Goal: Information Seeking & Learning: Learn about a topic

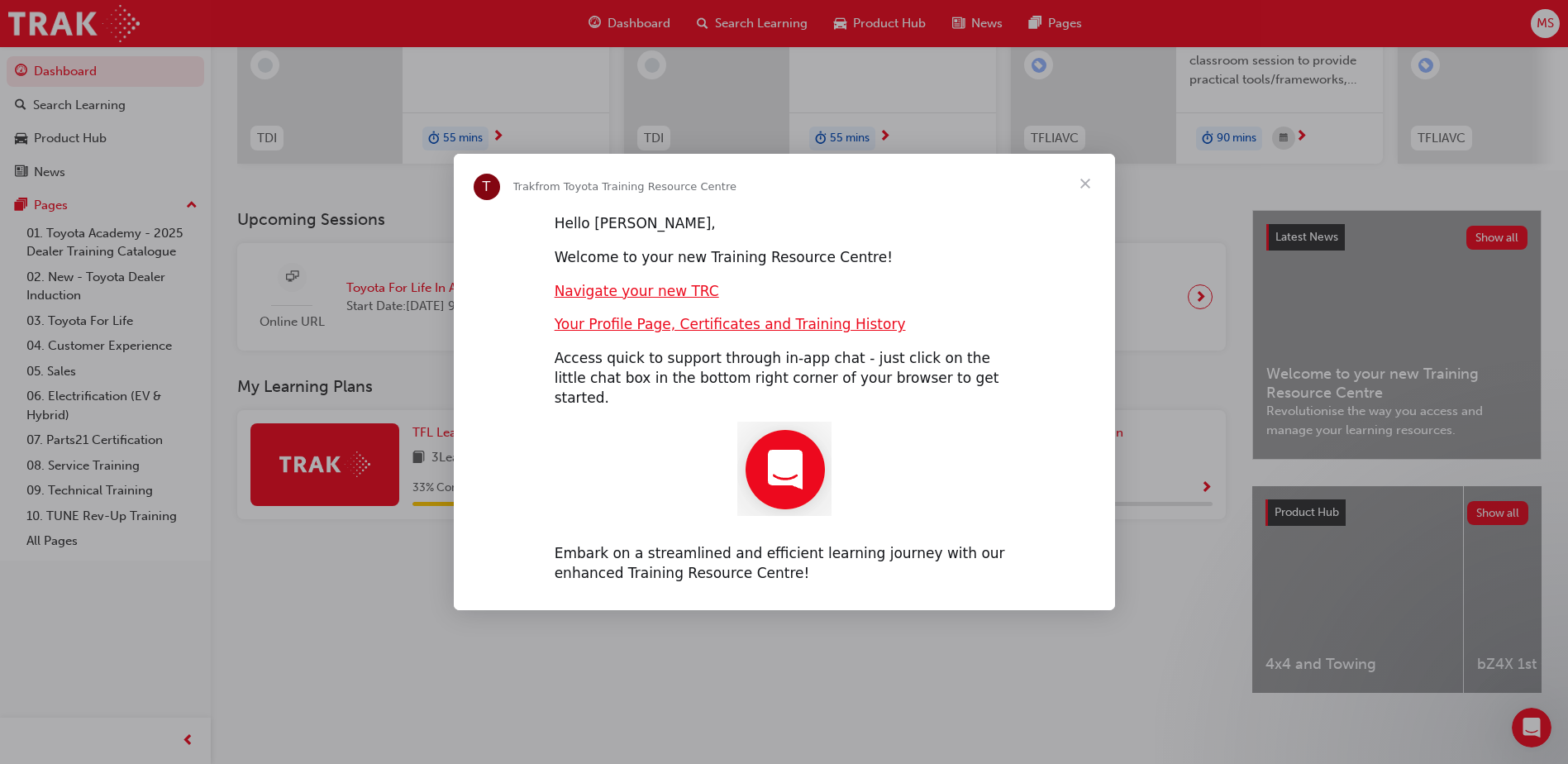
click at [1087, 194] on span "Close" at bounding box center [1085, 183] width 60 height 60
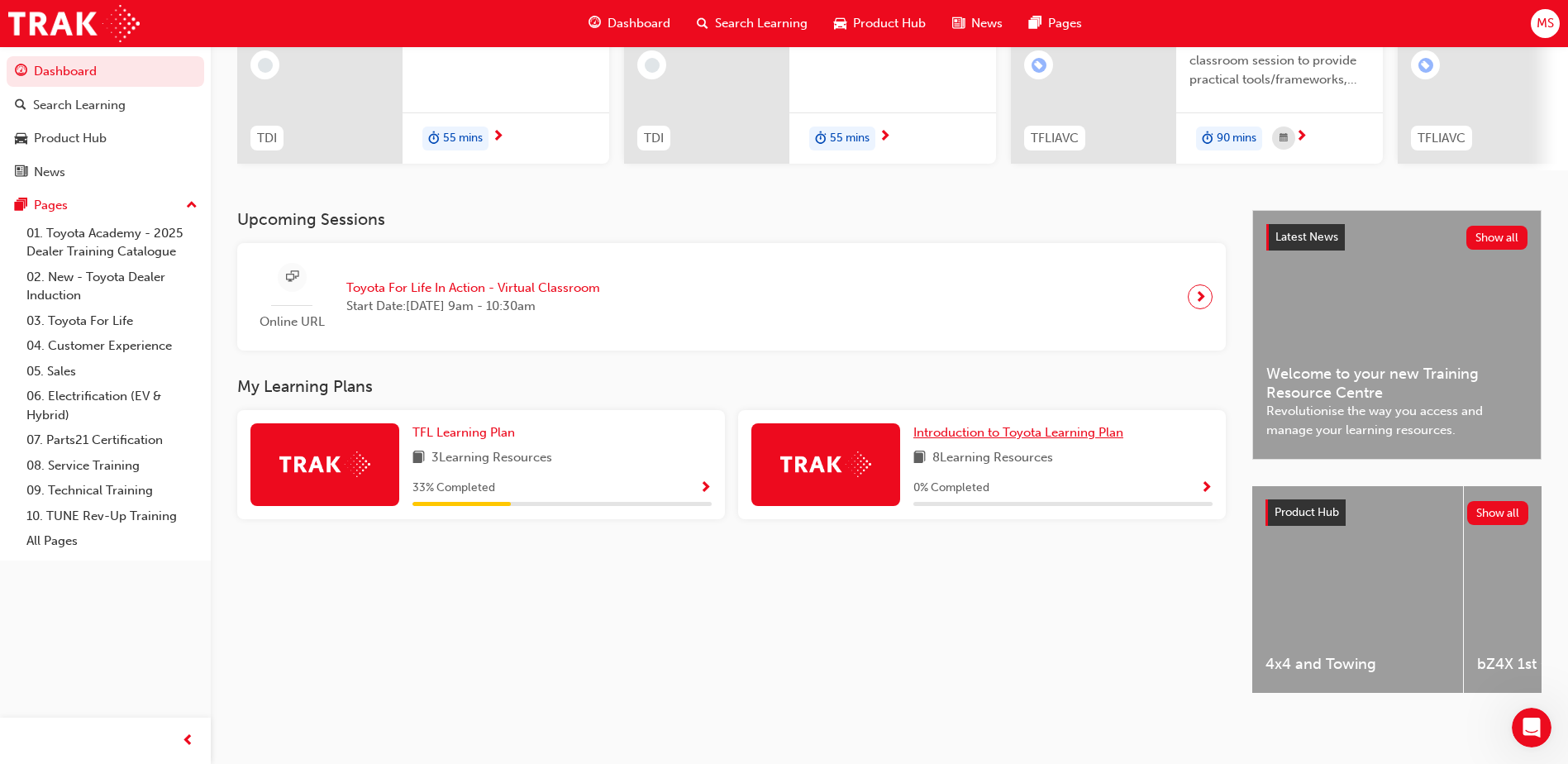
click at [928, 431] on span "Introduction to Toyota Learning Plan" at bounding box center [1019, 432] width 210 height 15
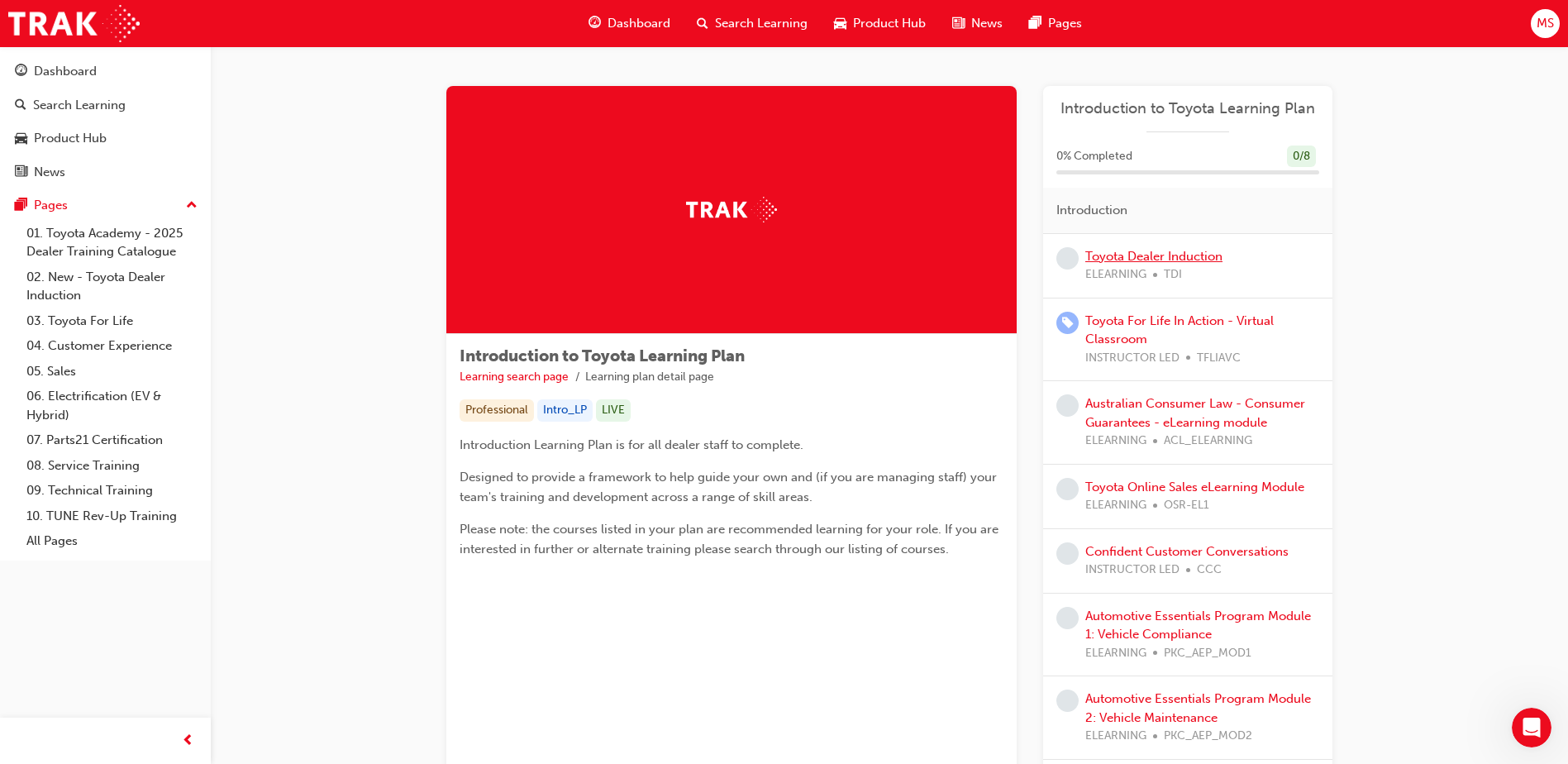
click at [1164, 257] on link "Toyota Dealer Induction" at bounding box center [1154, 256] width 137 height 15
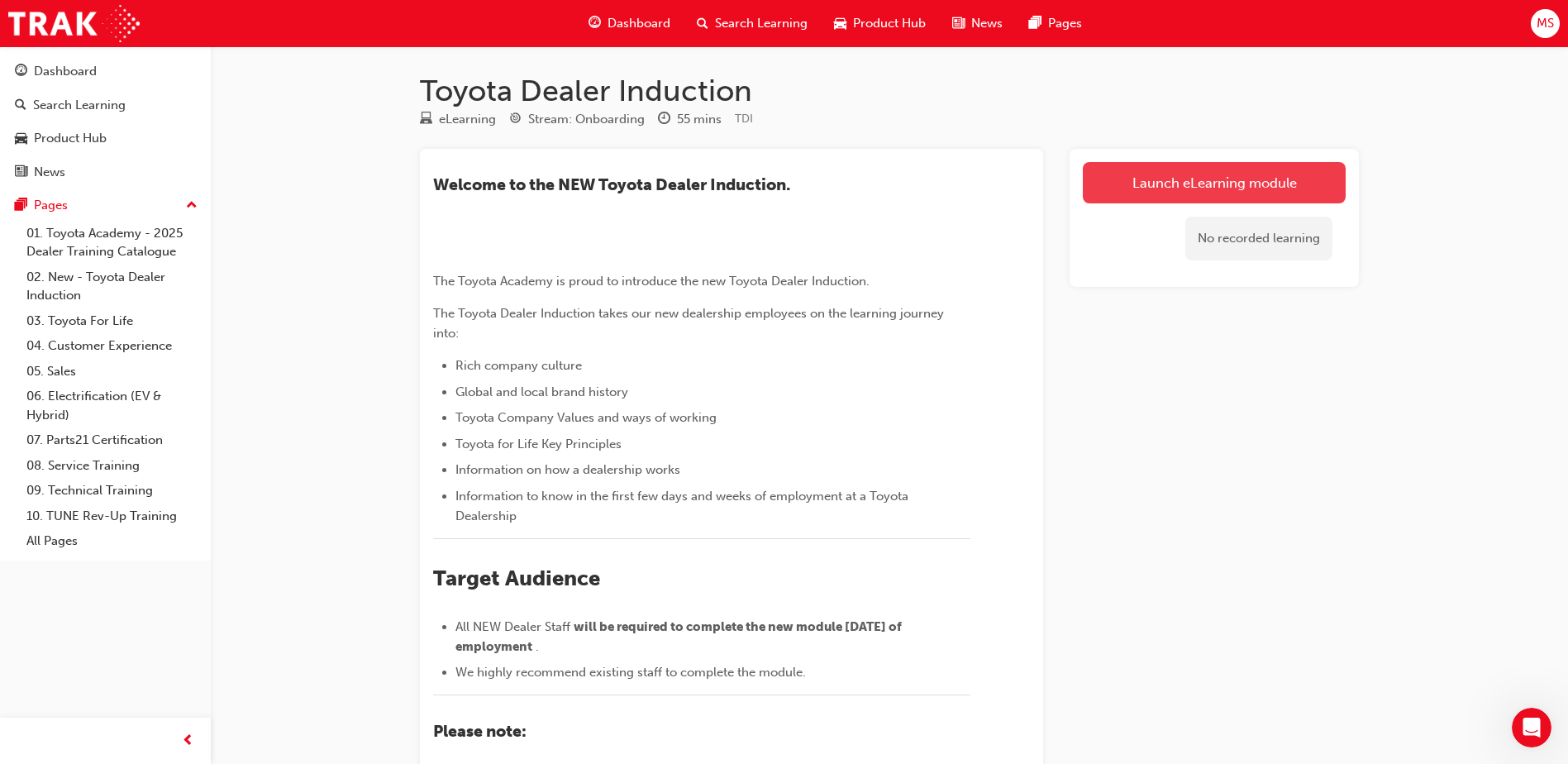
click at [1187, 185] on link "Launch eLearning module" at bounding box center [1214, 183] width 263 height 41
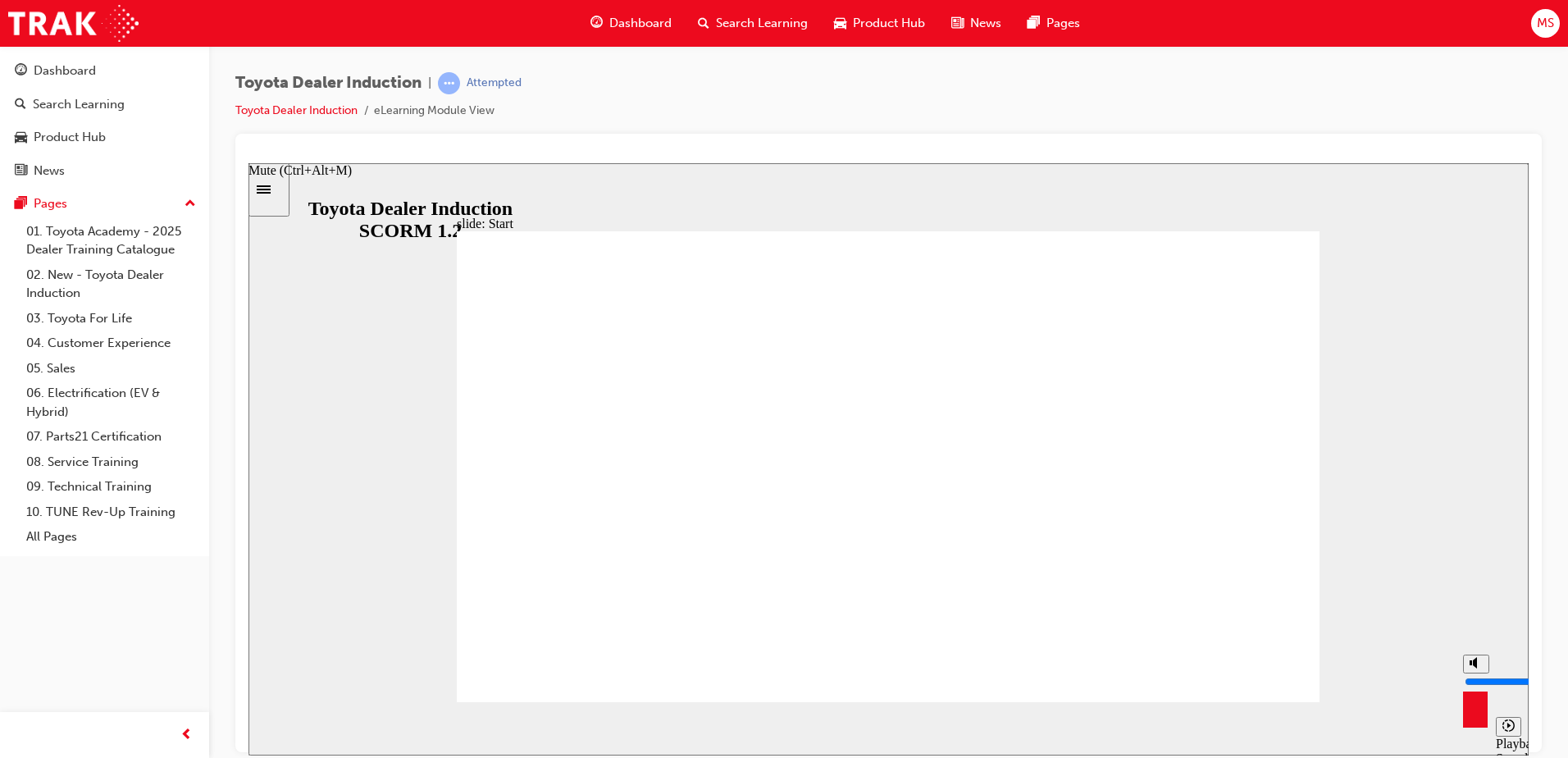
click at [1474, 719] on div "misc controls" at bounding box center [1475, 704] width 25 height 62
drag, startPoint x: 1475, startPoint y: 664, endPoint x: 1478, endPoint y: 644, distance: 20.2
click at [1478, 675] on input "volume" at bounding box center [1518, 681] width 106 height 13
click at [1472, 723] on div "misc controls" at bounding box center [1475, 704] width 25 height 62
click at [352, 178] on div "Mute (Ctrl+Alt+M)" at bounding box center [299, 170] width 103 height 15
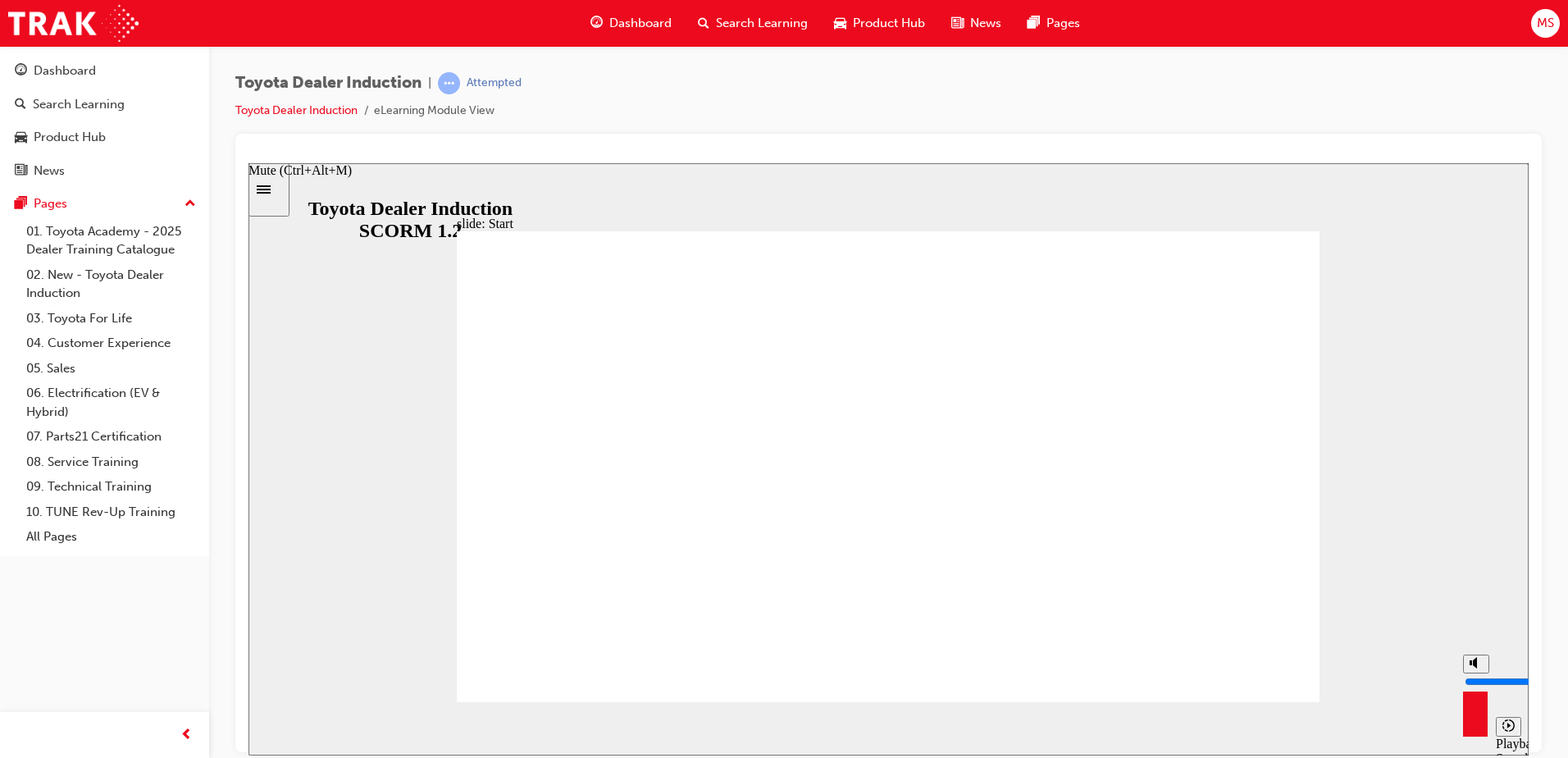
click at [1480, 668] on icon "Mute (Ctrl+Alt+M)" at bounding box center [1476, 662] width 13 height 11
click at [1473, 675] on input "volume" at bounding box center [1518, 681] width 106 height 13
type input "0"
click at [1473, 687] on input "volume" at bounding box center [1518, 681] width 106 height 13
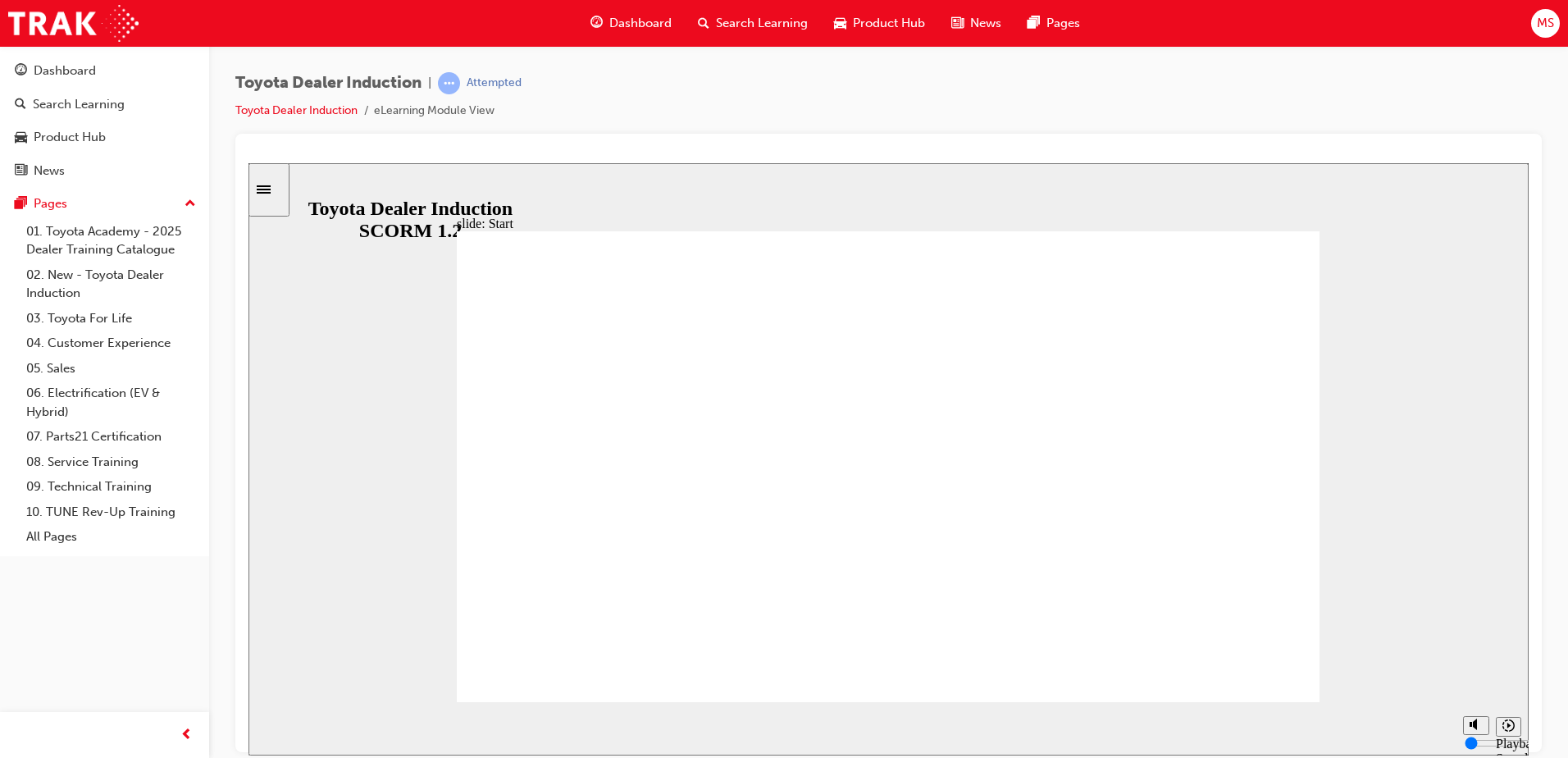
click at [1474, 668] on polygon "Unmute (Ctrl+Alt+M)" at bounding box center [1474, 662] width 4 height 11
click at [1475, 687] on input "volume" at bounding box center [1518, 681] width 106 height 13
type input "14500"
type input "3"
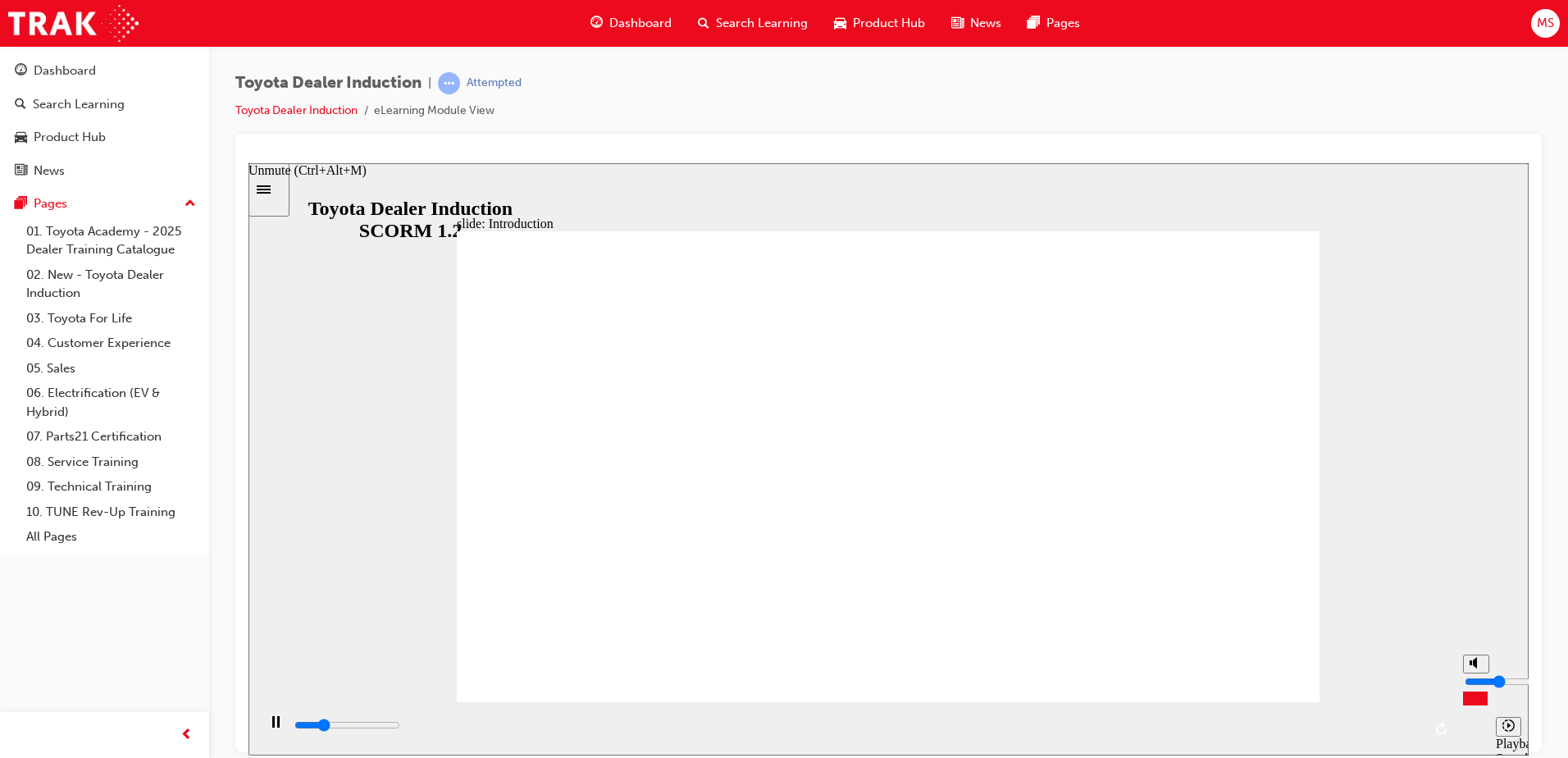
type input "14600"
type input "3"
click at [1474, 686] on input "volume" at bounding box center [1518, 681] width 106 height 13
type input "15500"
type input "8"
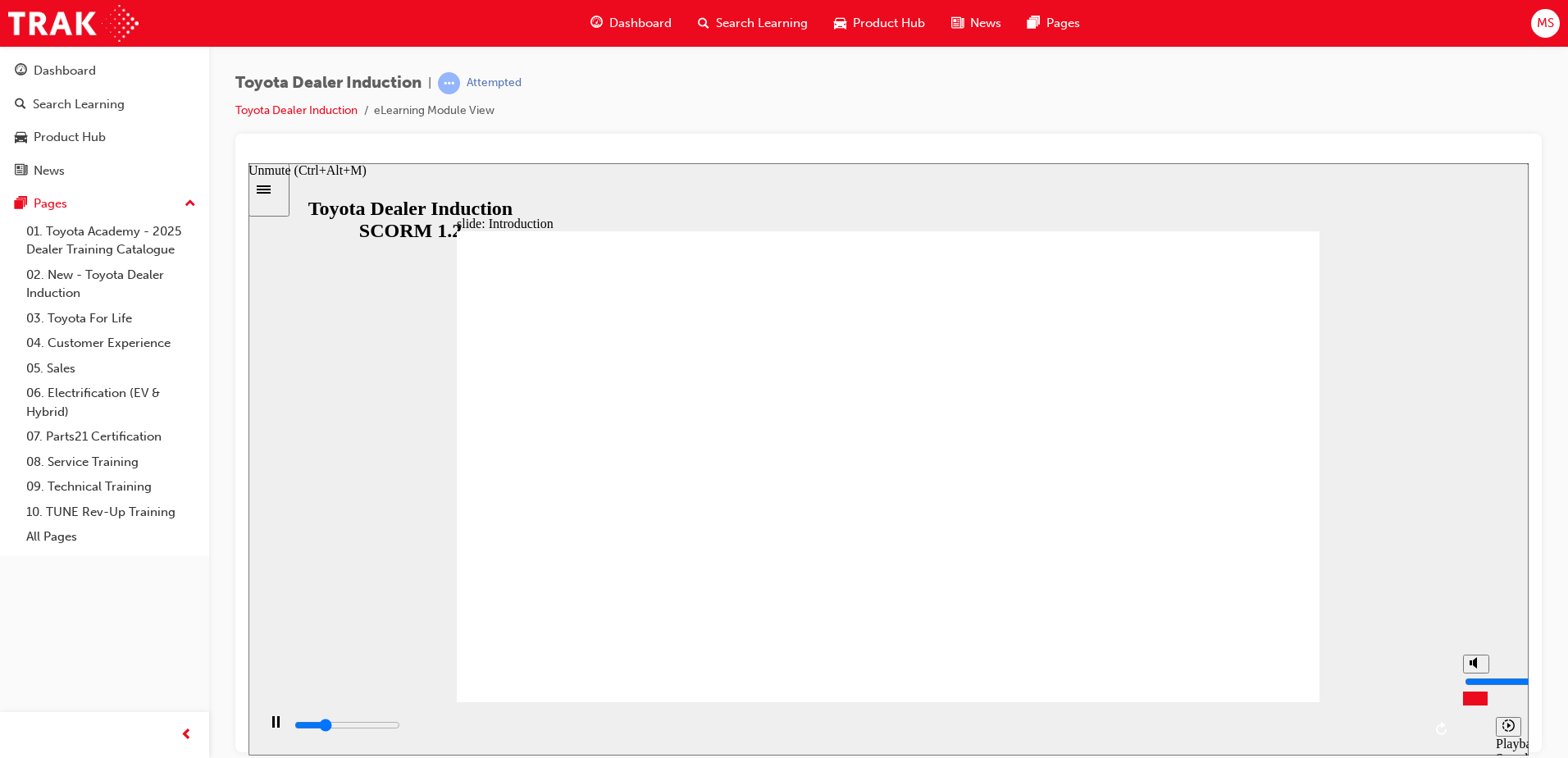
type input "15600"
type input "8"
click at [1474, 675] on input "volume" at bounding box center [1518, 681] width 106 height 13
type input "16600"
type input "10"
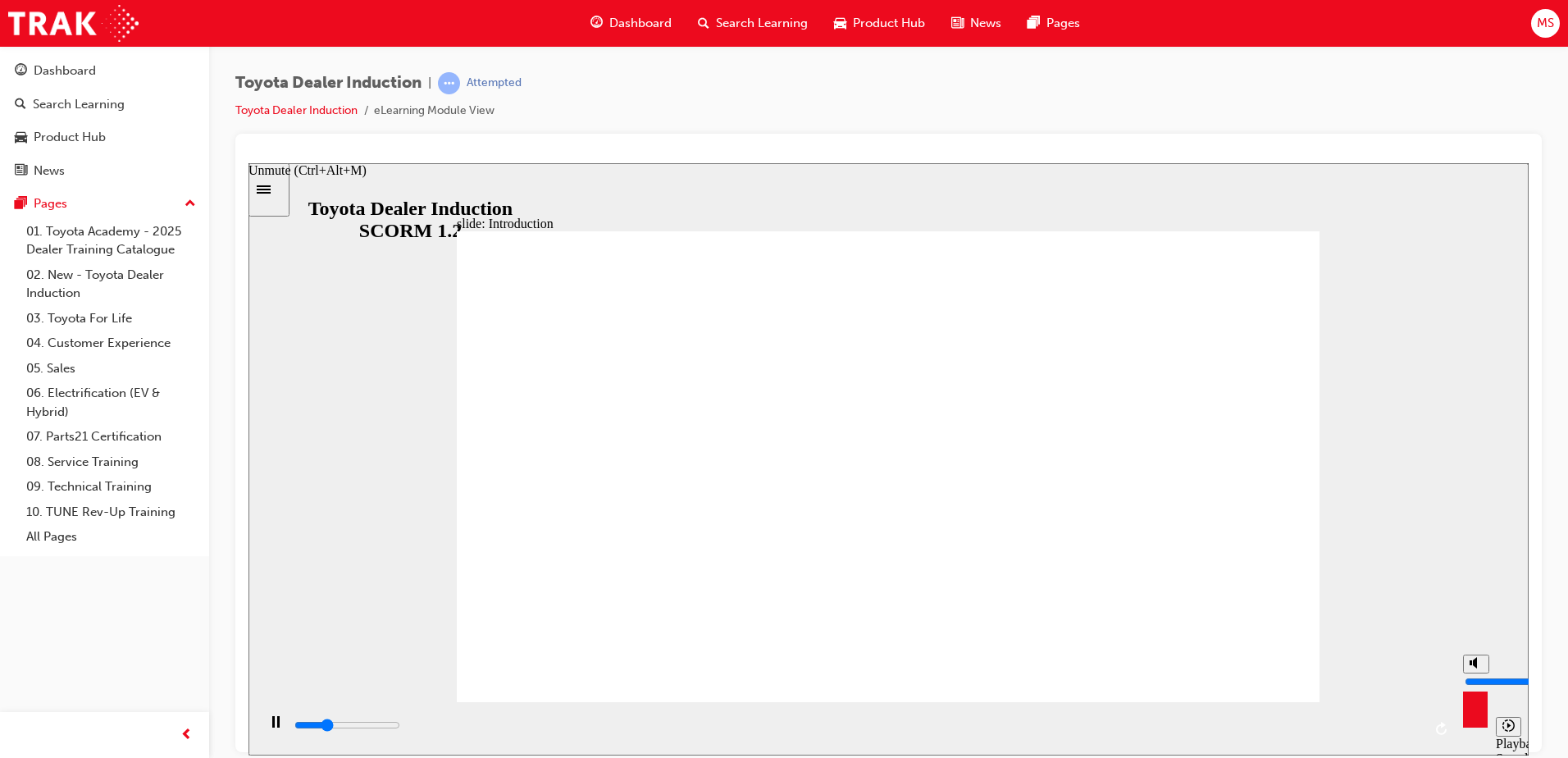
type input "16700"
type input "10"
click at [1476, 675] on input "volume" at bounding box center [1518, 681] width 106 height 13
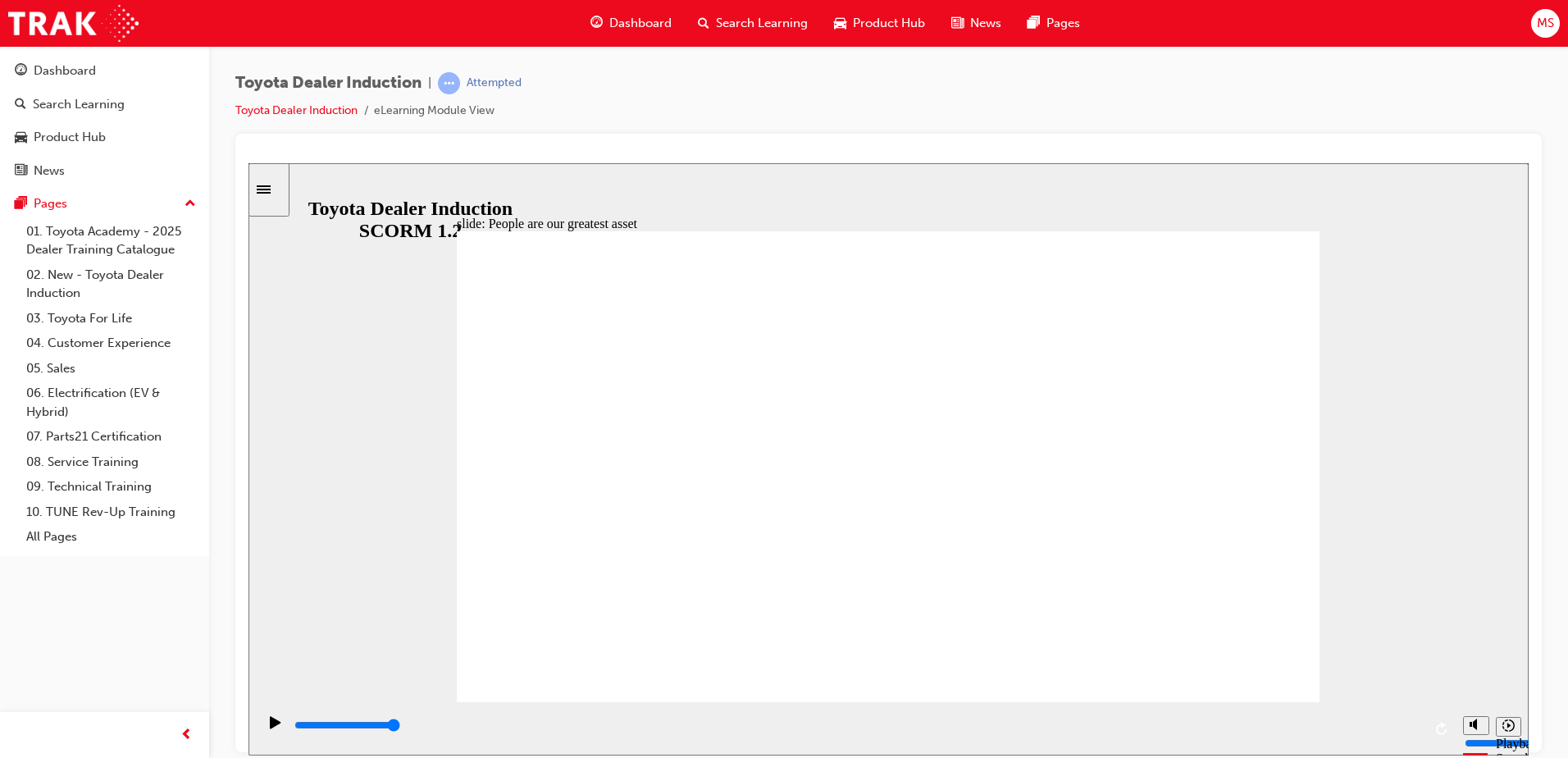
type input "7500"
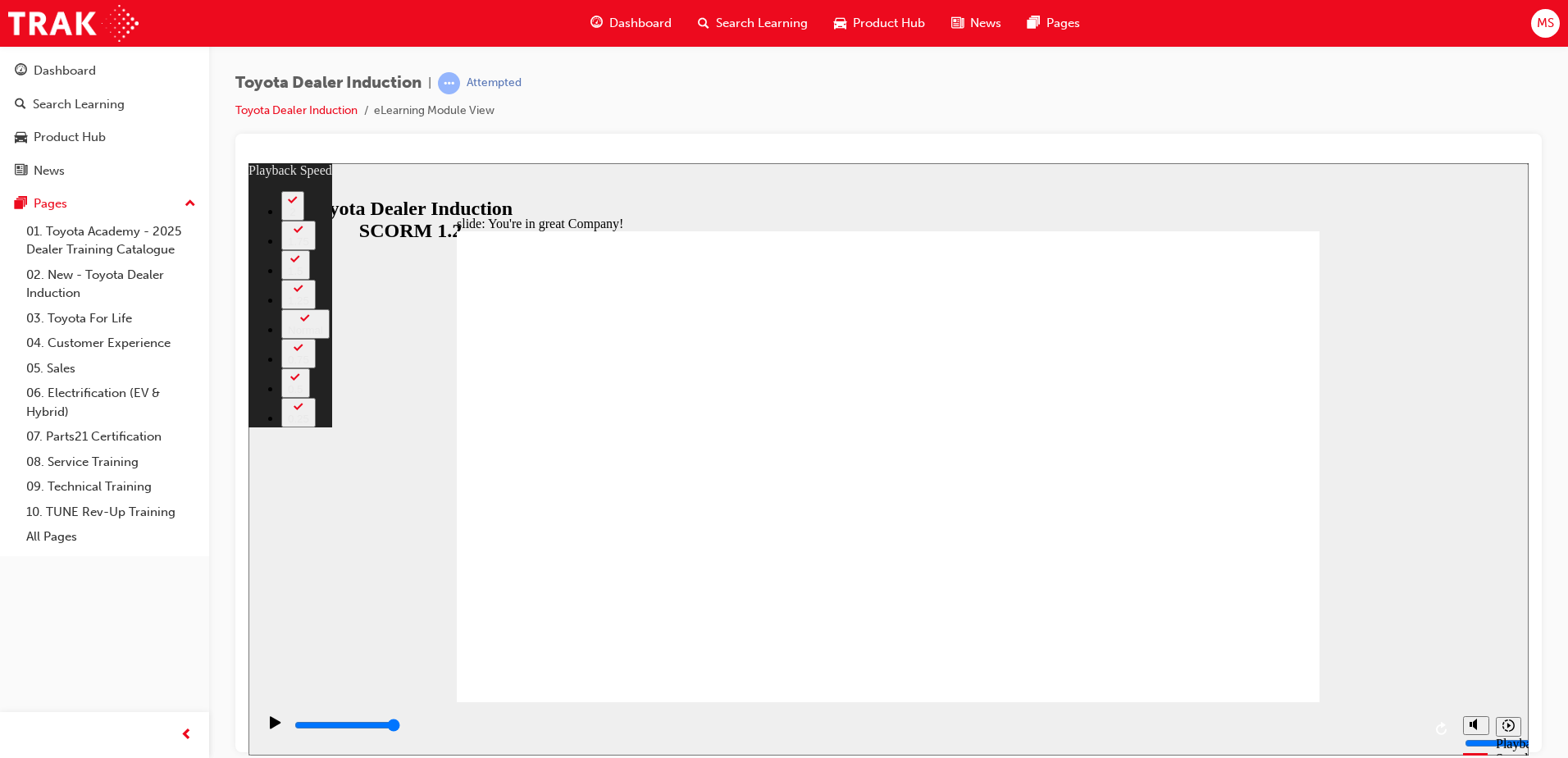
type input "156"
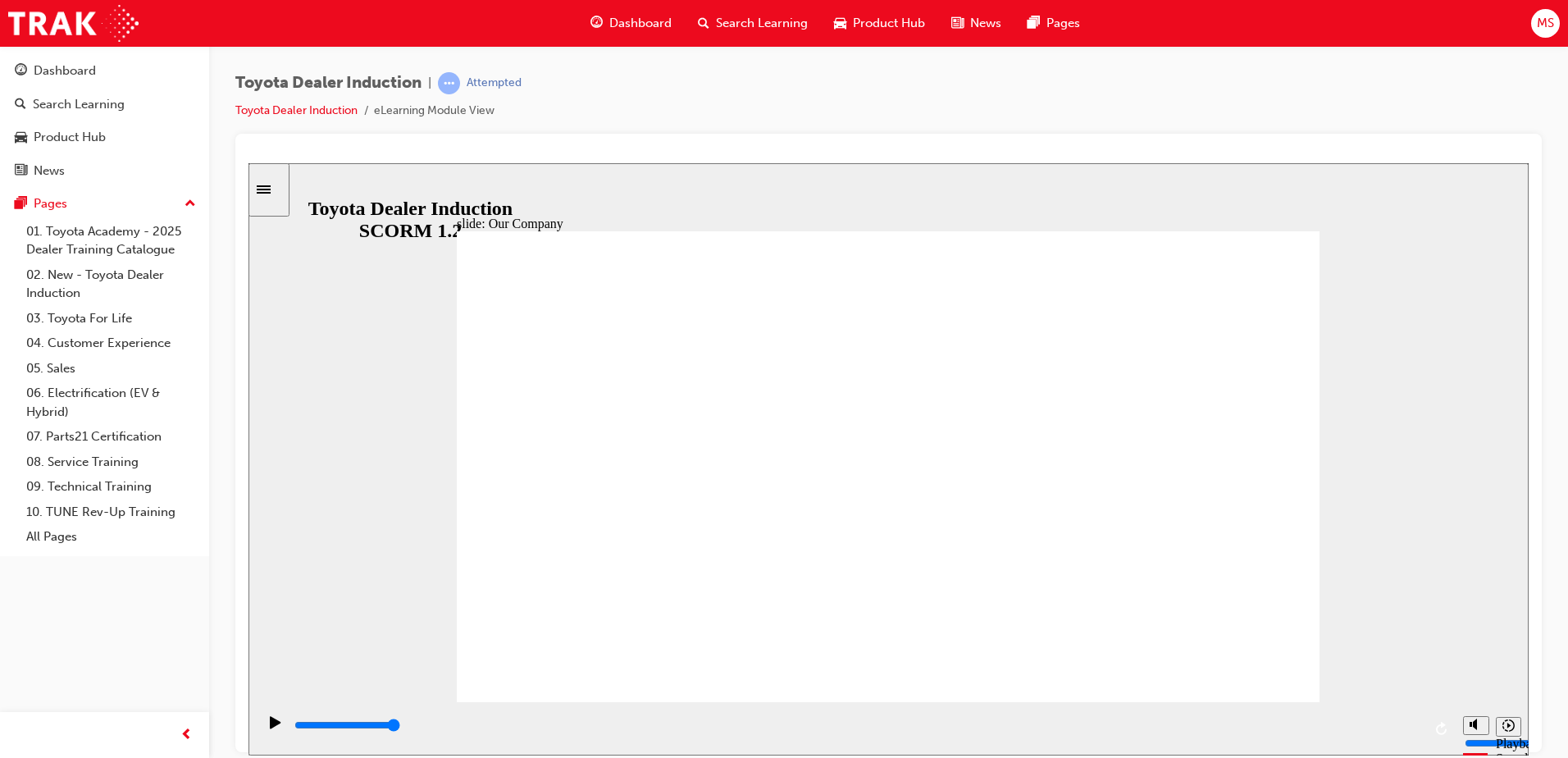
drag, startPoint x: 880, startPoint y: 610, endPoint x: 931, endPoint y: 608, distance: 51.0
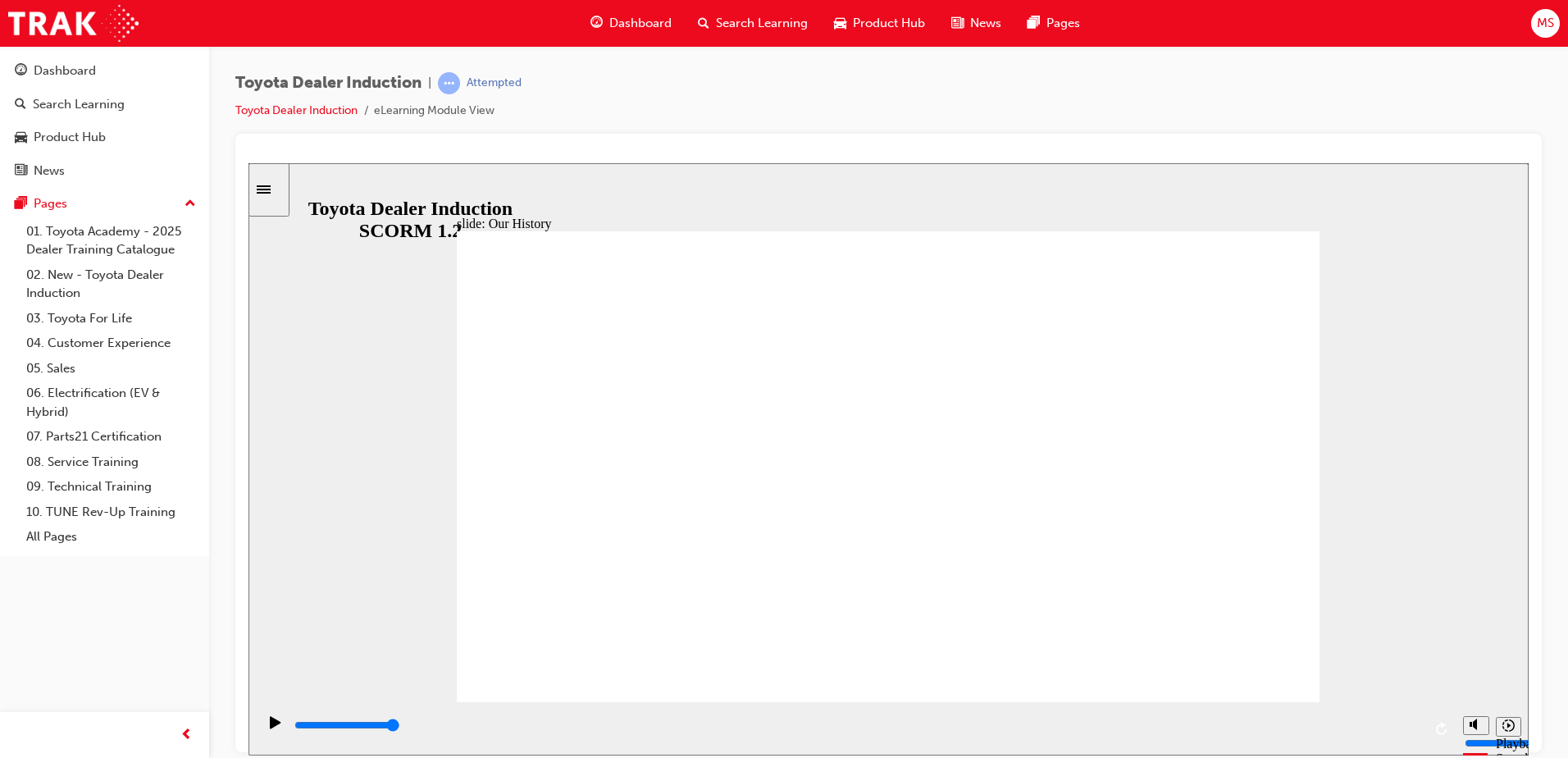
drag, startPoint x: 882, startPoint y: 655, endPoint x: 989, endPoint y: 653, distance: 107.0
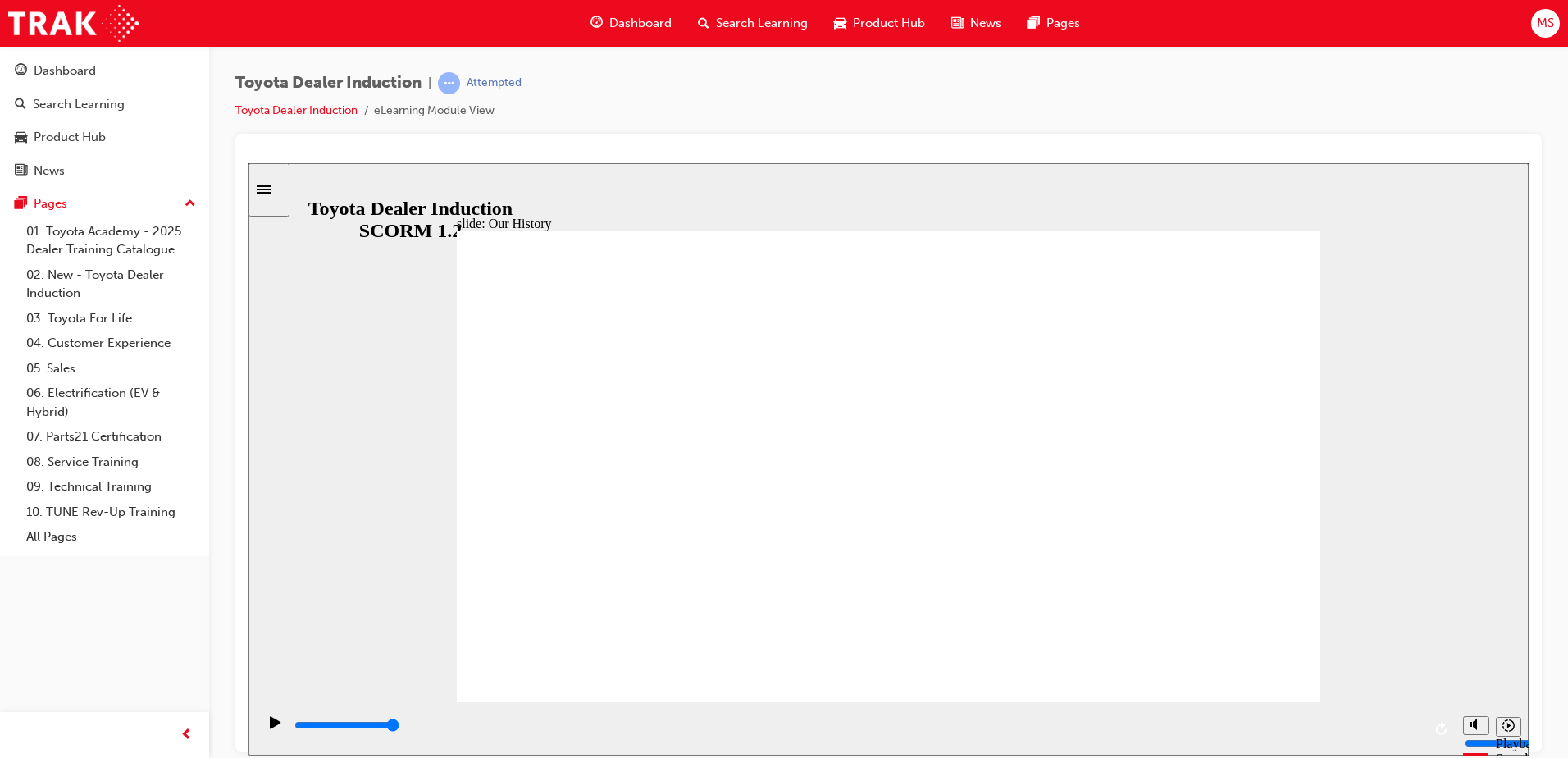
drag, startPoint x: 1031, startPoint y: 609, endPoint x: 930, endPoint y: 619, distance: 101.5
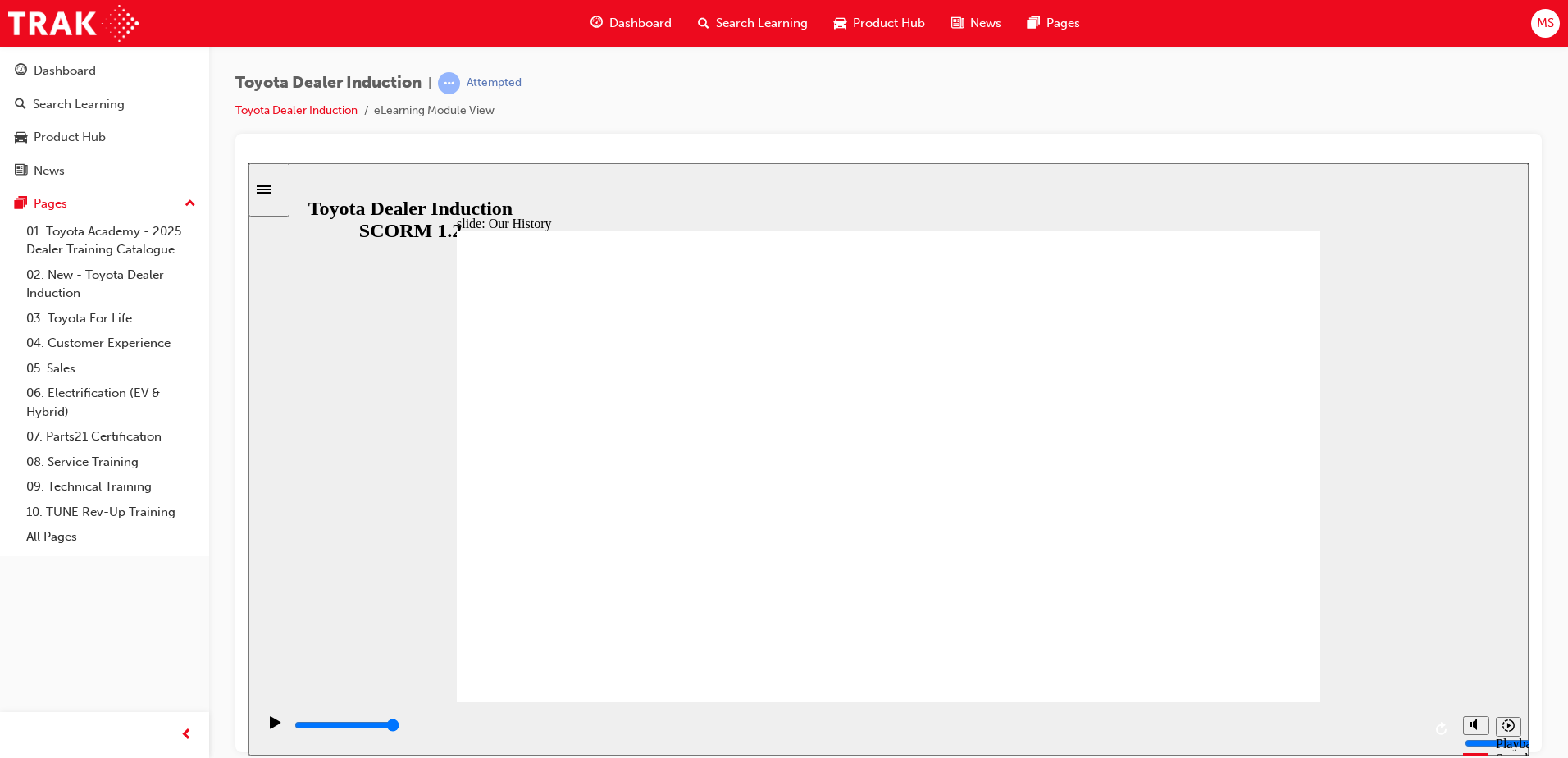
drag, startPoint x: 1126, startPoint y: 611, endPoint x: 967, endPoint y: 595, distance: 159.8
drag, startPoint x: 653, startPoint y: 599, endPoint x: 735, endPoint y: 603, distance: 82.1
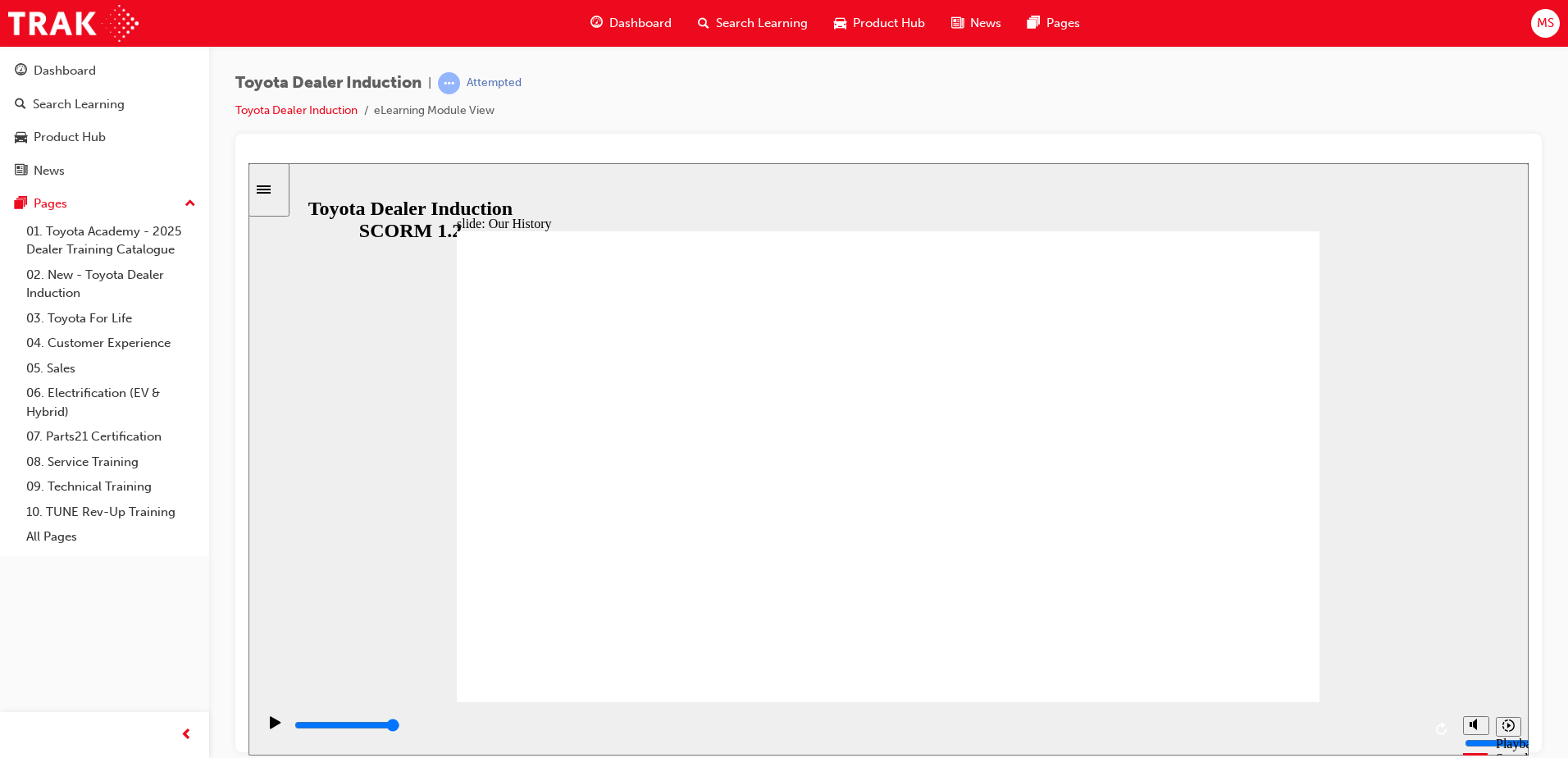
drag, startPoint x: 652, startPoint y: 605, endPoint x: 795, endPoint y: 613, distance: 143.2
drag, startPoint x: 881, startPoint y: 607, endPoint x: 1029, endPoint y: 600, distance: 148.2
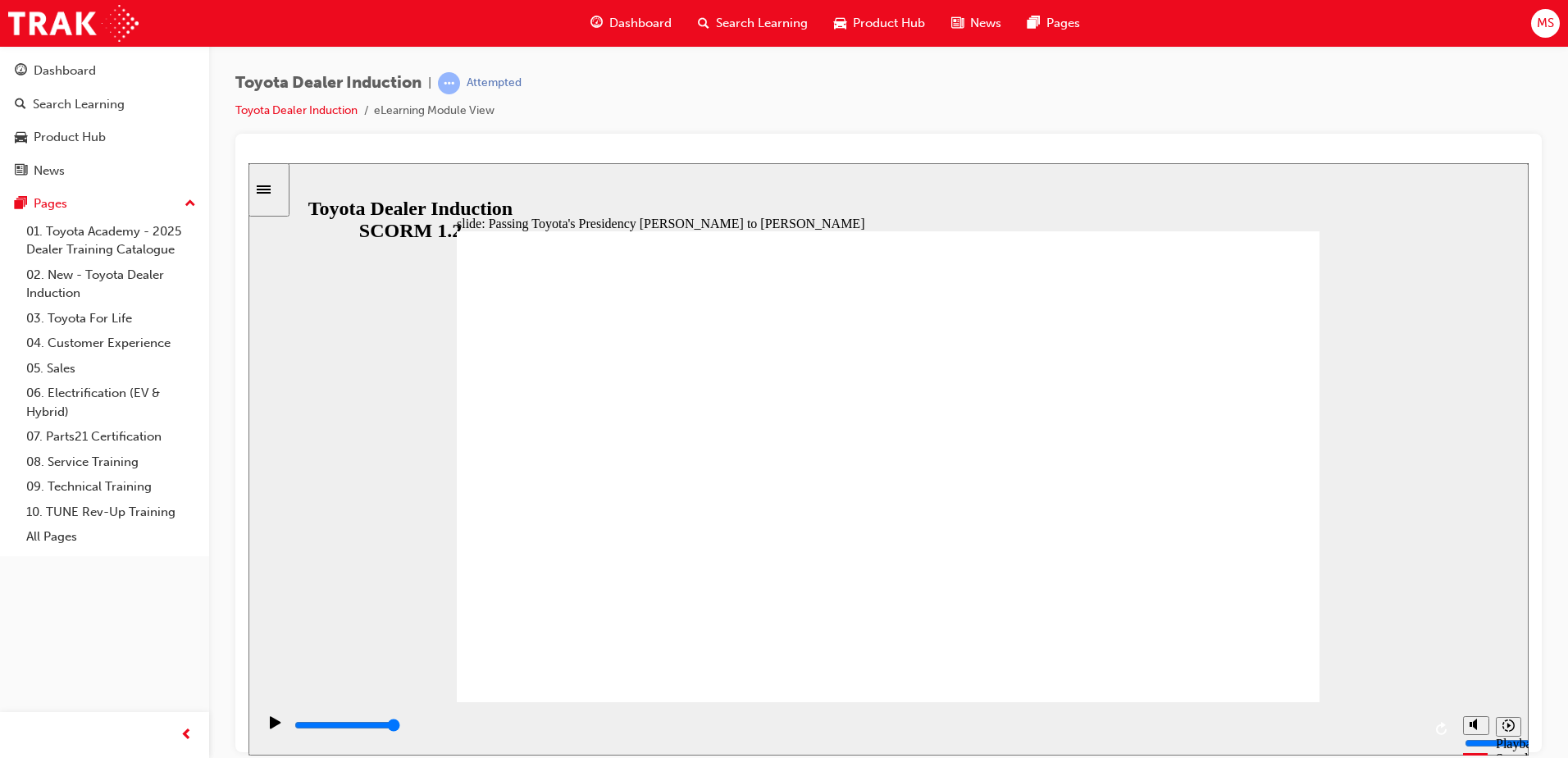
type input "5000"
radio input "true"
type input "5000"
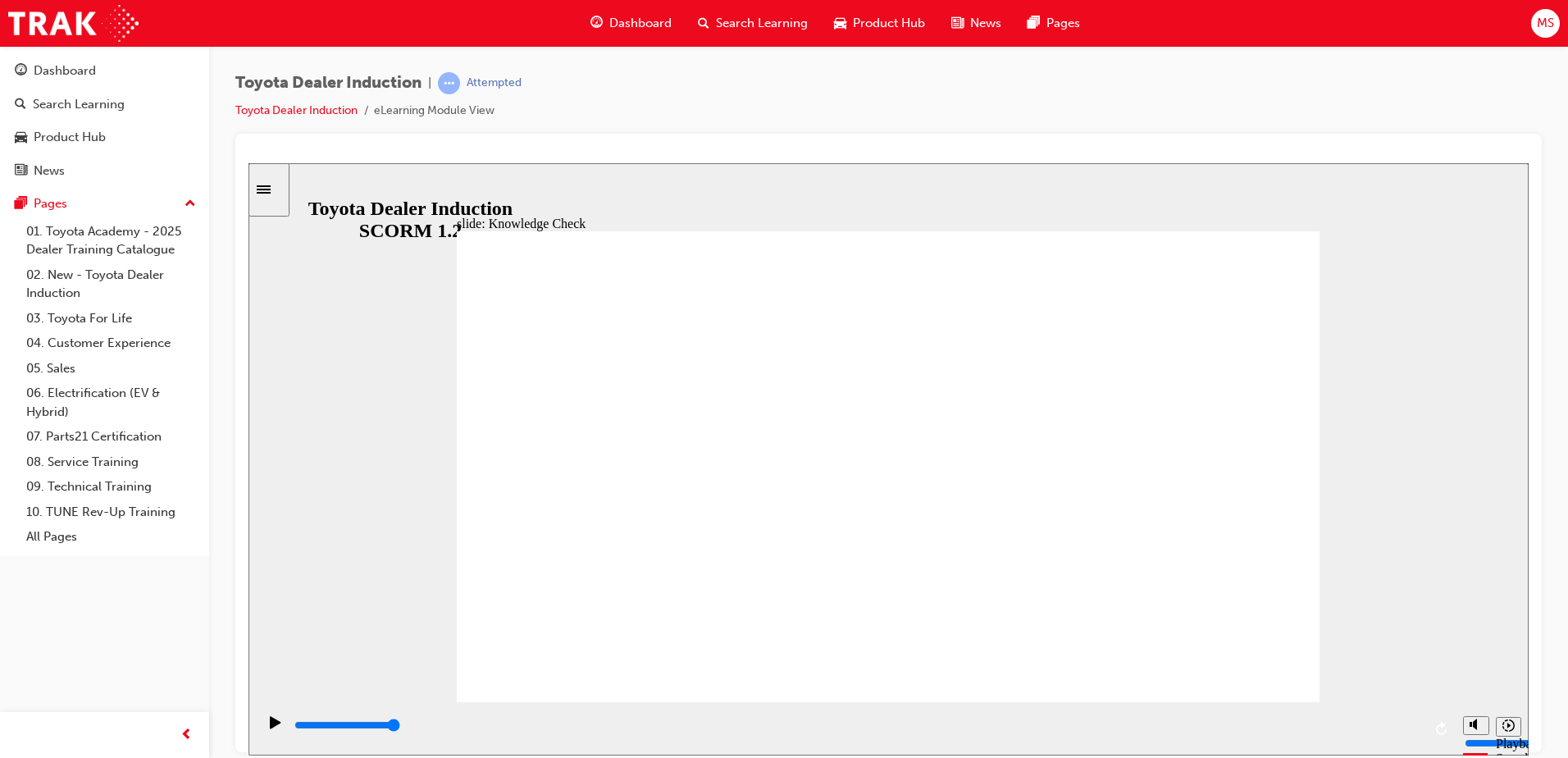
radio input "true"
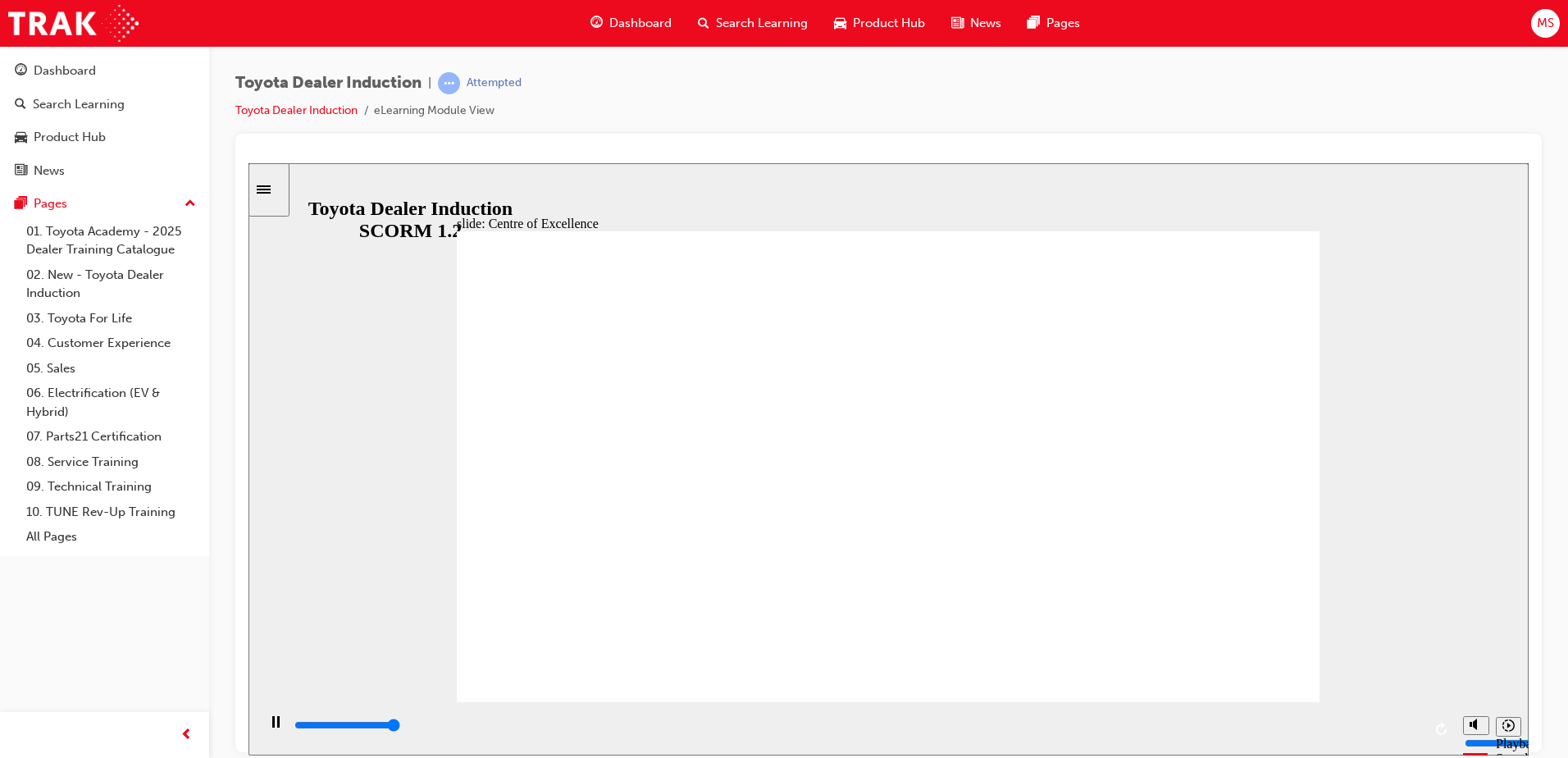
type input "15300"
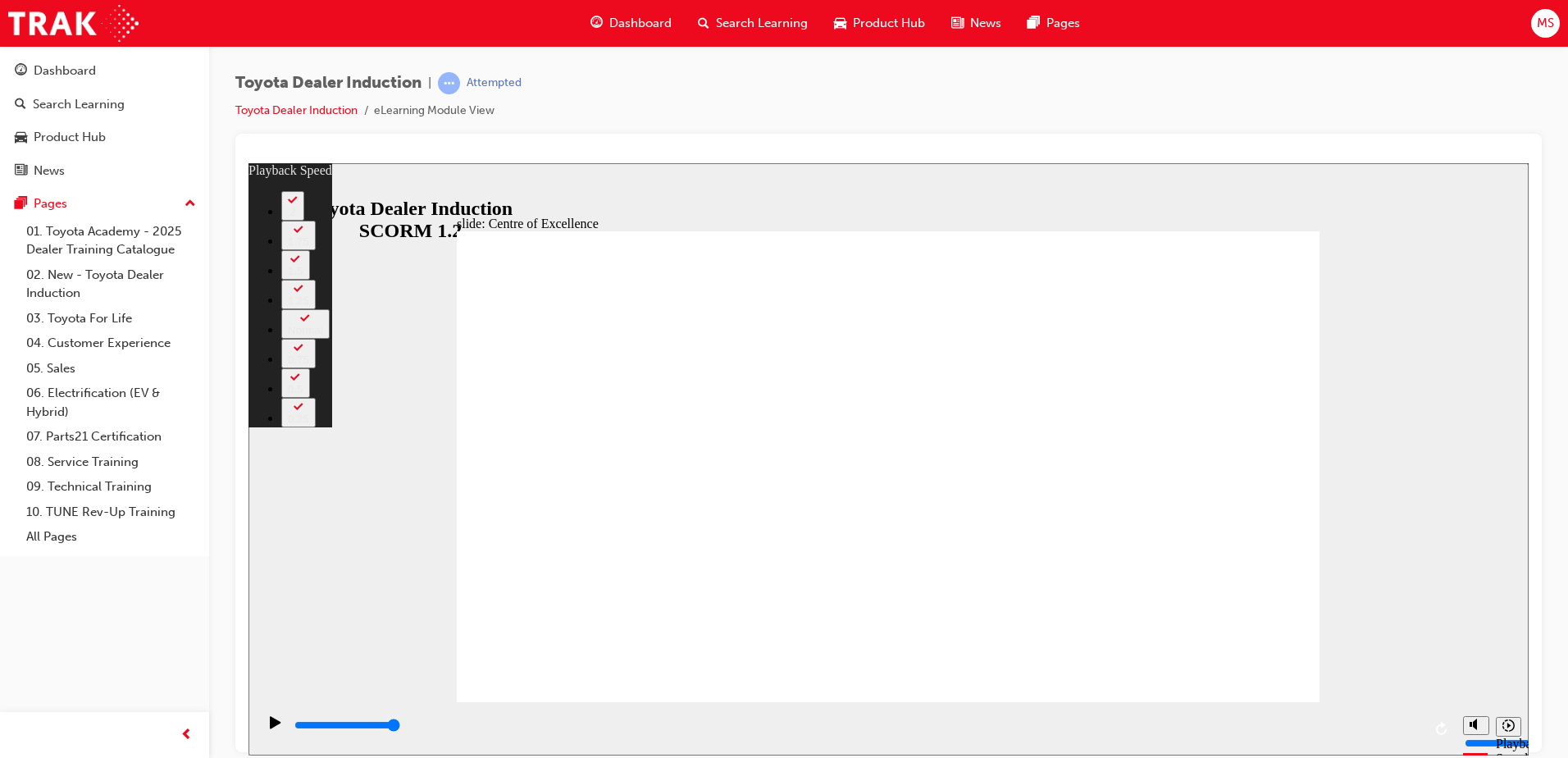
type input "248"
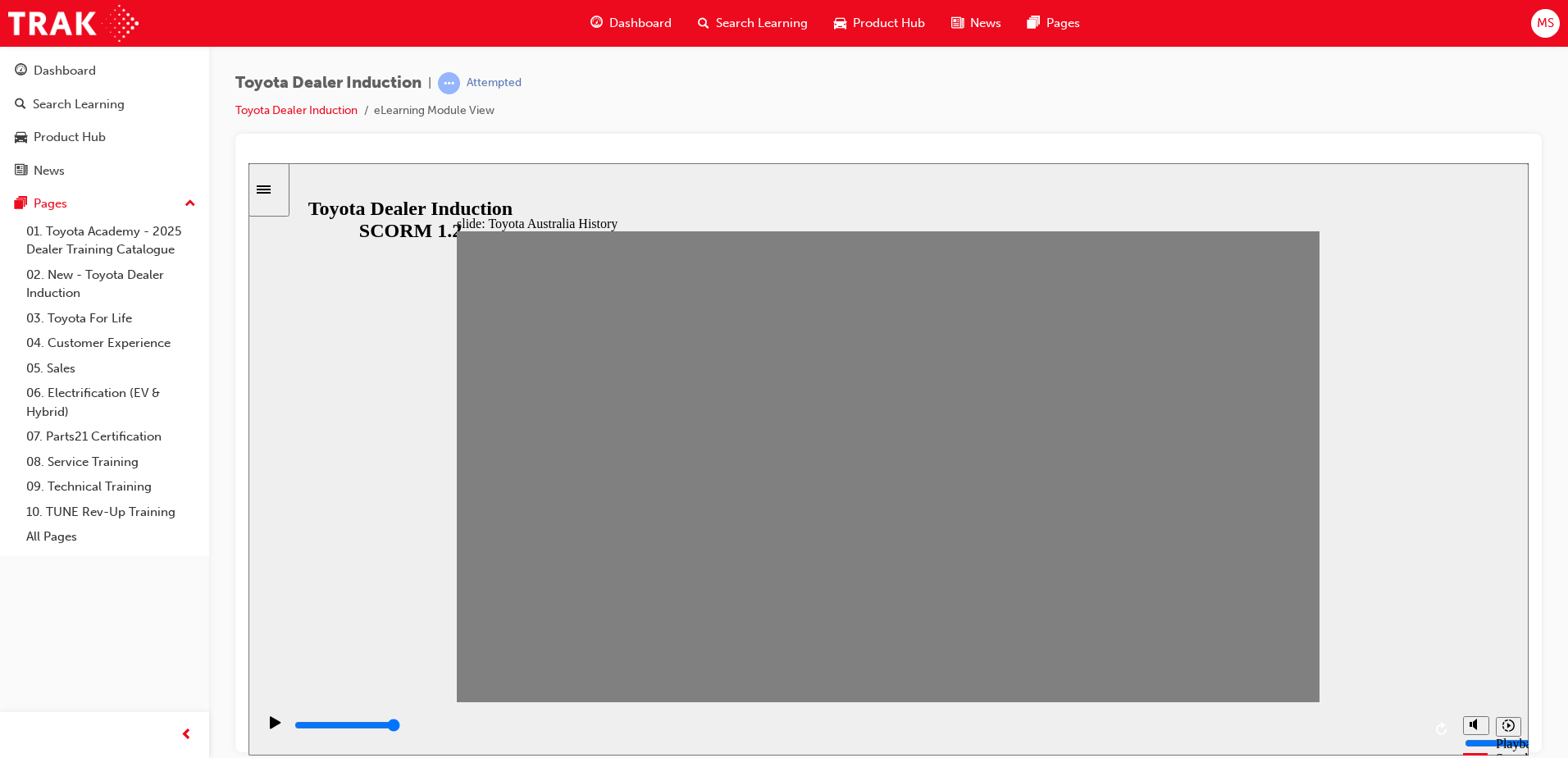
drag, startPoint x: 548, startPoint y: 457, endPoint x: 529, endPoint y: 470, distance: 23.0
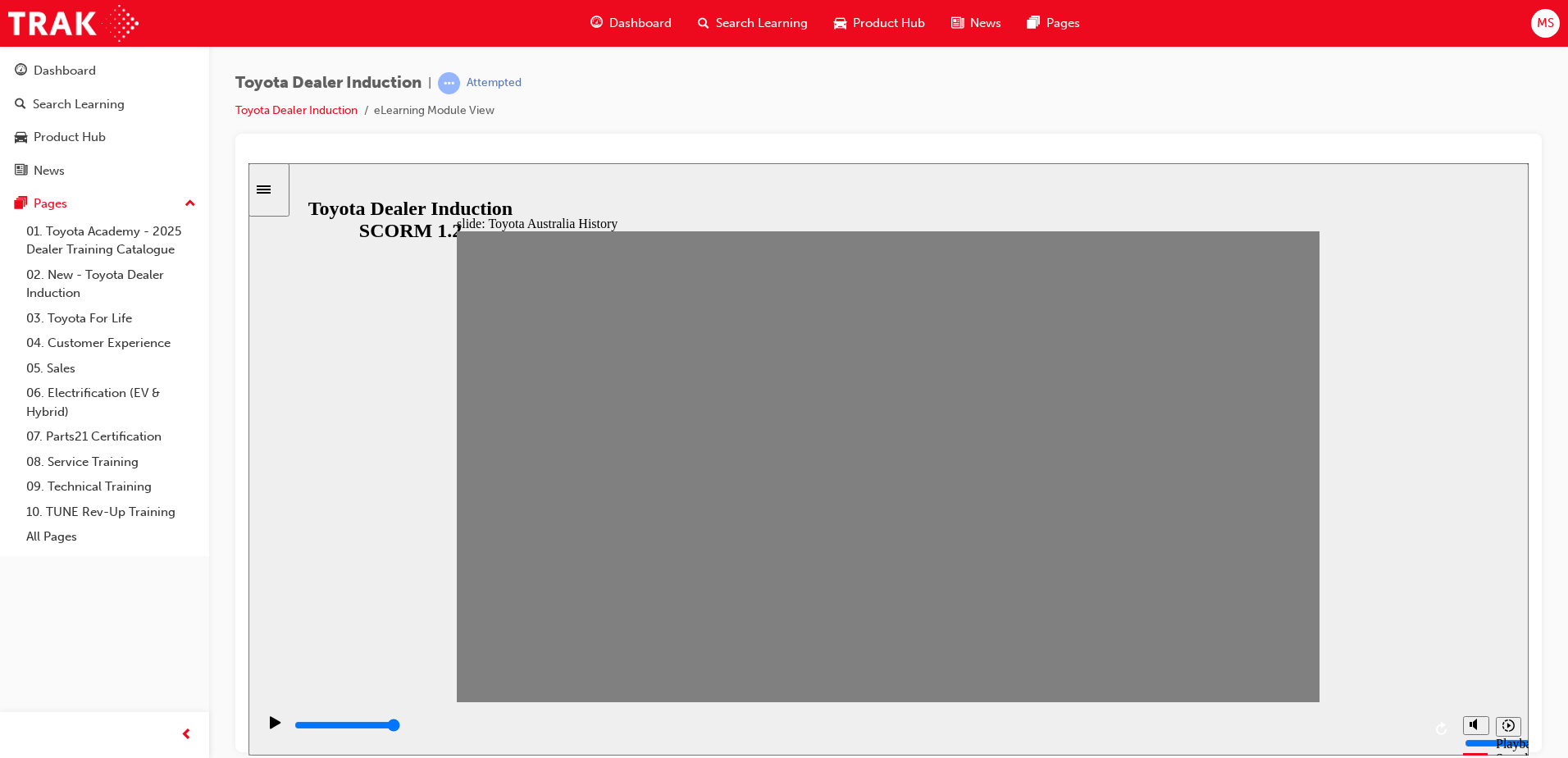
drag, startPoint x: 491, startPoint y: 474, endPoint x: 514, endPoint y: 475, distance: 23.0
drag, startPoint x: 528, startPoint y: 474, endPoint x: 566, endPoint y: 474, distance: 38.0
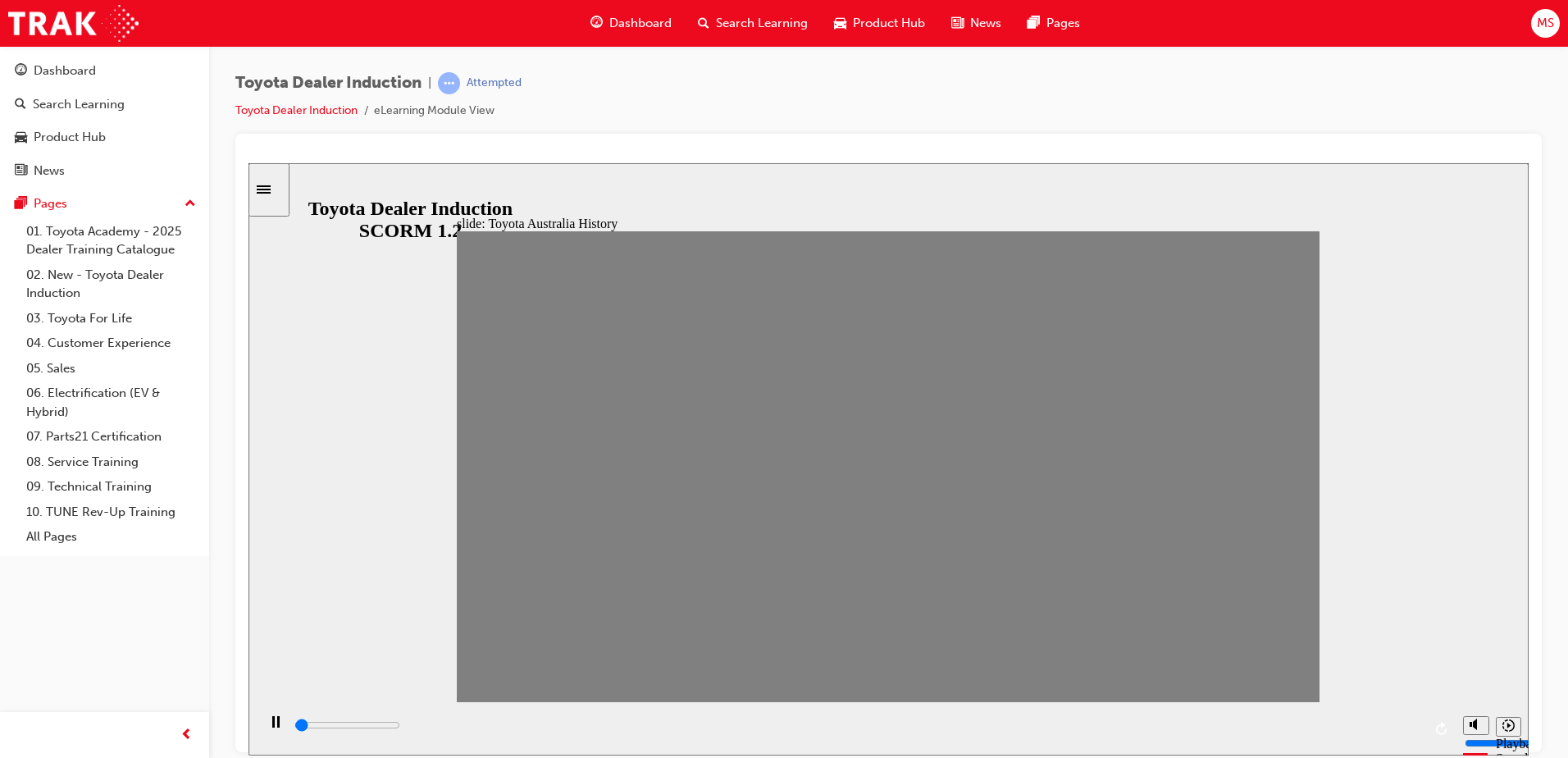
drag, startPoint x: 565, startPoint y: 470, endPoint x: 610, endPoint y: 467, distance: 45.1
drag, startPoint x: 597, startPoint y: 476, endPoint x: 645, endPoint y: 476, distance: 48.0
drag, startPoint x: 637, startPoint y: 476, endPoint x: 679, endPoint y: 474, distance: 42.0
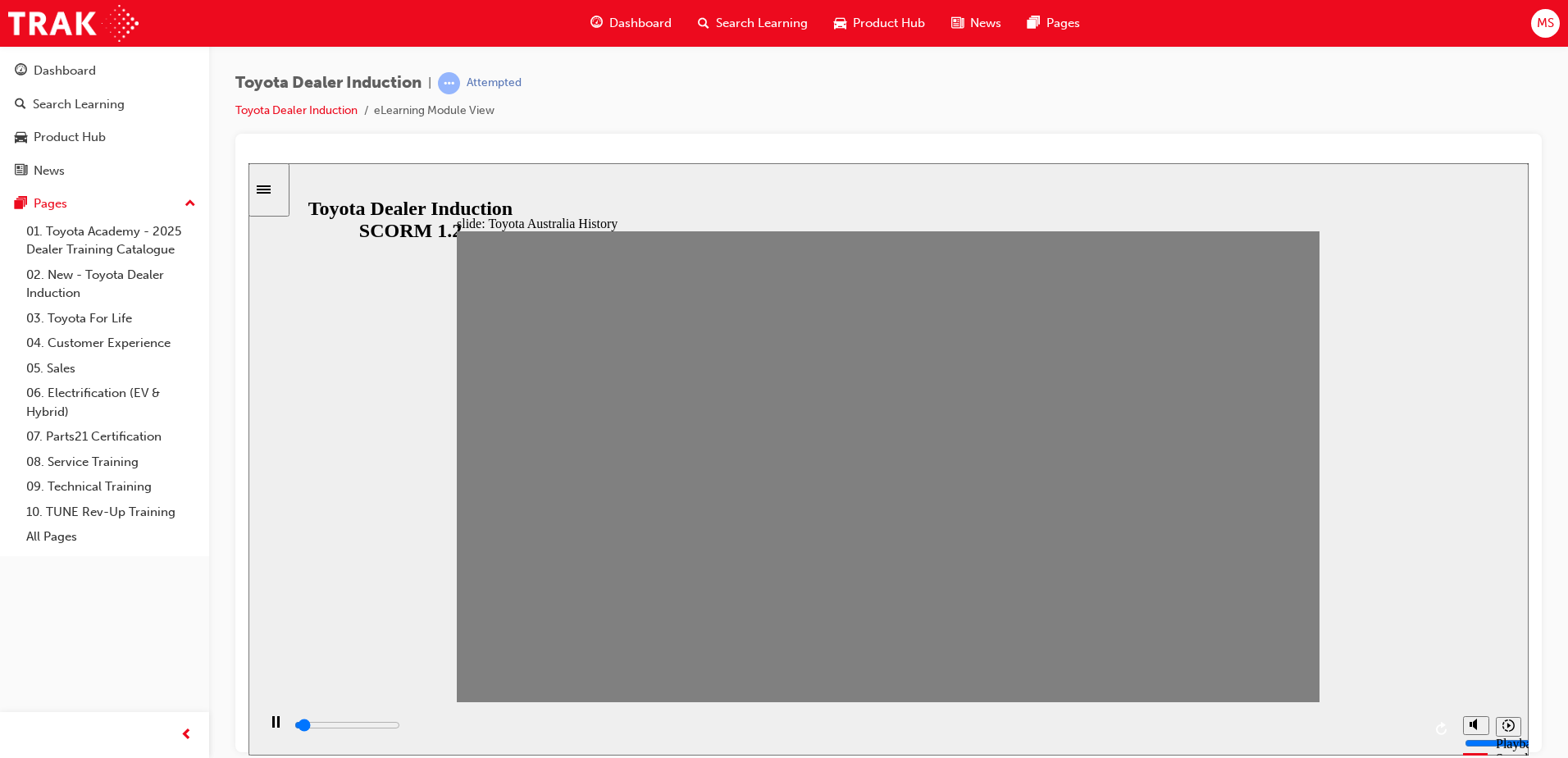
drag, startPoint x: 678, startPoint y: 474, endPoint x: 712, endPoint y: 480, distance: 34.5
drag, startPoint x: 714, startPoint y: 480, endPoint x: 738, endPoint y: 475, distance: 24.5
drag, startPoint x: 757, startPoint y: 473, endPoint x: 788, endPoint y: 468, distance: 31.4
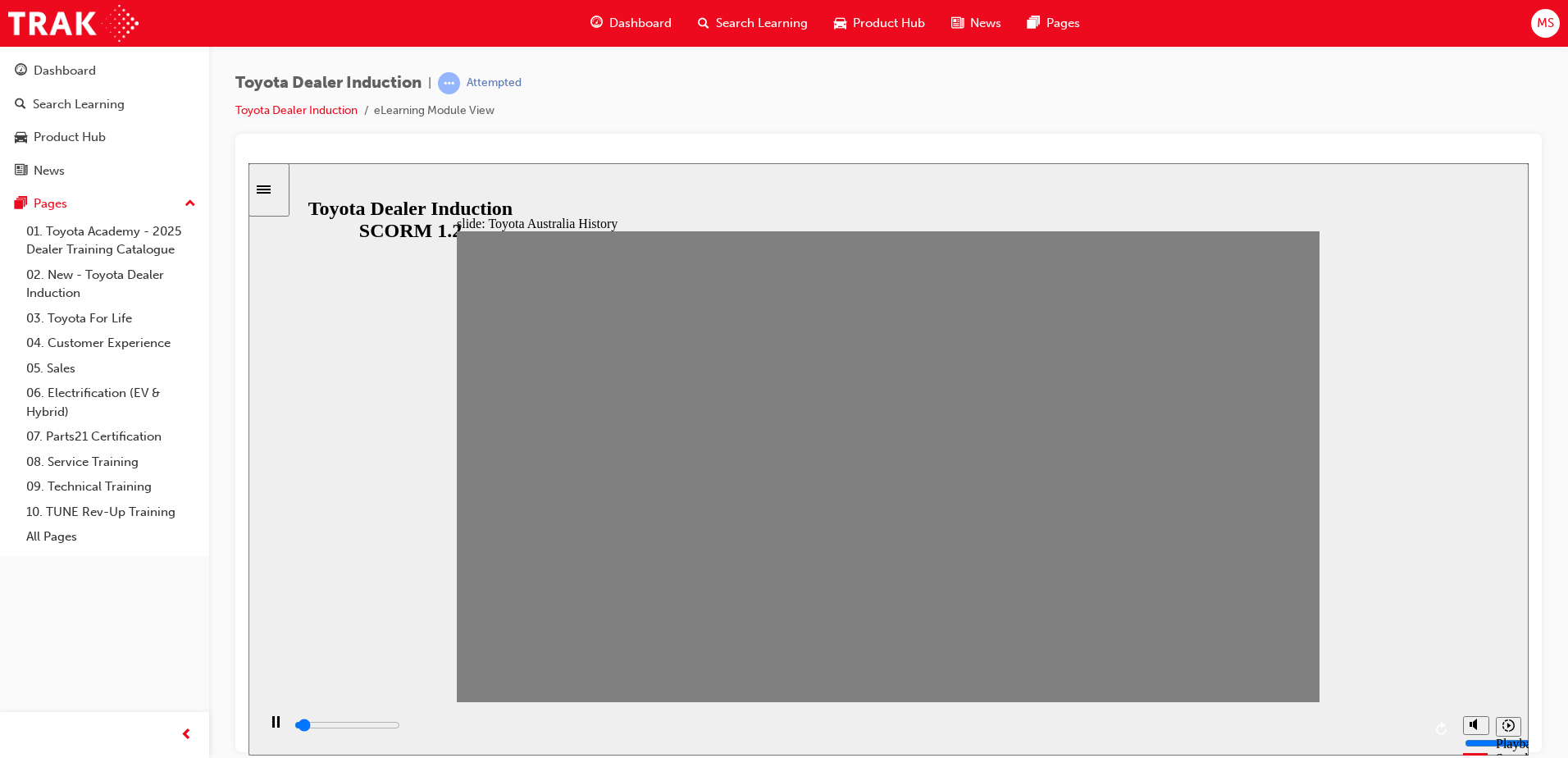
drag, startPoint x: 797, startPoint y: 471, endPoint x: 827, endPoint y: 468, distance: 30.1
drag, startPoint x: 841, startPoint y: 477, endPoint x: 867, endPoint y: 472, distance: 26.5
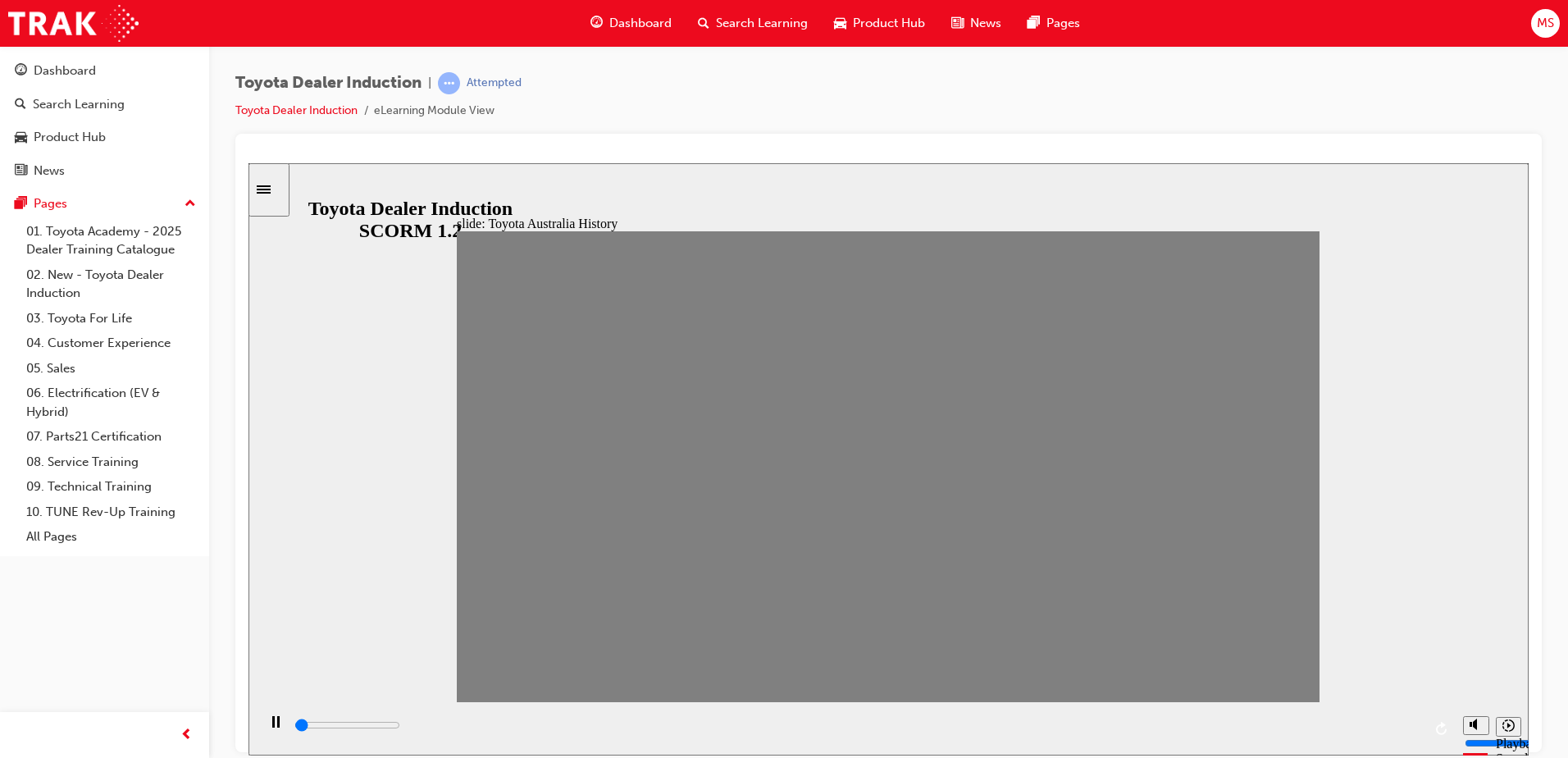
drag, startPoint x: 877, startPoint y: 481, endPoint x: 902, endPoint y: 473, distance: 26.2
drag, startPoint x: 915, startPoint y: 471, endPoint x: 949, endPoint y: 467, distance: 34.2
drag, startPoint x: 966, startPoint y: 473, endPoint x: 999, endPoint y: 472, distance: 33.0
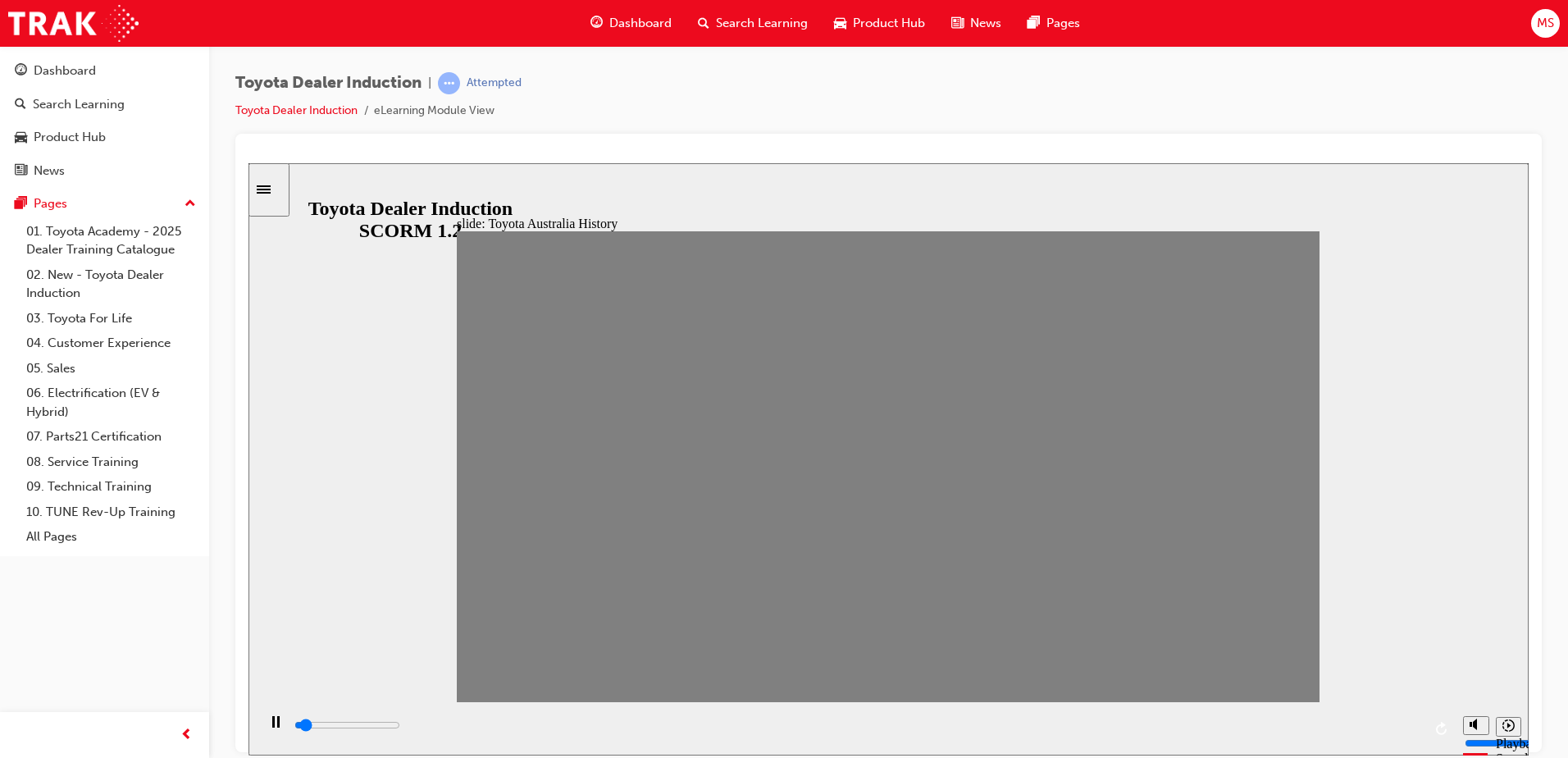
drag, startPoint x: 992, startPoint y: 479, endPoint x: 1029, endPoint y: 471, distance: 37.9
drag, startPoint x: 1039, startPoint y: 472, endPoint x: 1072, endPoint y: 472, distance: 33.0
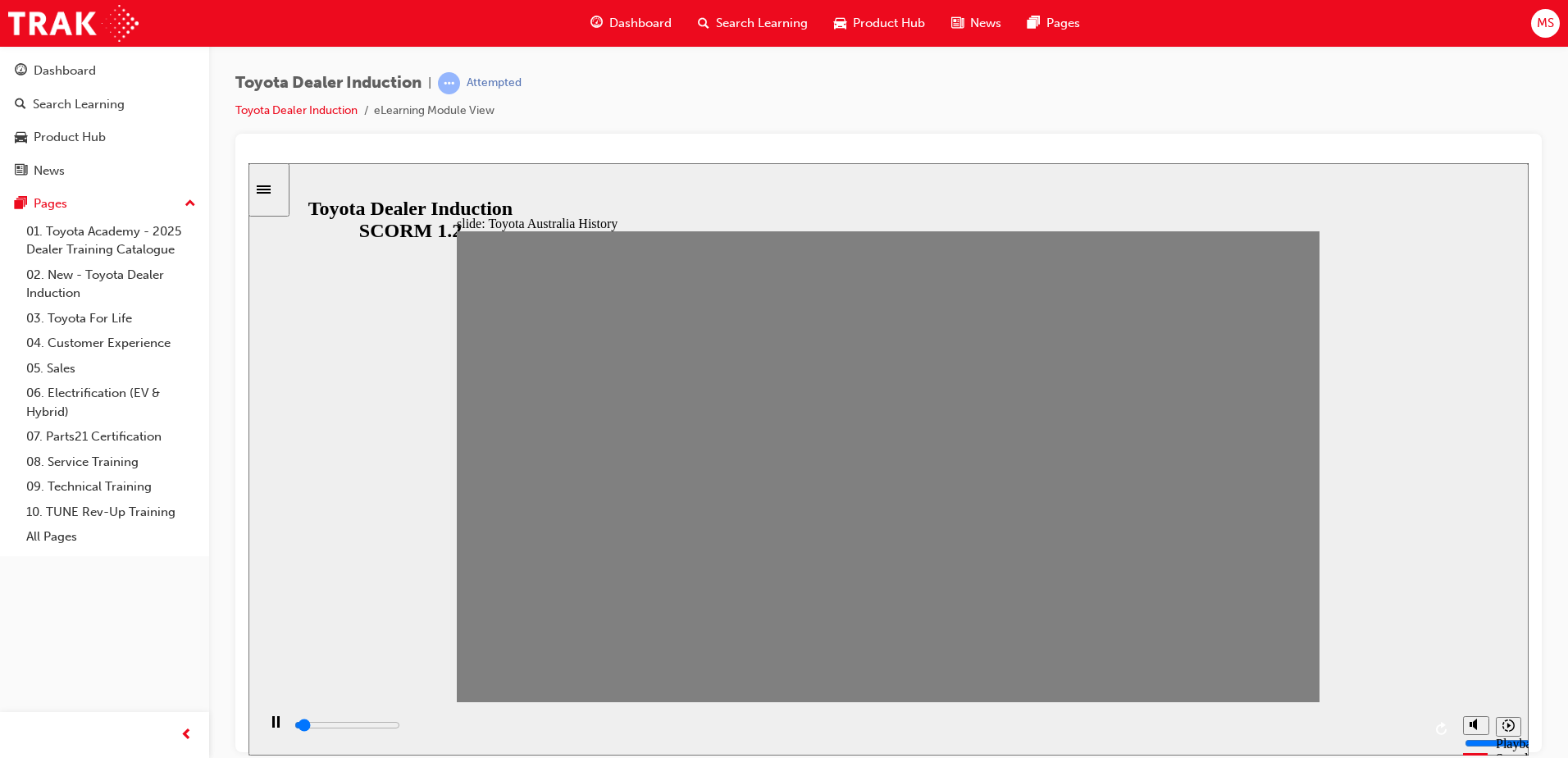
drag, startPoint x: 1082, startPoint y: 471, endPoint x: 1113, endPoint y: 465, distance: 31.6
drag, startPoint x: 1119, startPoint y: 471, endPoint x: 1151, endPoint y: 461, distance: 33.5
drag, startPoint x: 1164, startPoint y: 474, endPoint x: 1207, endPoint y: 467, distance: 43.6
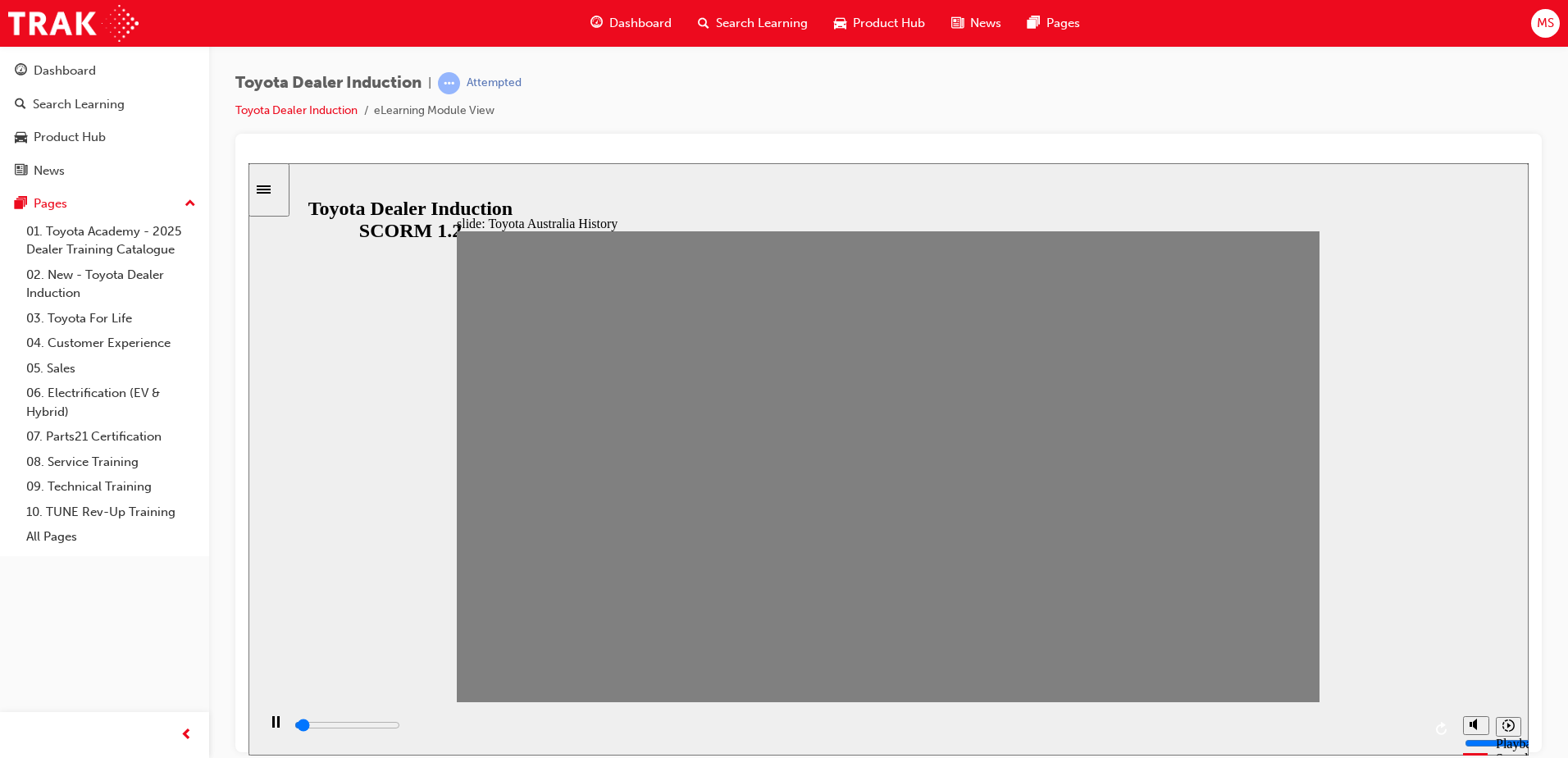
drag, startPoint x: 1201, startPoint y: 479, endPoint x: 1224, endPoint y: 472, distance: 24.0
drag, startPoint x: 1242, startPoint y: 478, endPoint x: 1287, endPoint y: 472, distance: 45.4
drag, startPoint x: 1275, startPoint y: 472, endPoint x: 1321, endPoint y: 472, distance: 46.0
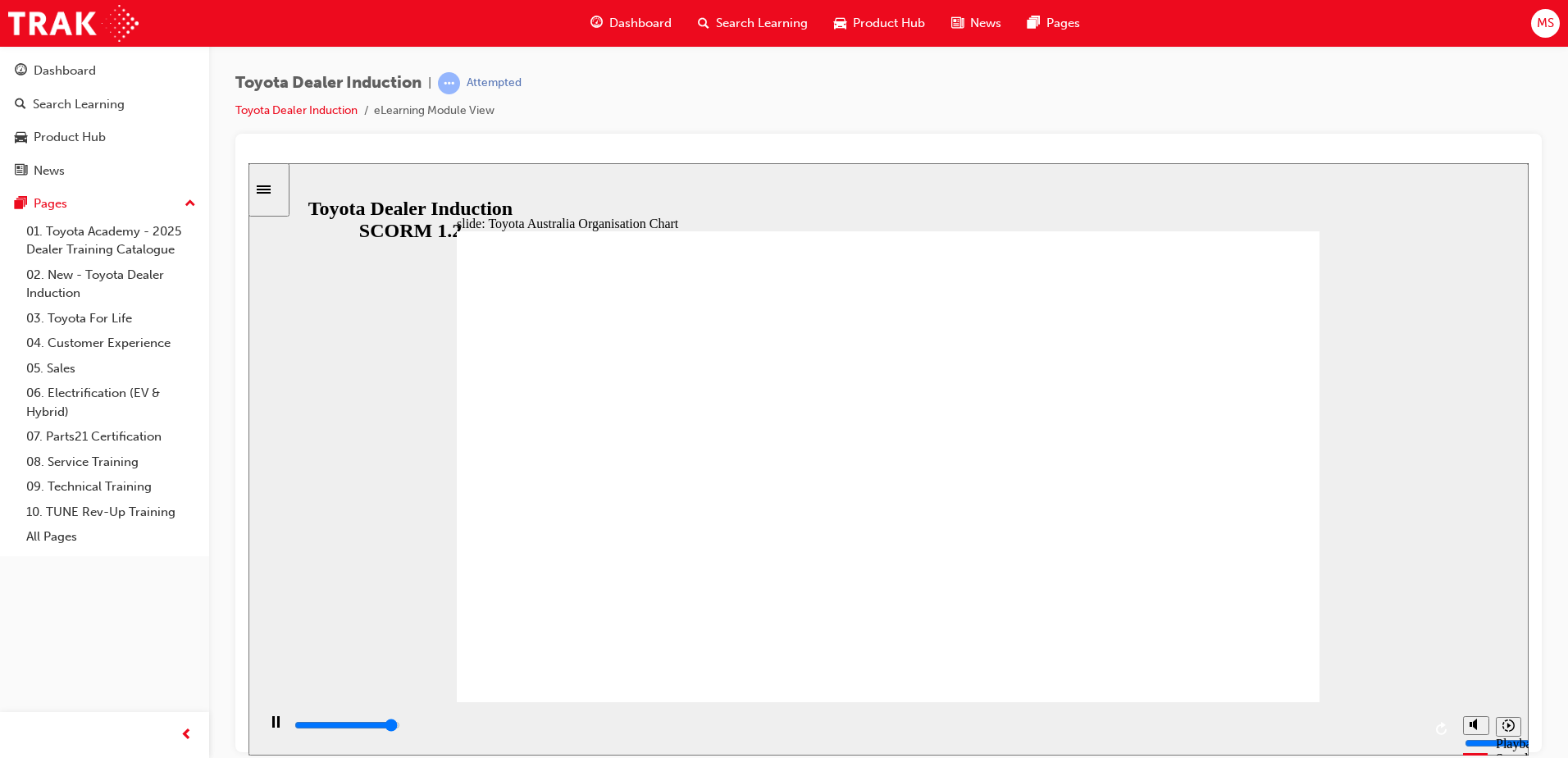
type input "5000"
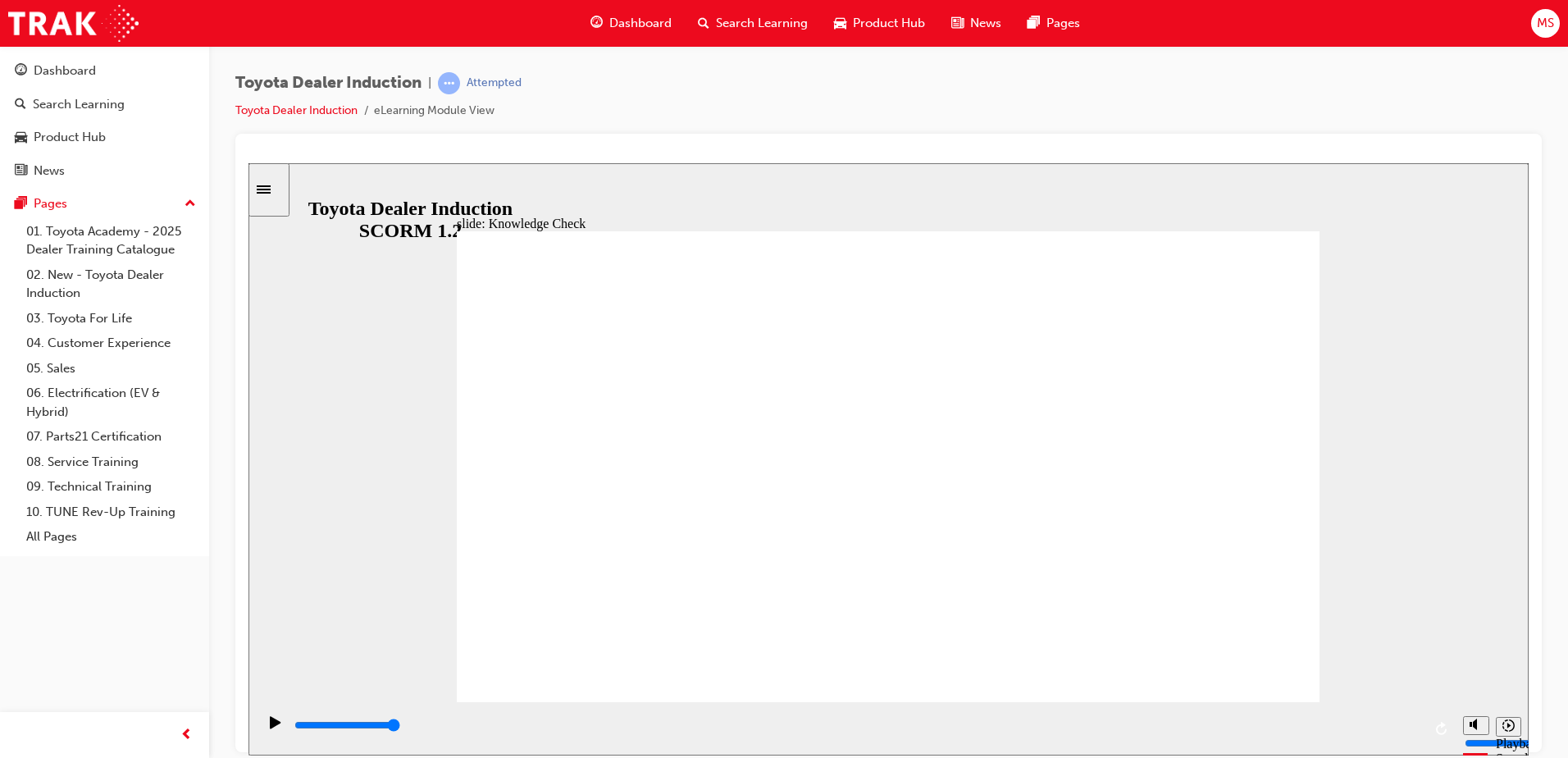
radio input "true"
type input "5000"
radio input "true"
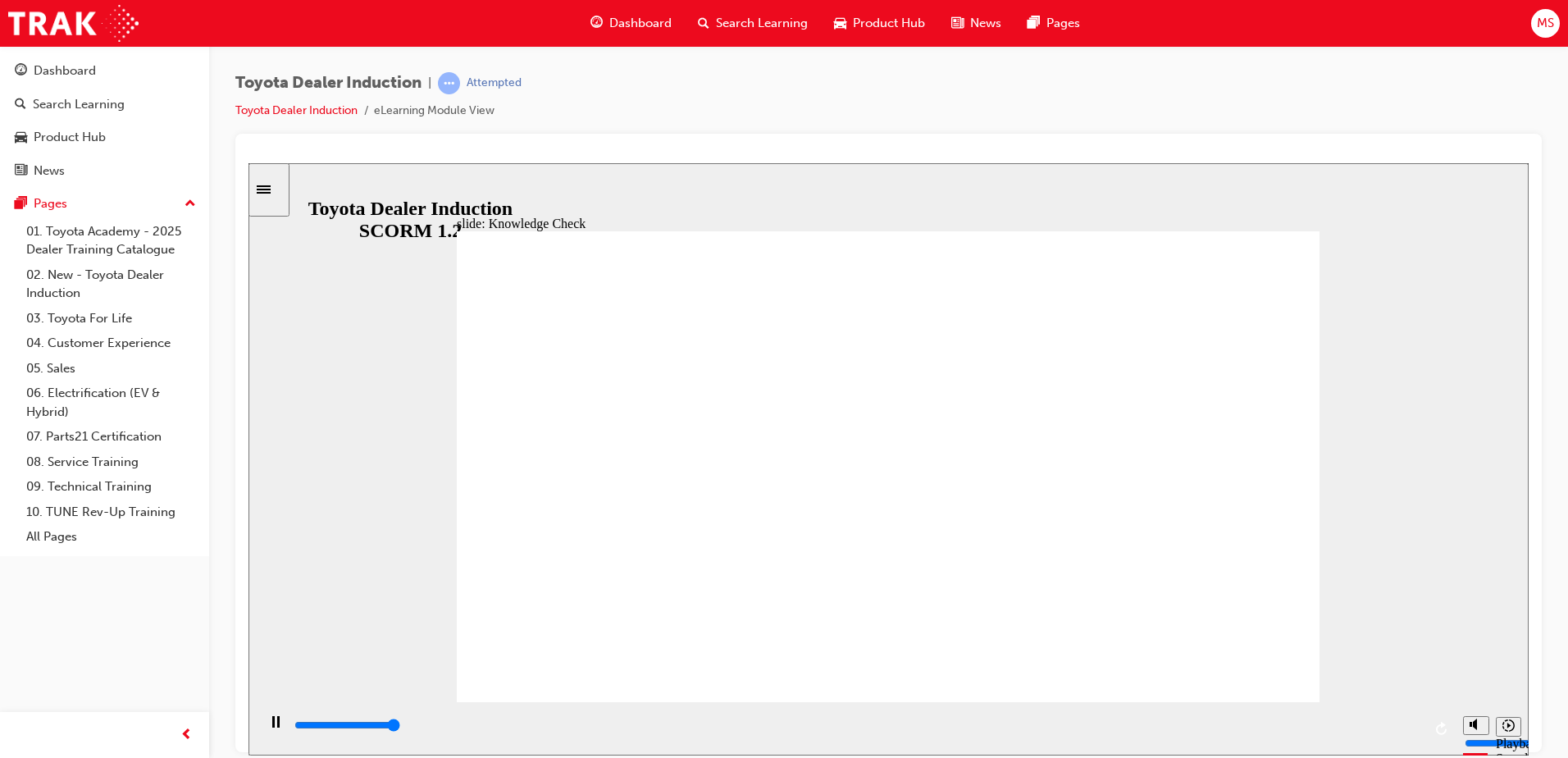
type input "5000"
radio input "true"
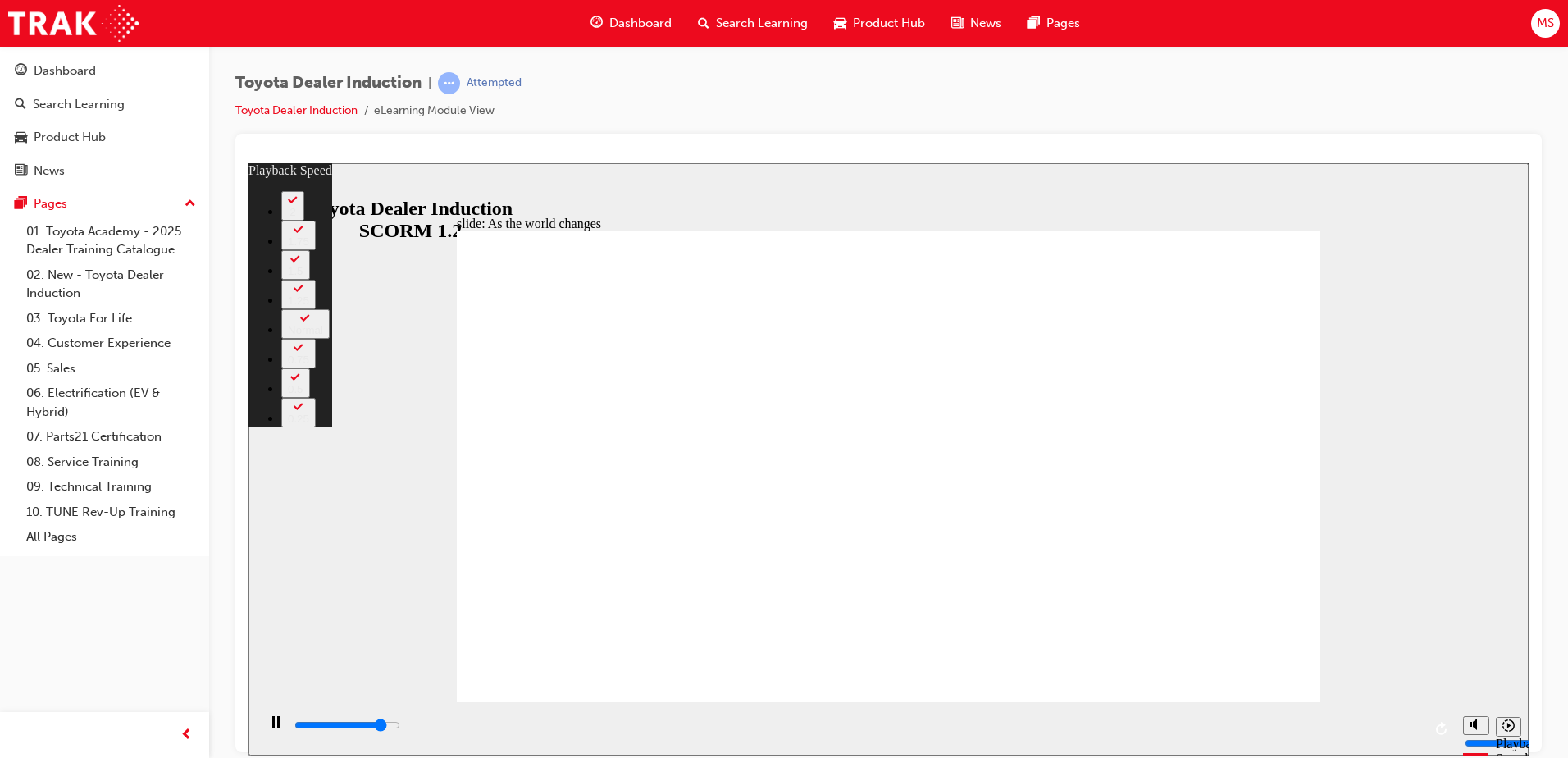
type input "8000"
type input "0"
type input "8200"
type input "0"
type input "8500"
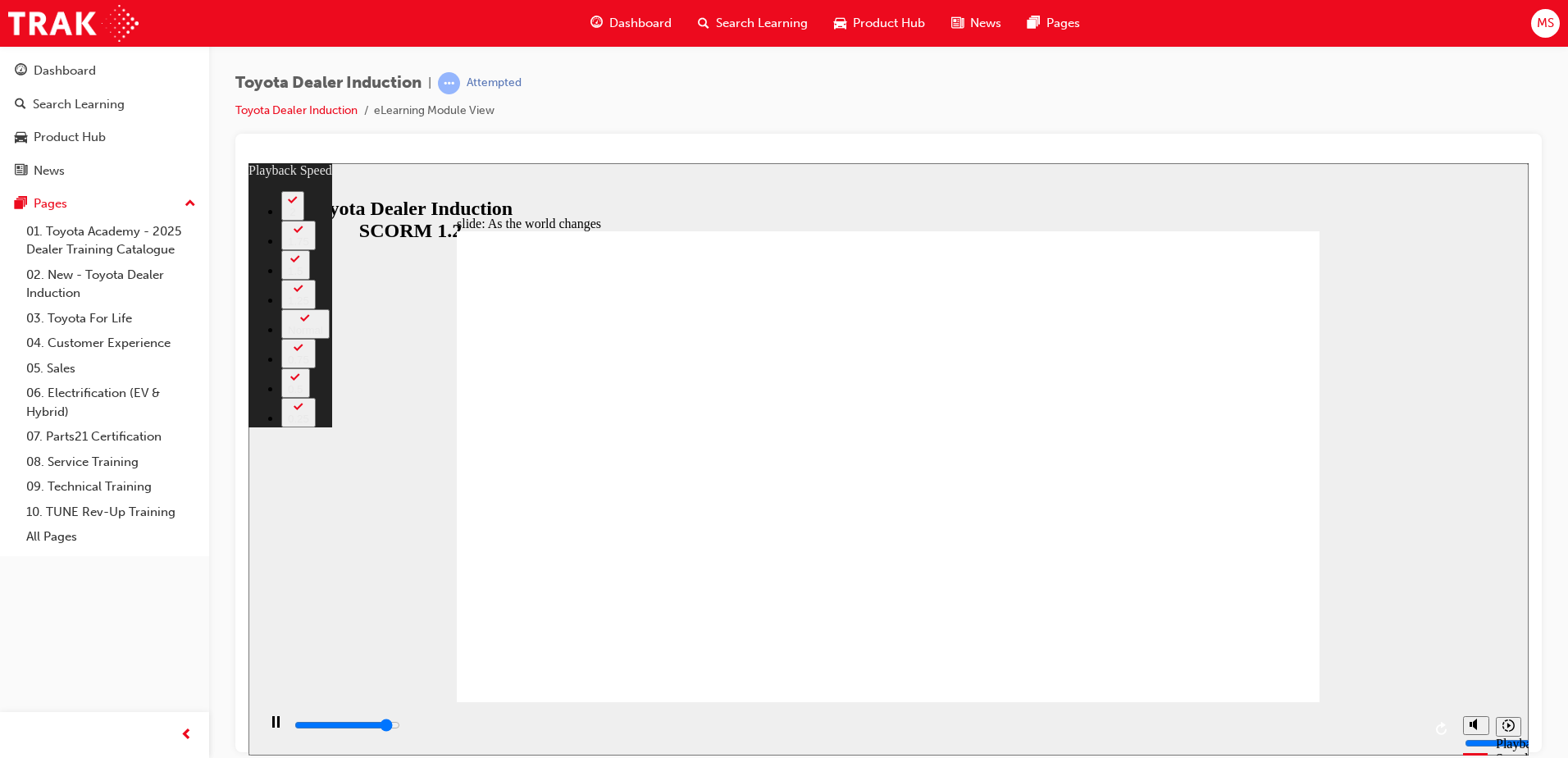
type input "1"
type input "8700"
type input "1"
type input "9000"
type input "1"
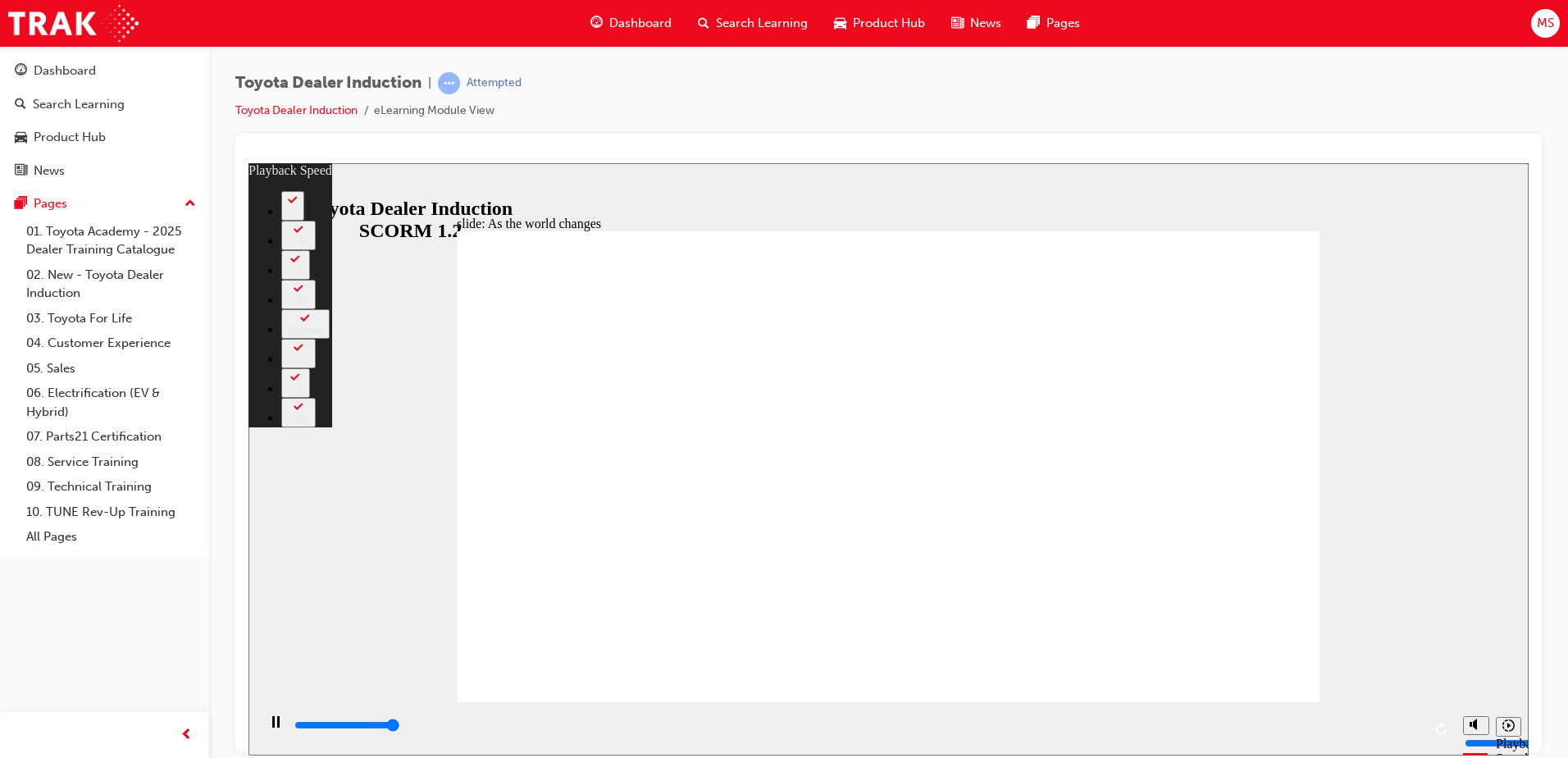
type input "9200"
type input "1"
type input "9200"
type input "128"
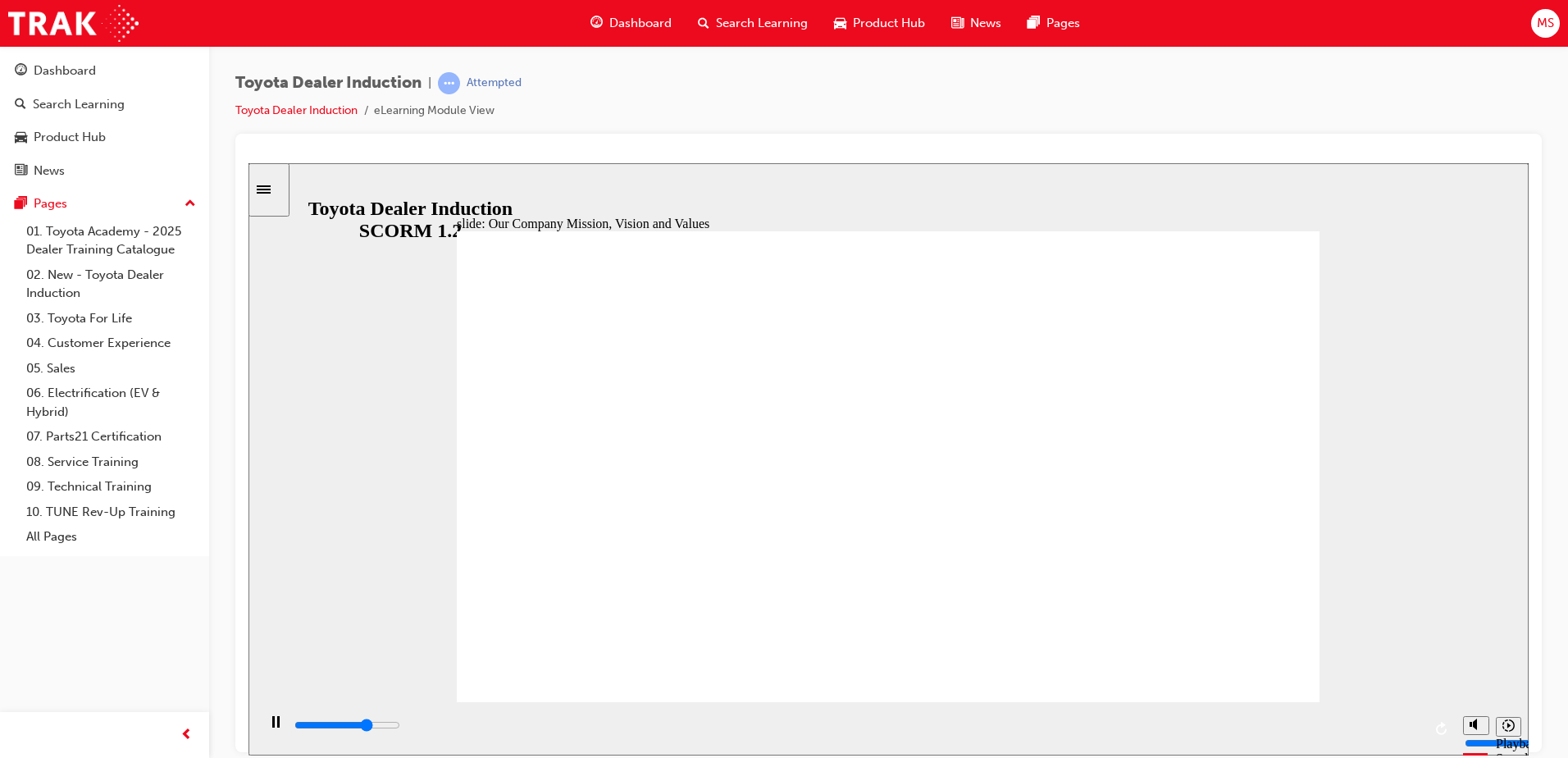
type input "24100"
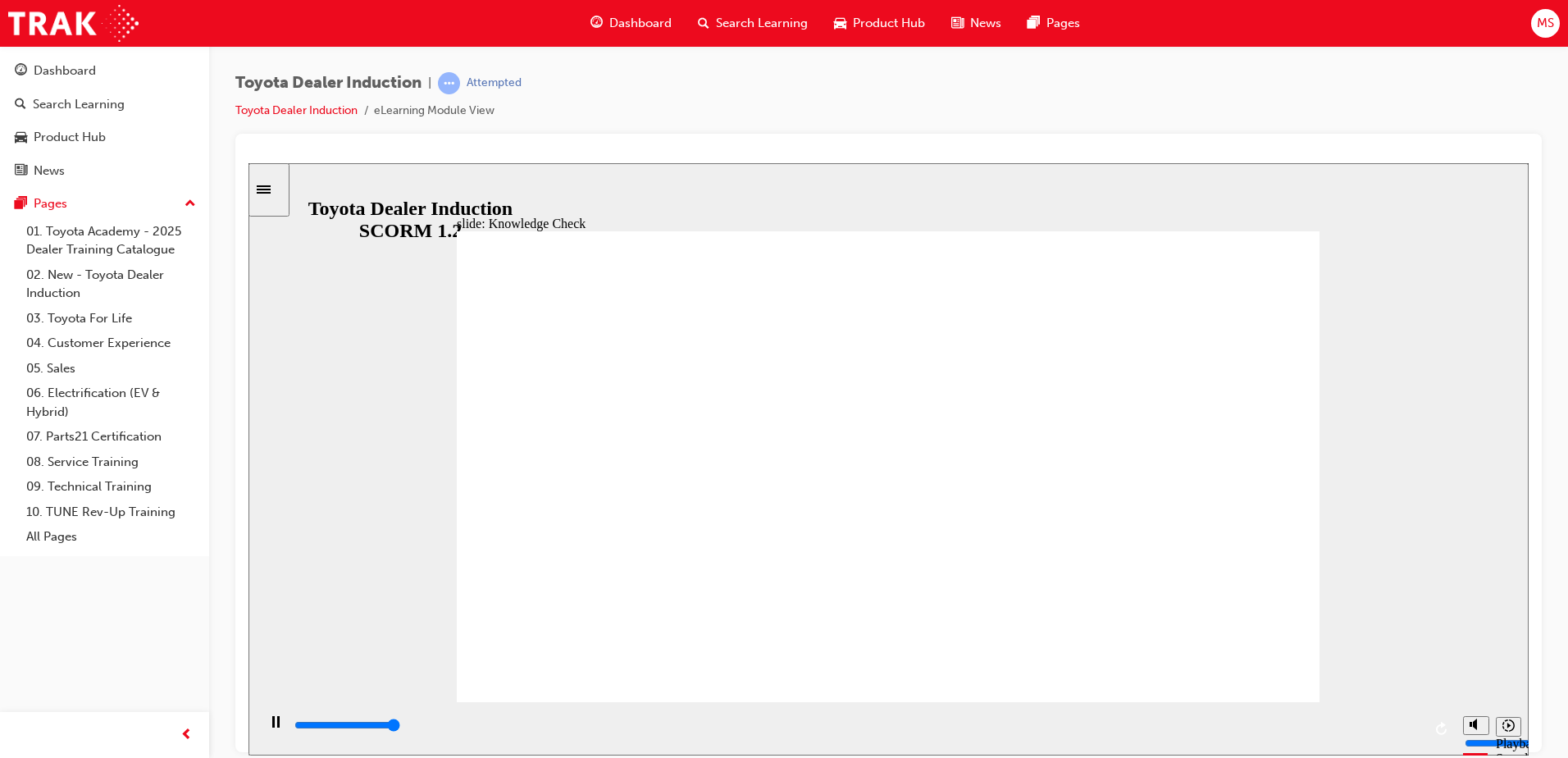
type input "5000"
type input "Reliability"
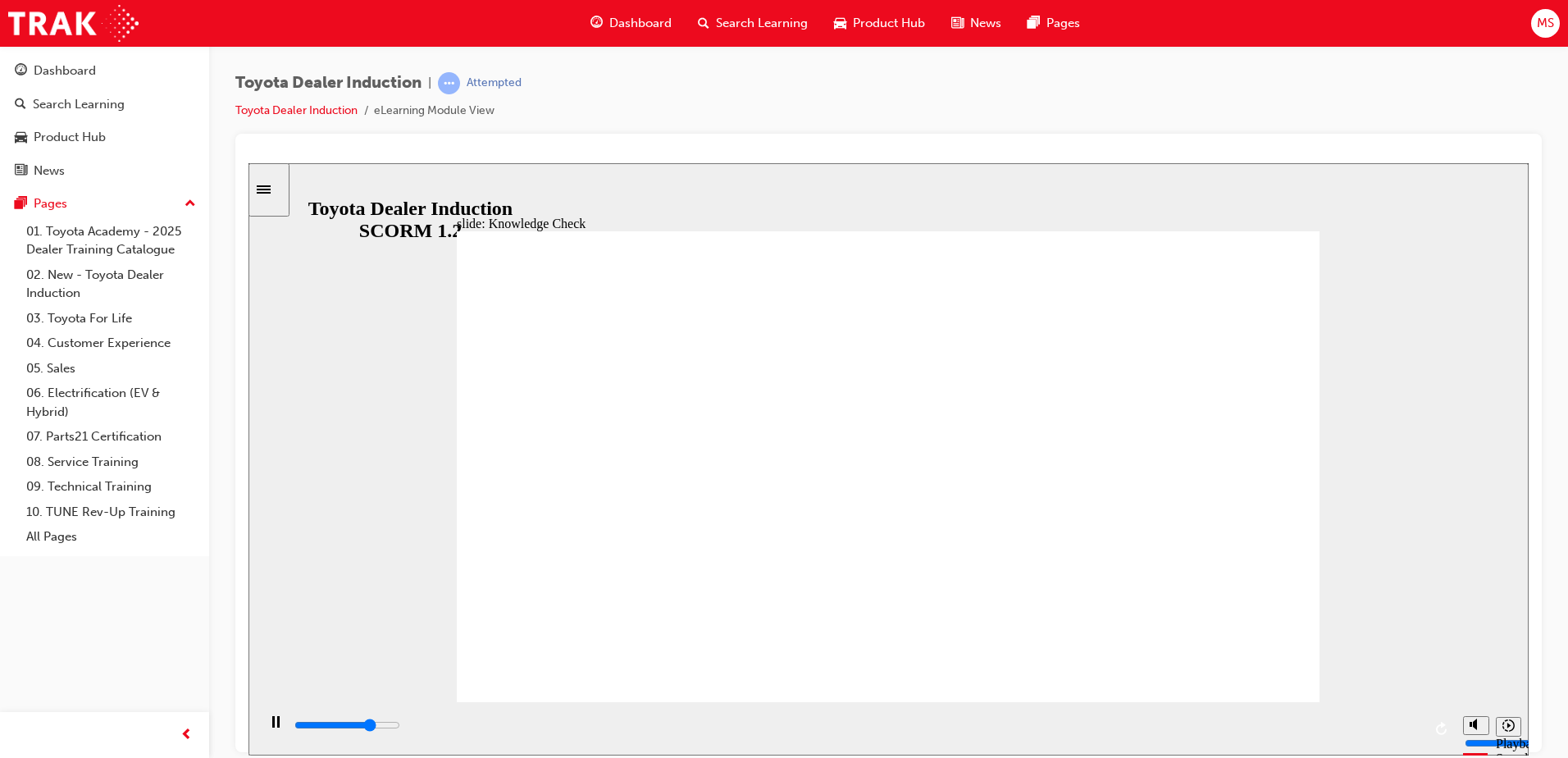
type input "400"
type input "Reliability"
drag, startPoint x: 707, startPoint y: 487, endPoint x: 740, endPoint y: 472, distance: 36.2
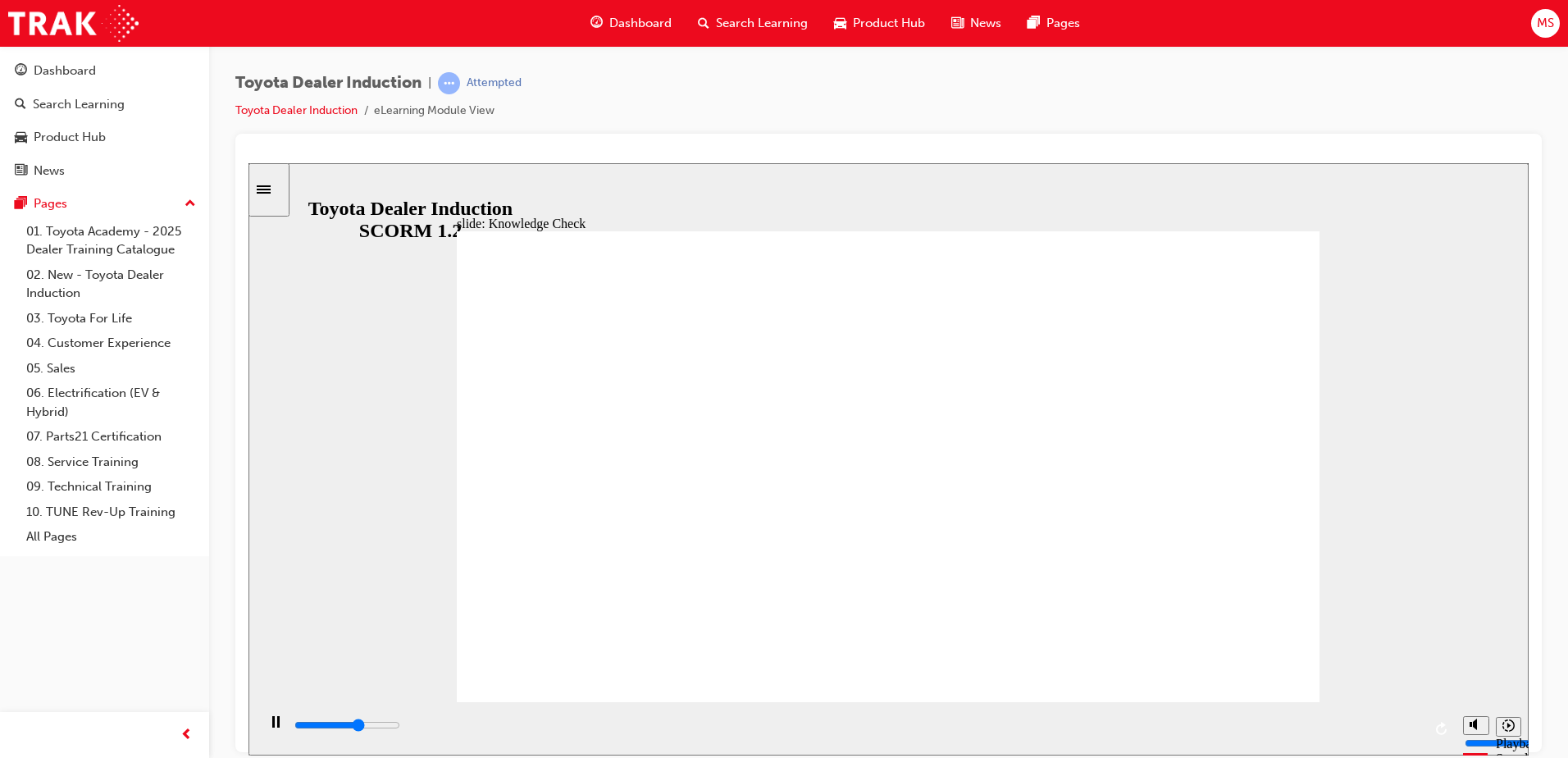
type input "4300"
type input "Reliabilit"
type input "5000"
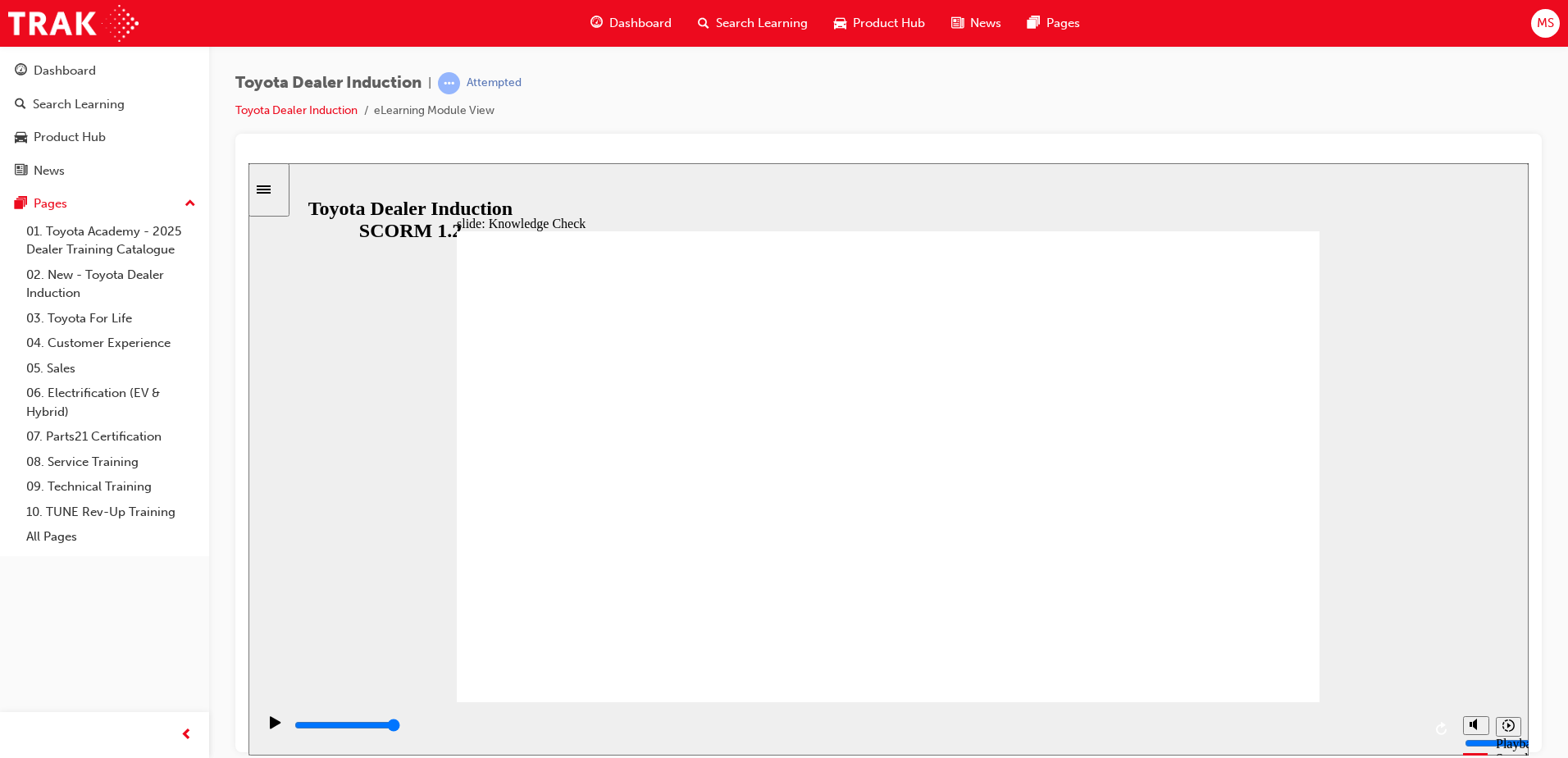
type input "Reliabili"
type input "Reliabil"
type input "Reliabi"
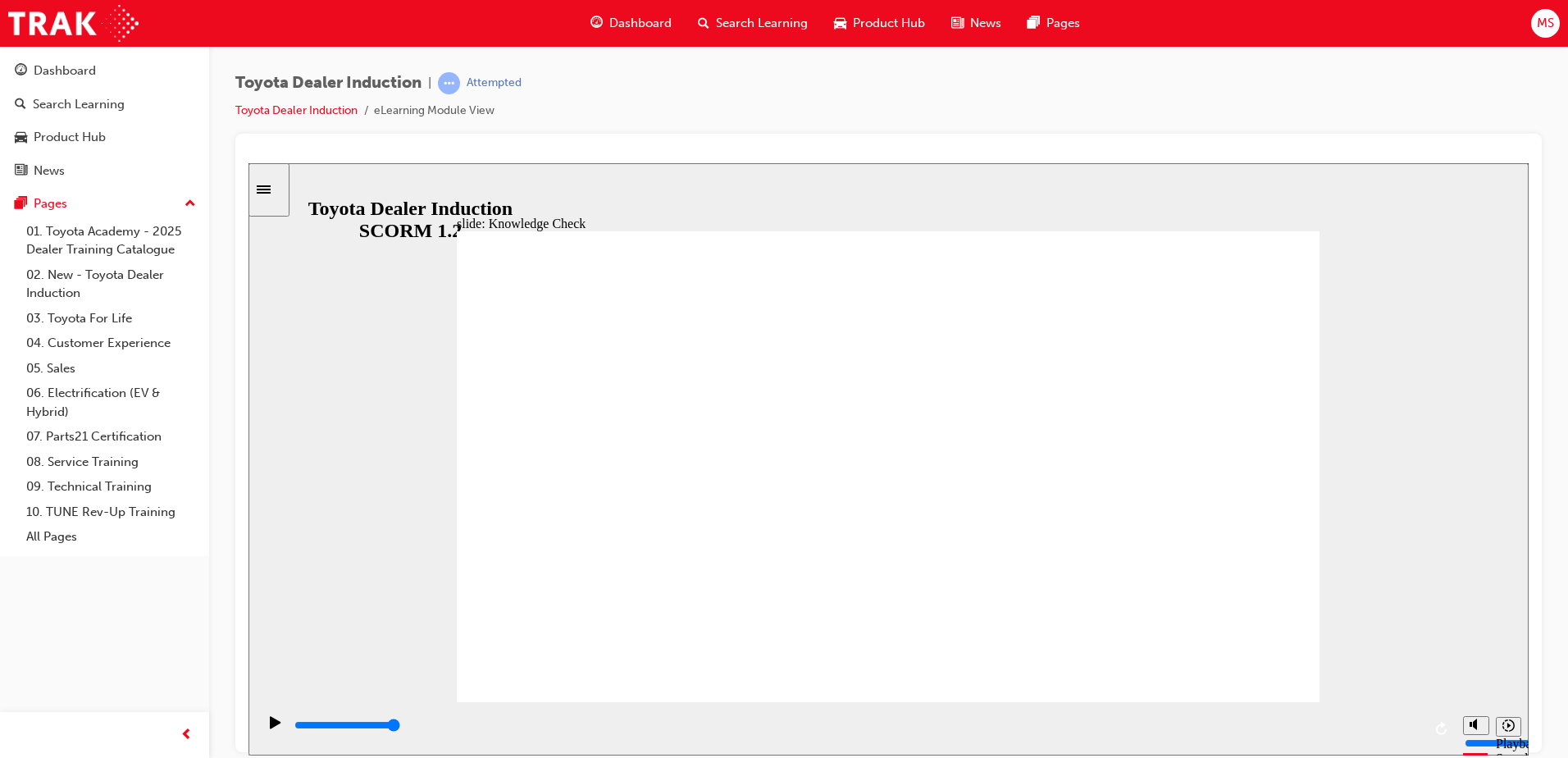
type input "Reliabi"
type input "Reliab"
type input "Relia"
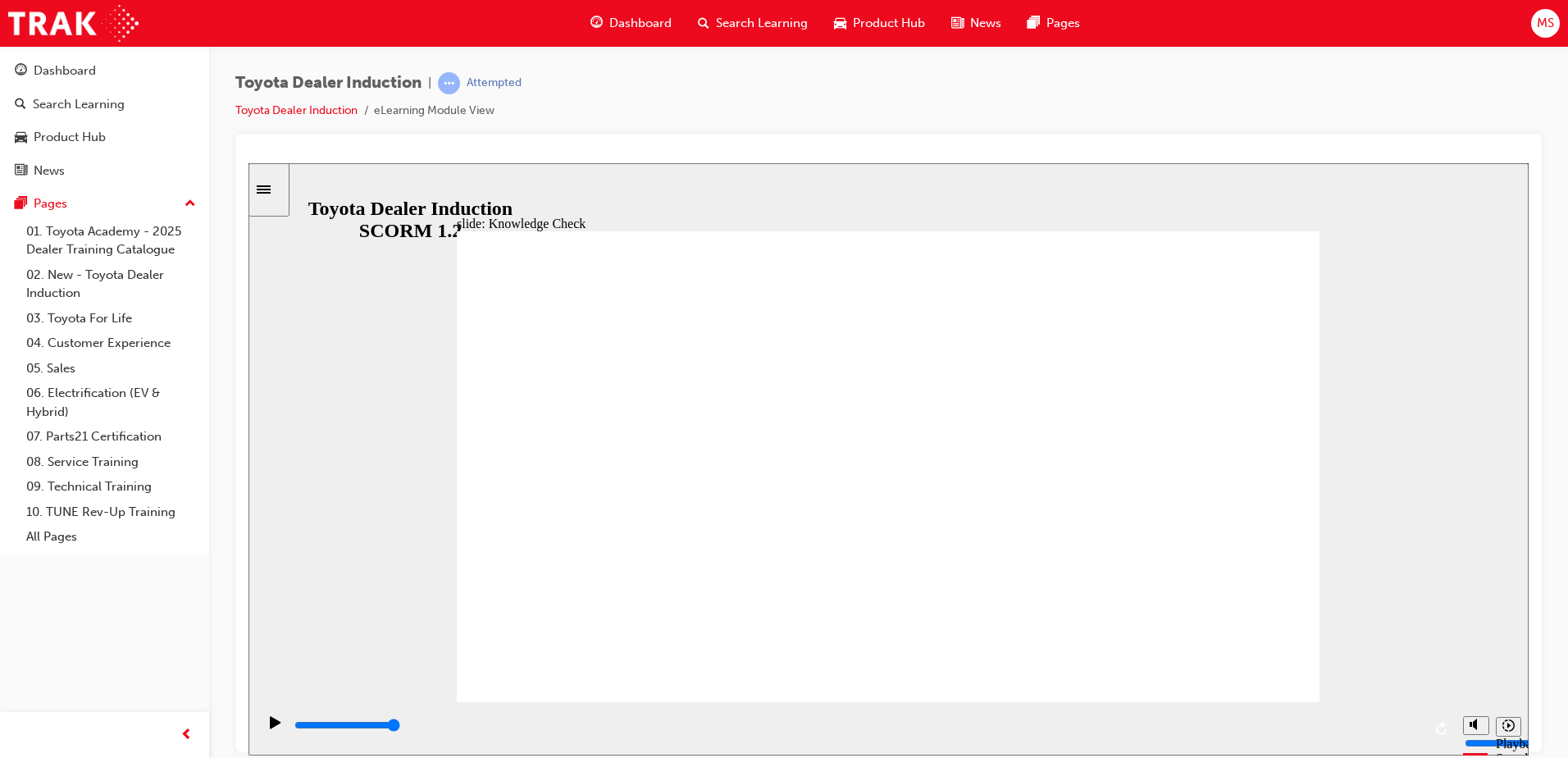
type input "Reli"
type input "Rel"
type input "Re"
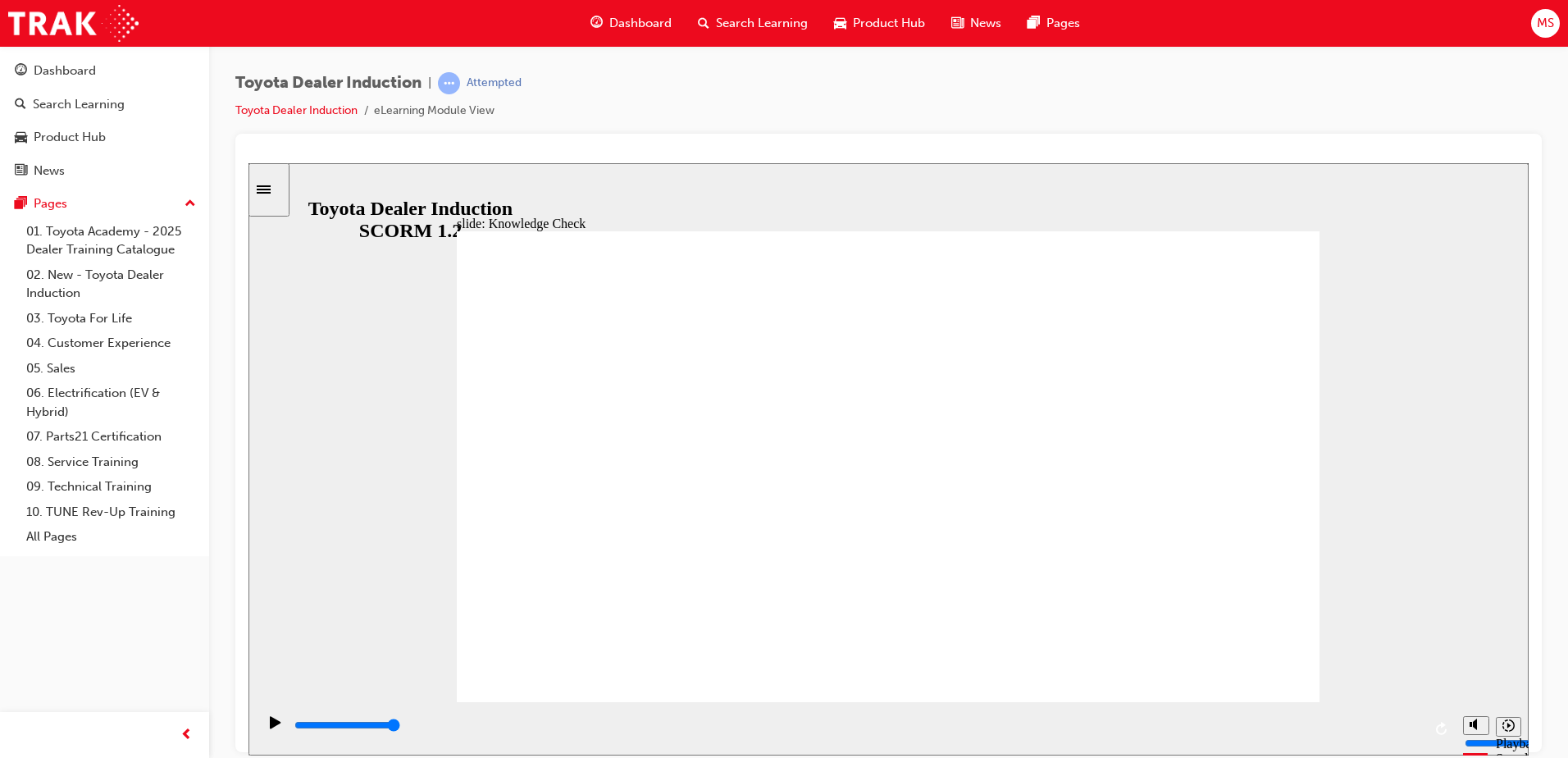
type input "Re"
type input "R"
type input "h"
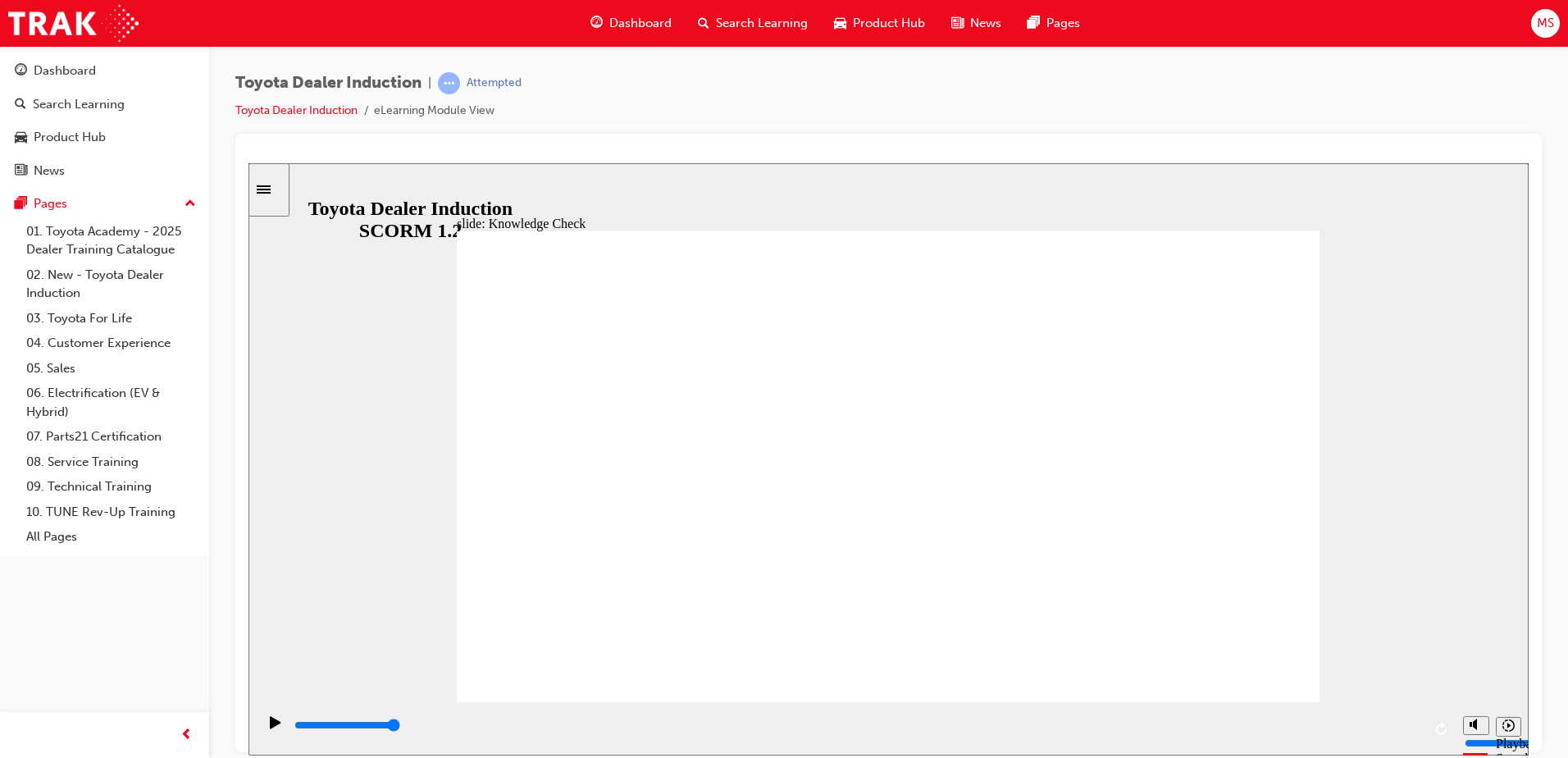
type input "ha"
type input "hap"
type input "happ"
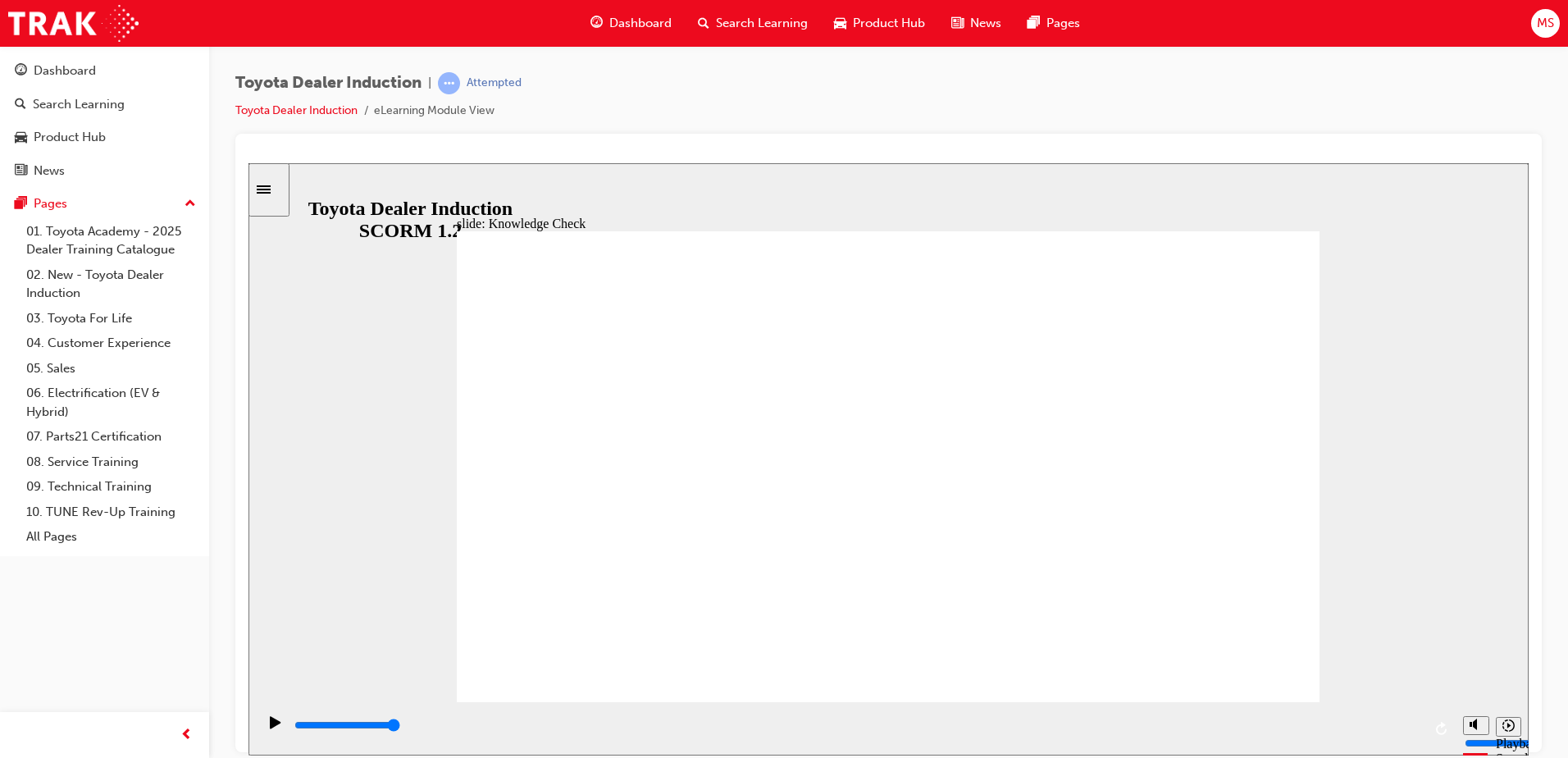
type input "happ"
type input "happi"
type input "happin"
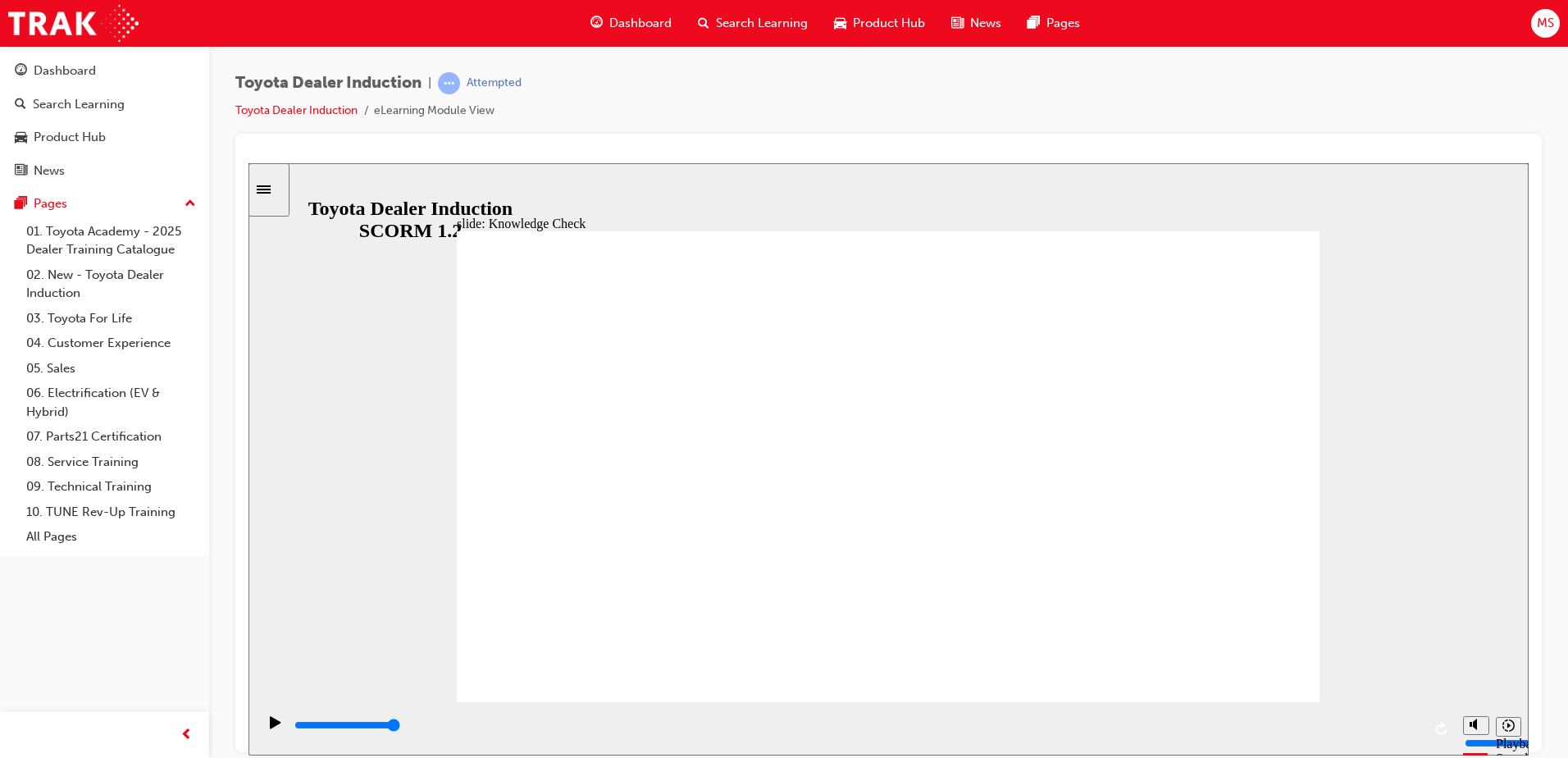
type input "happine"
type input "happines"
type input "happiness"
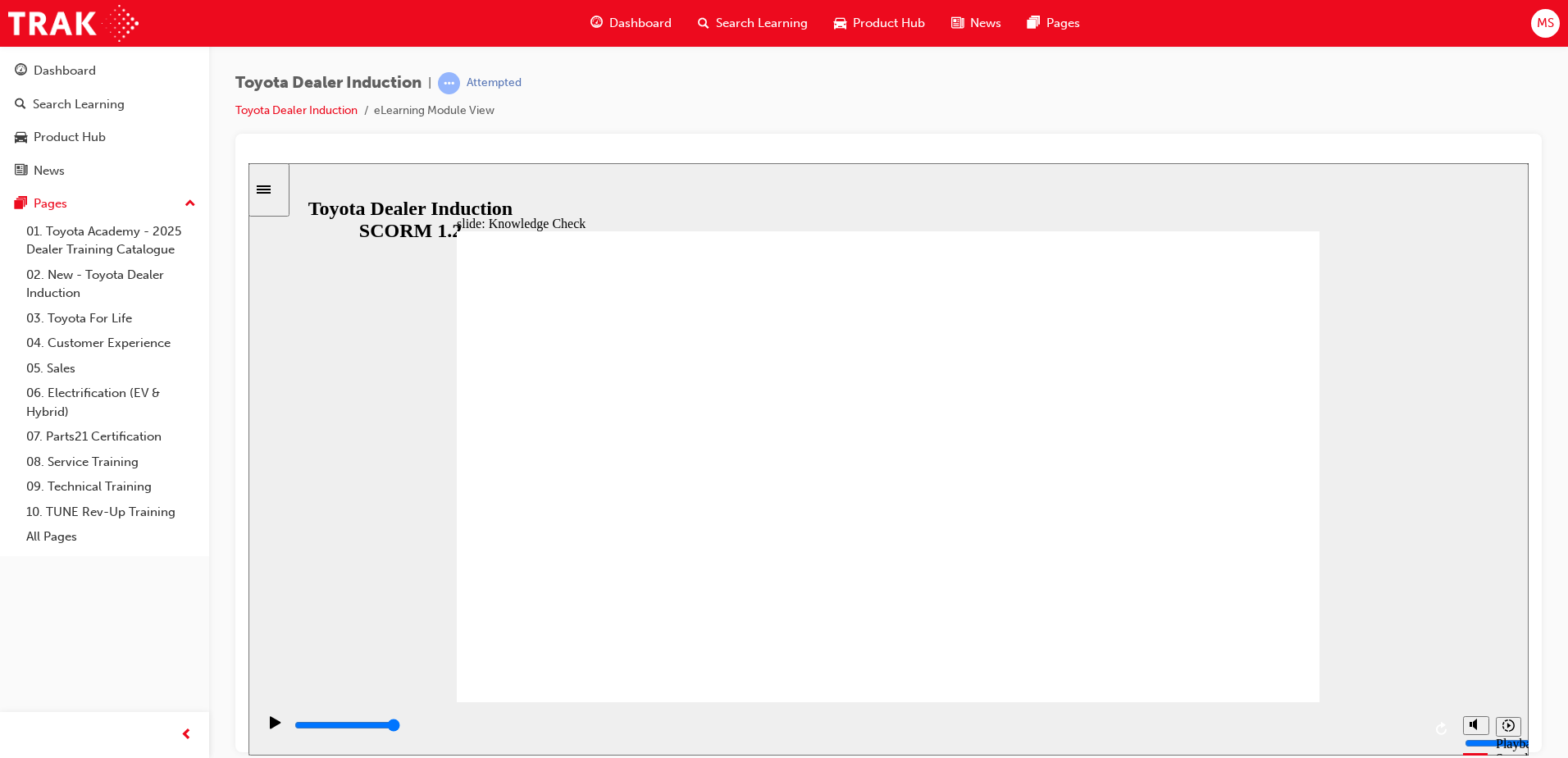
type input "happiness"
type input "5000"
type input "Free"
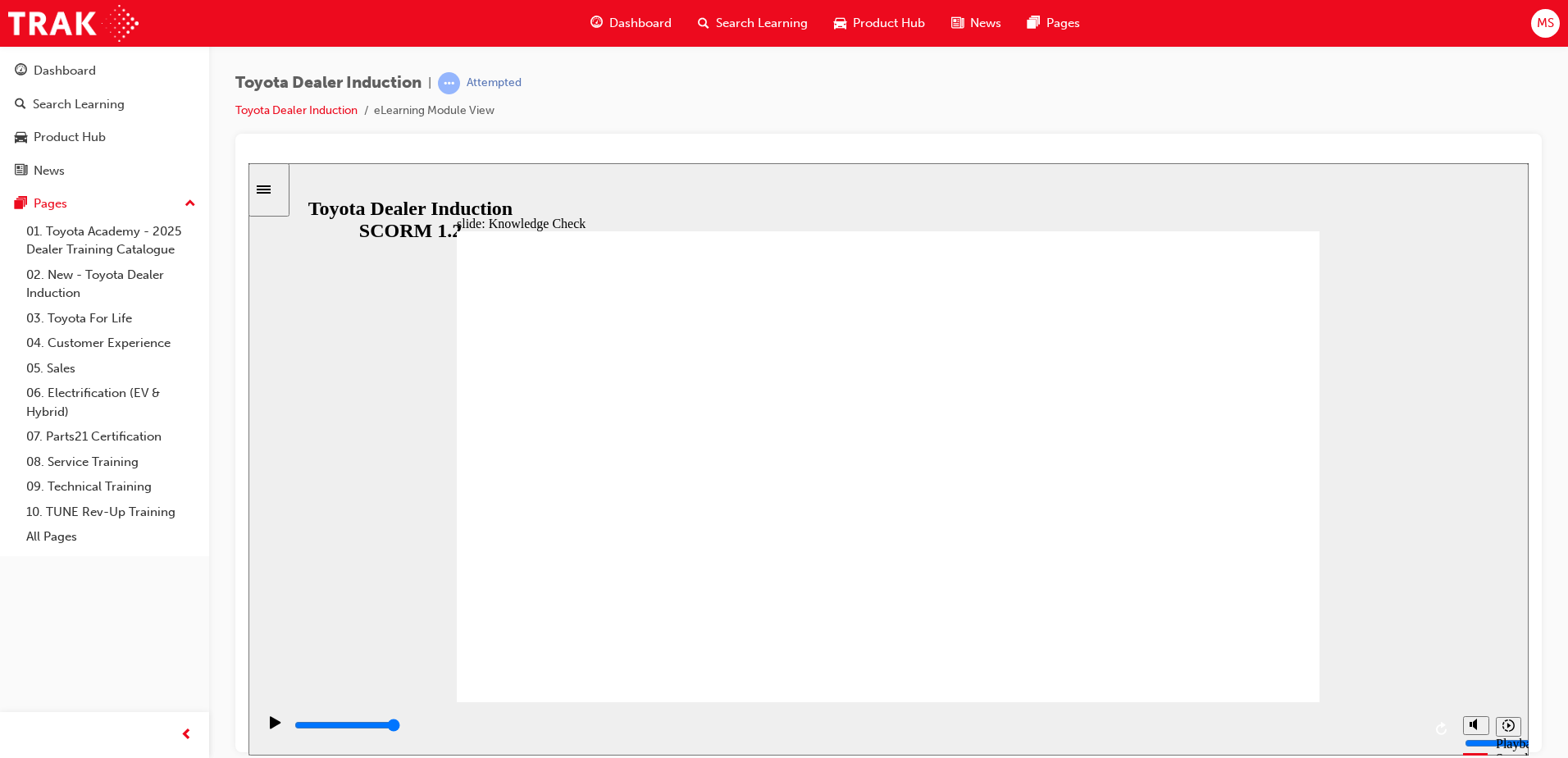
type input "Free"
type input "800"
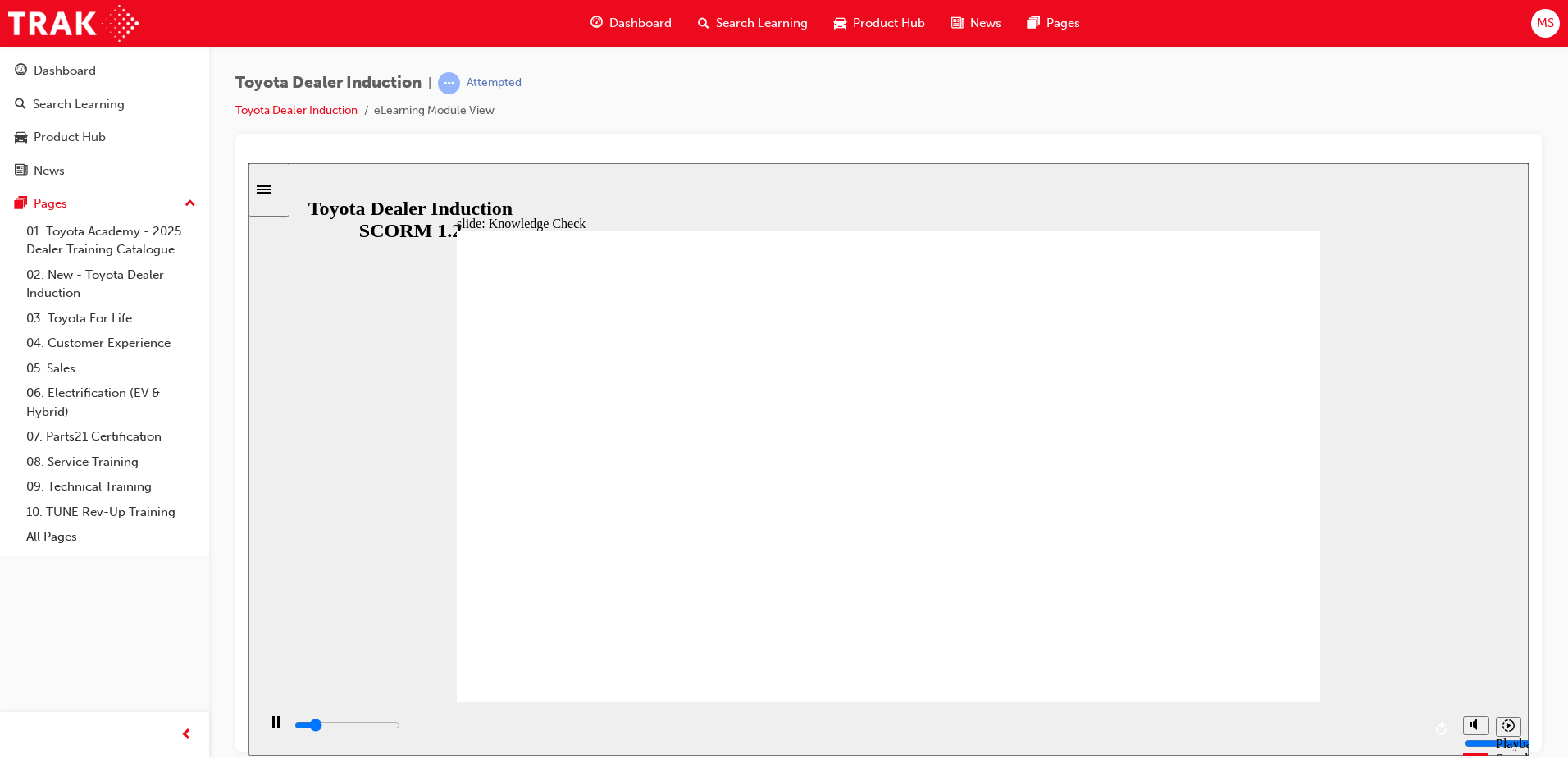
type input "Free"
type input "5000"
type input "Fre"
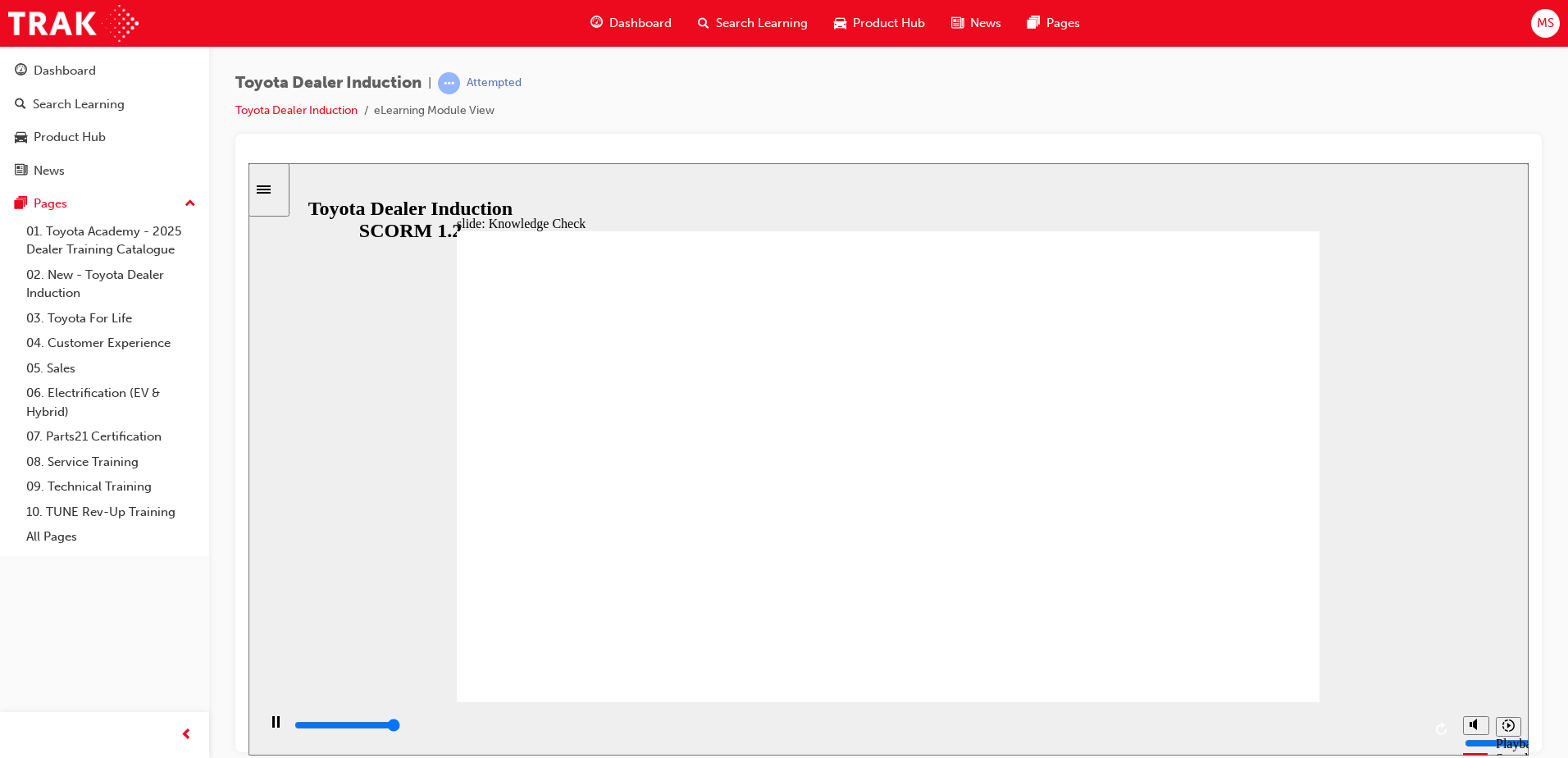
type input "Fre"
type input "Fr"
type input "F"
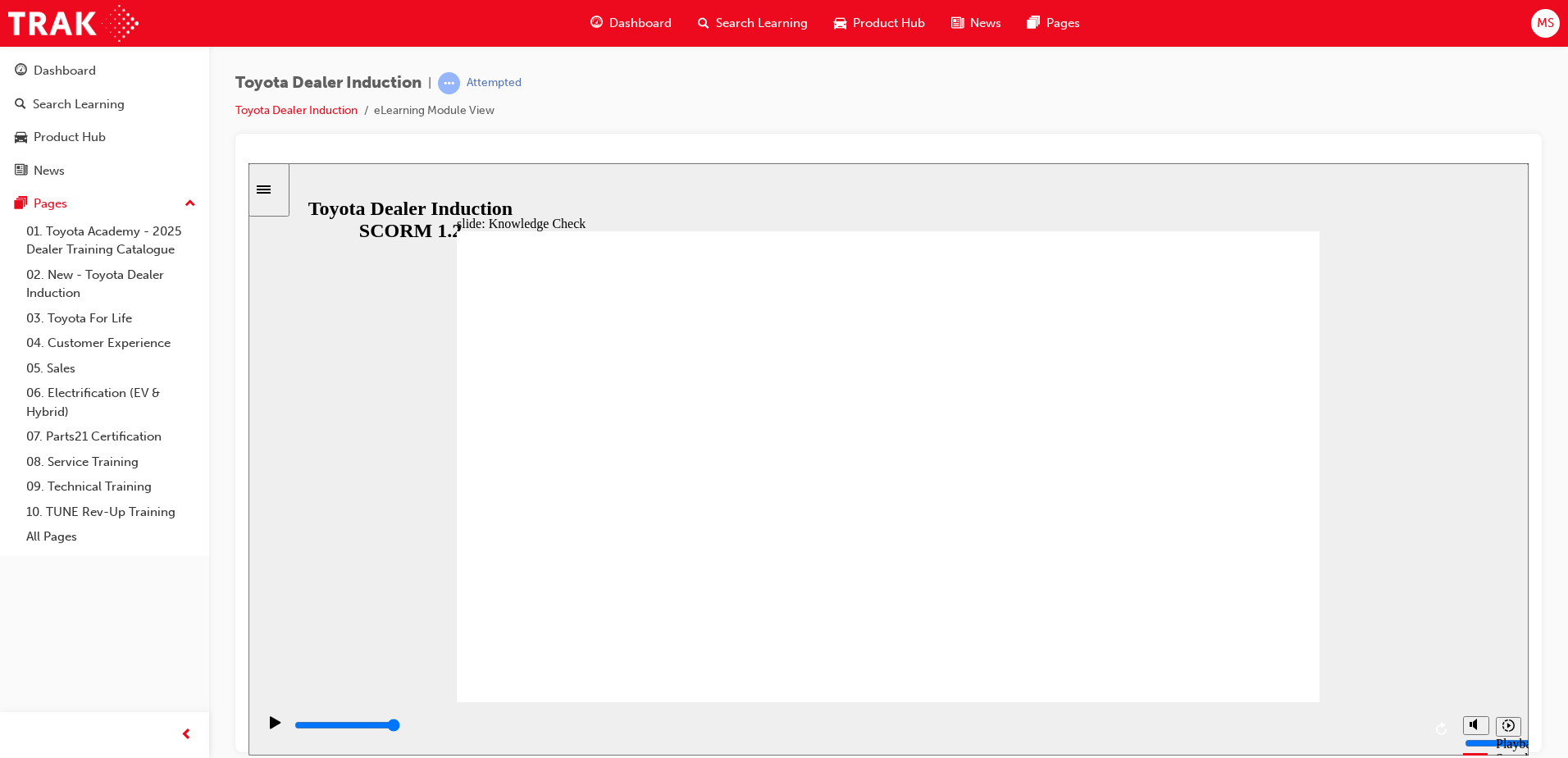
type input "m"
type input "mo"
type input "mov"
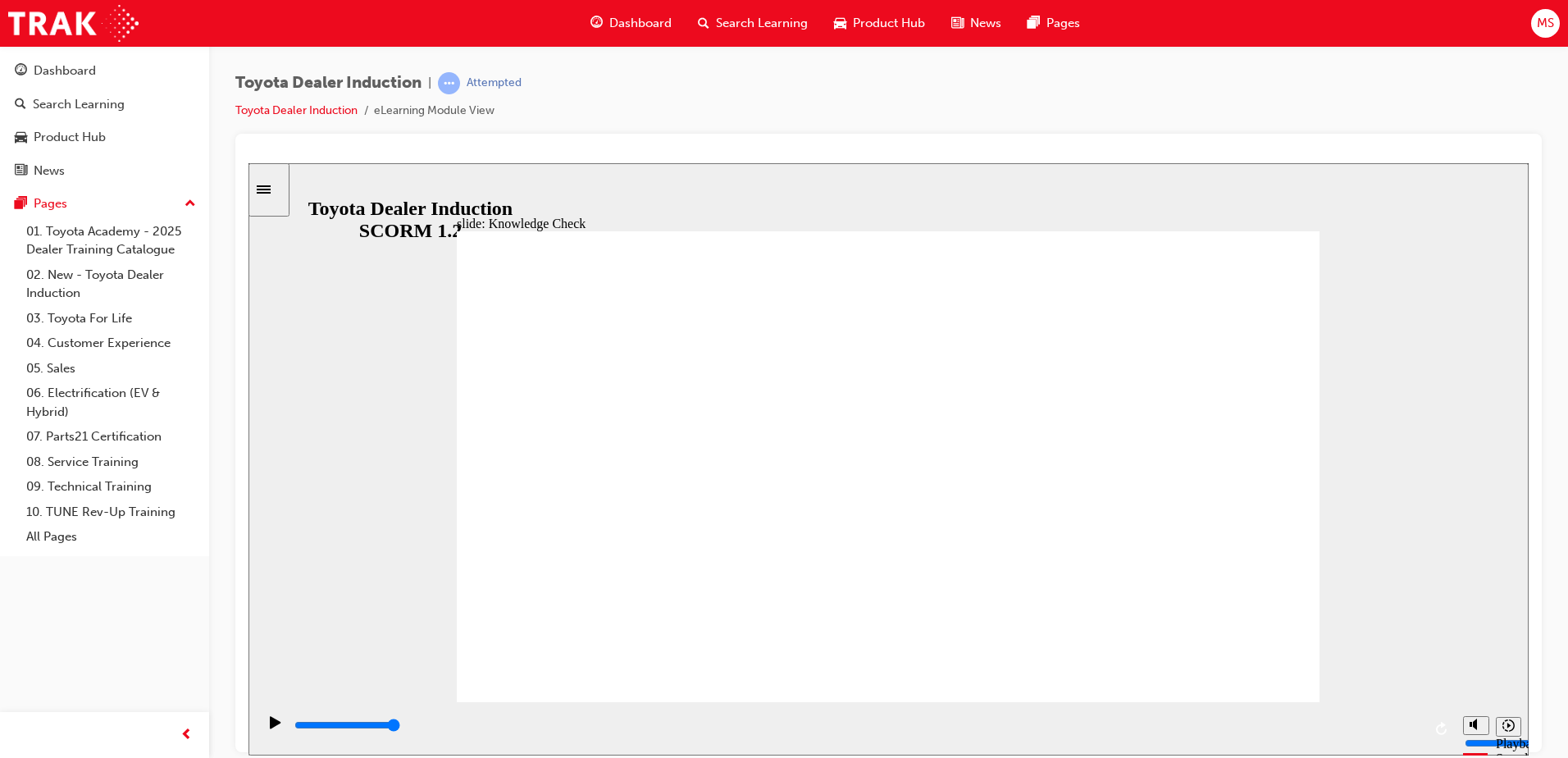
type input "mov"
type input "move"
type input "moved"
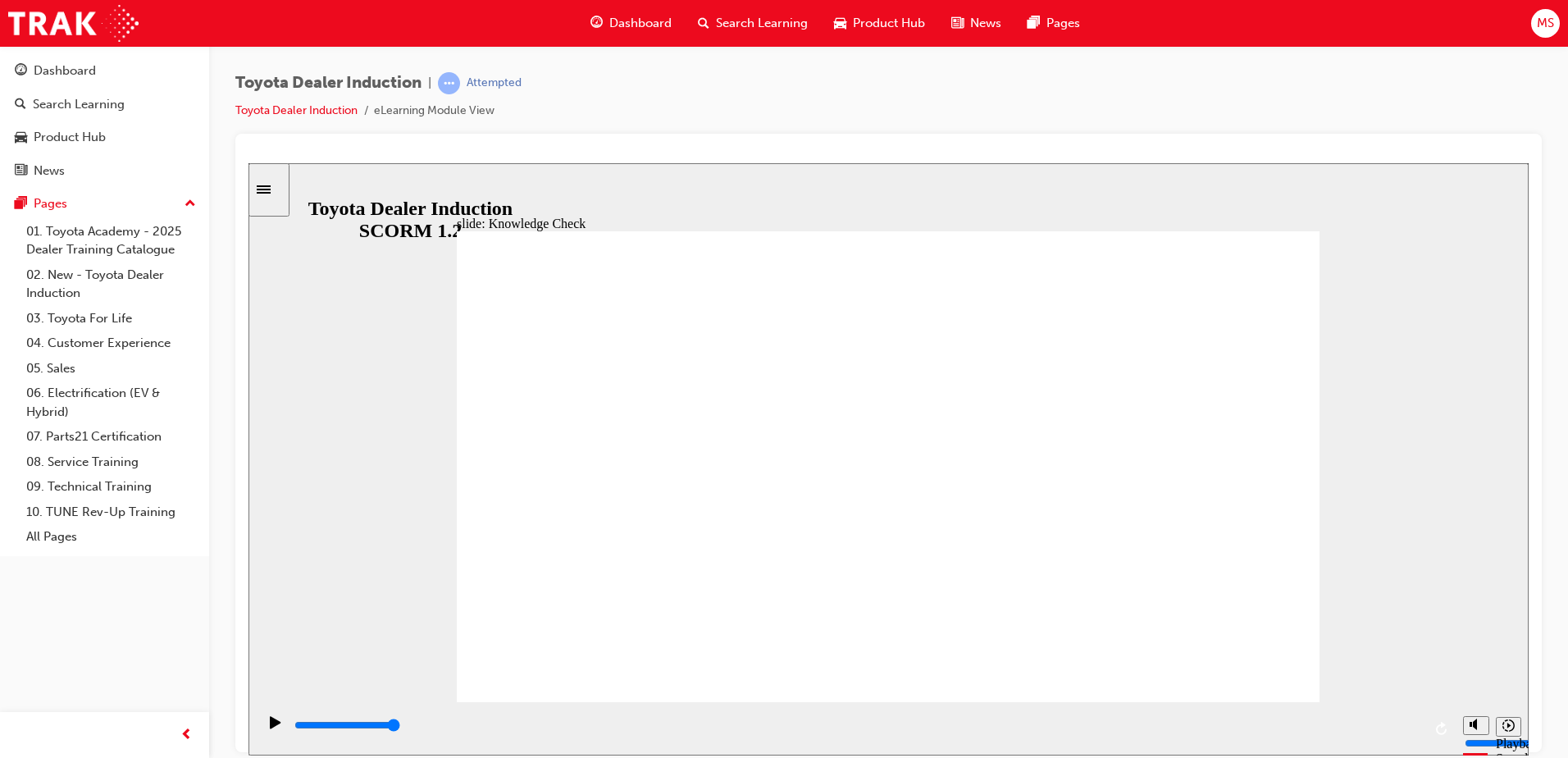
type input "moved"
type input "6500"
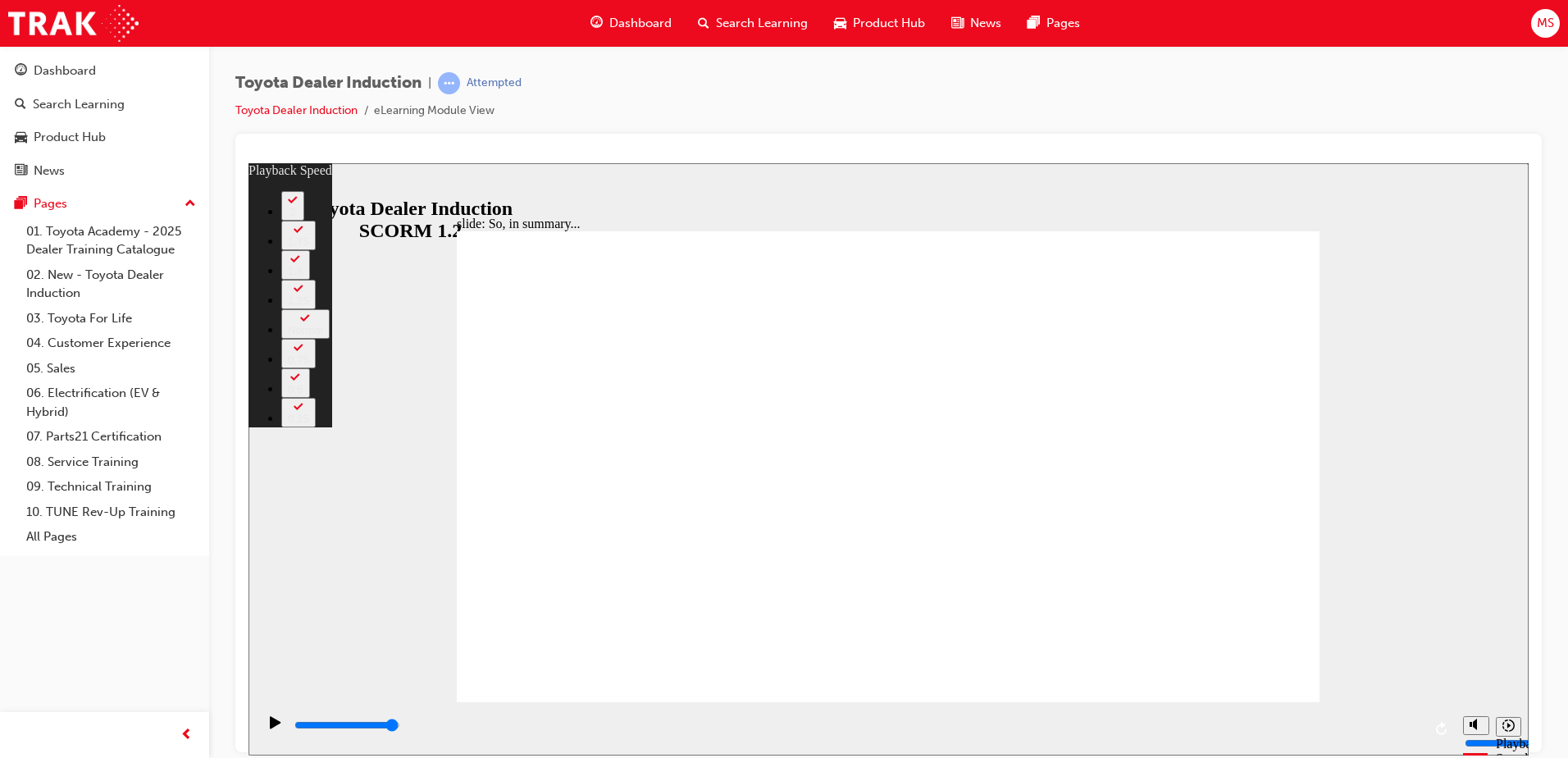
type input "128"
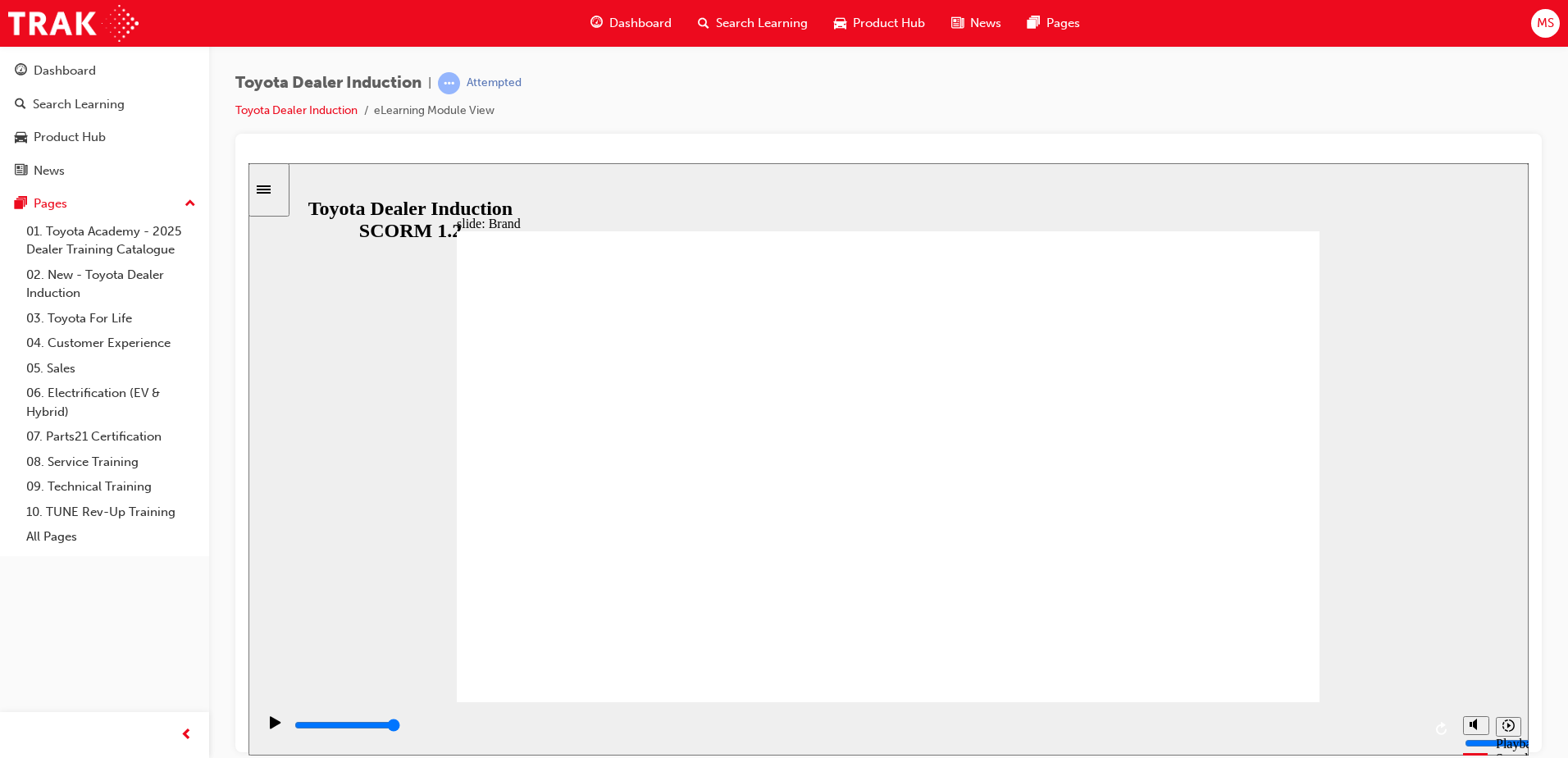
drag, startPoint x: 1241, startPoint y: 261, endPoint x: 1241, endPoint y: 246, distance: 15.0
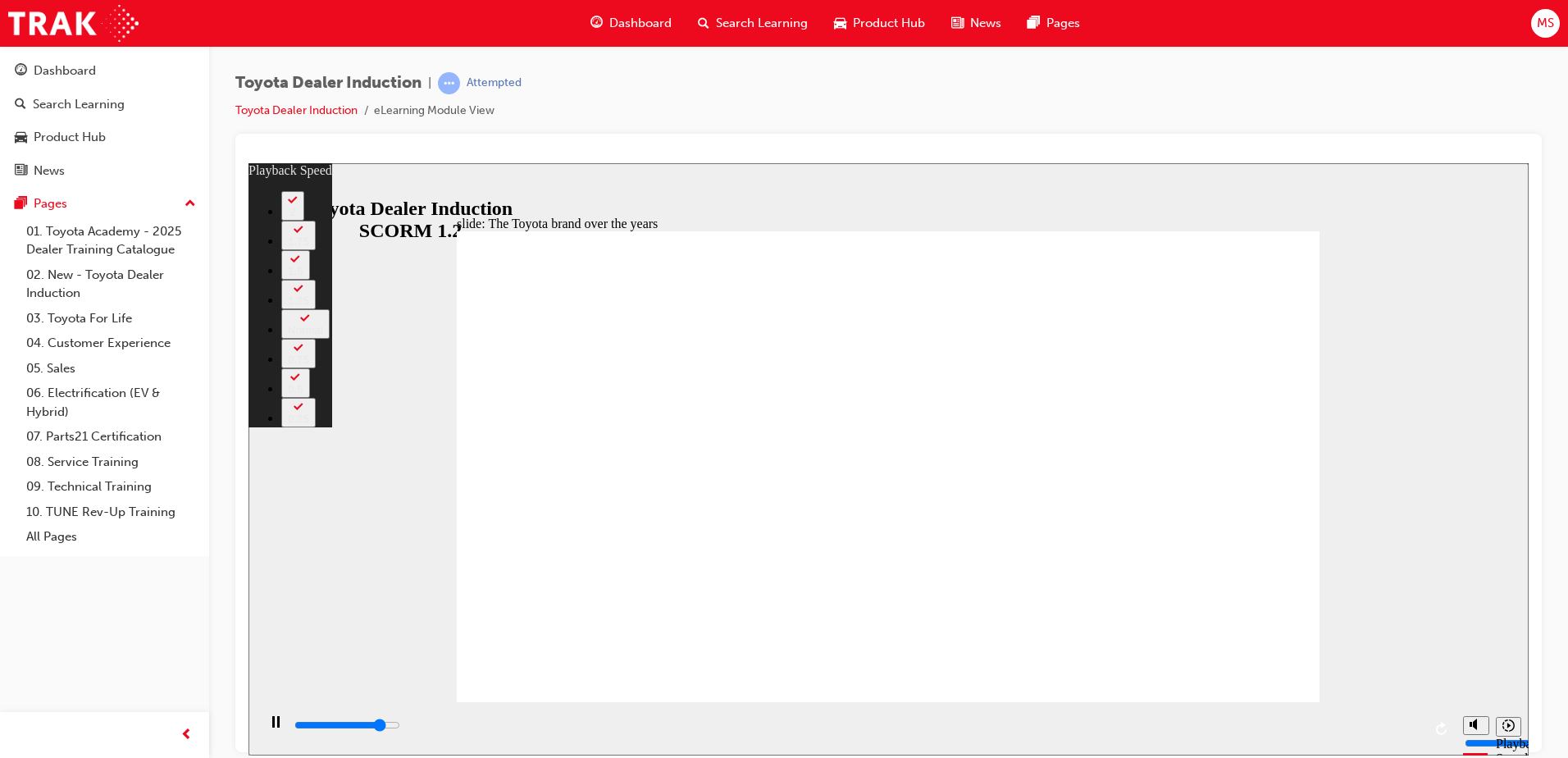
type input "7300"
type input "0"
type input "7500"
type input "0"
type input "7800"
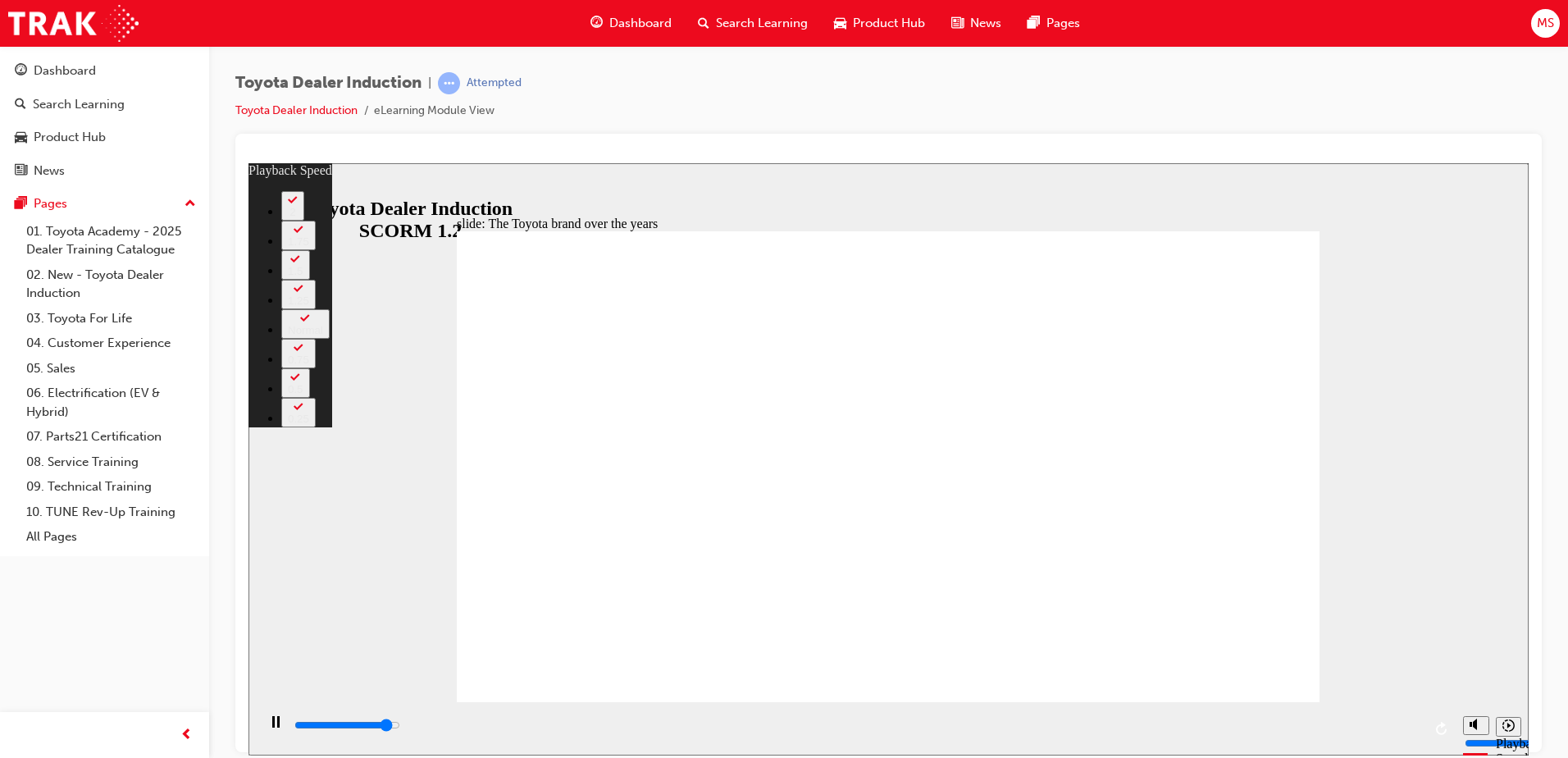
type input "1"
type input "8100"
type input "1"
type input "8300"
type input "1"
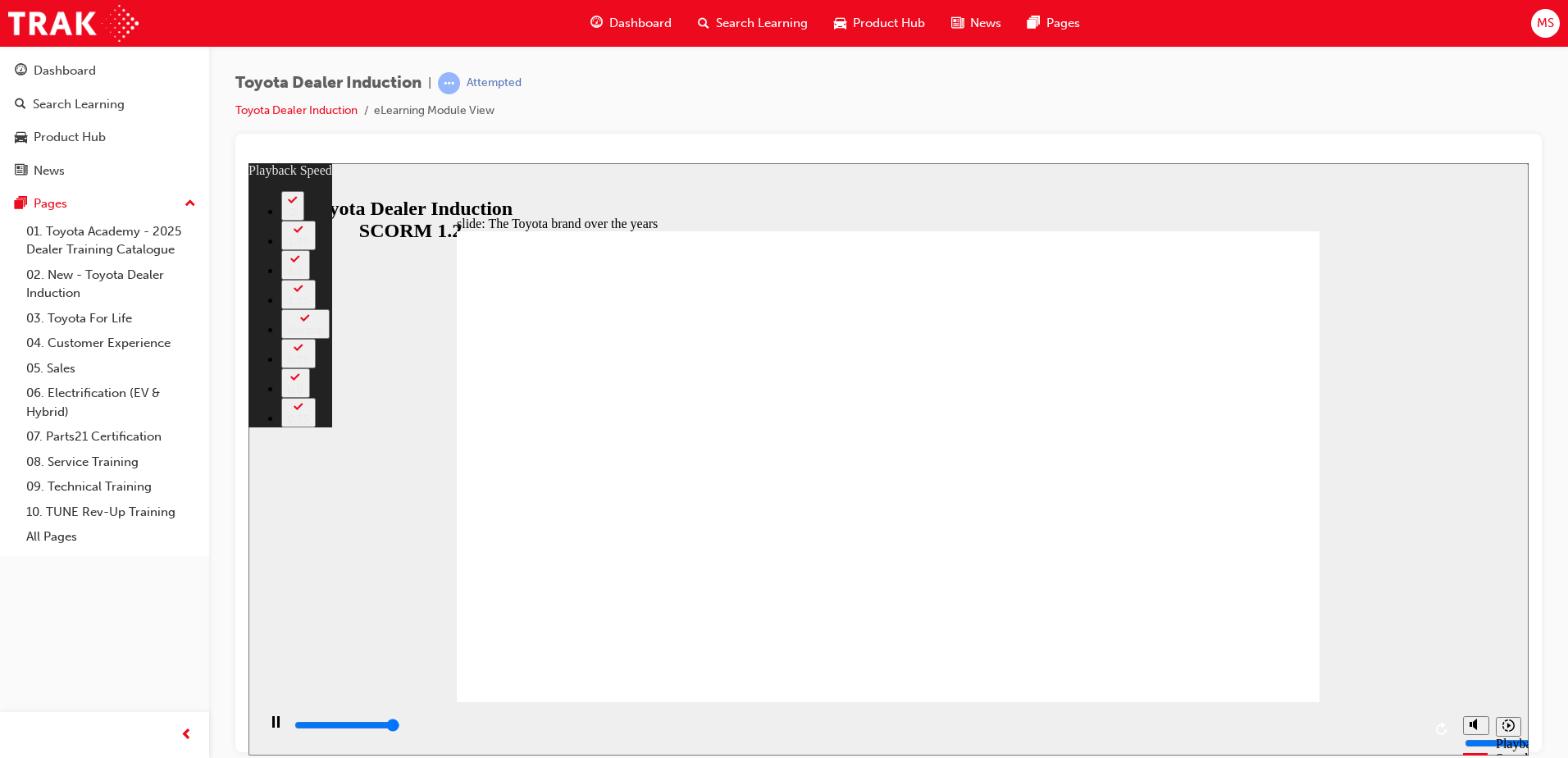
type input "8400"
type input "165"
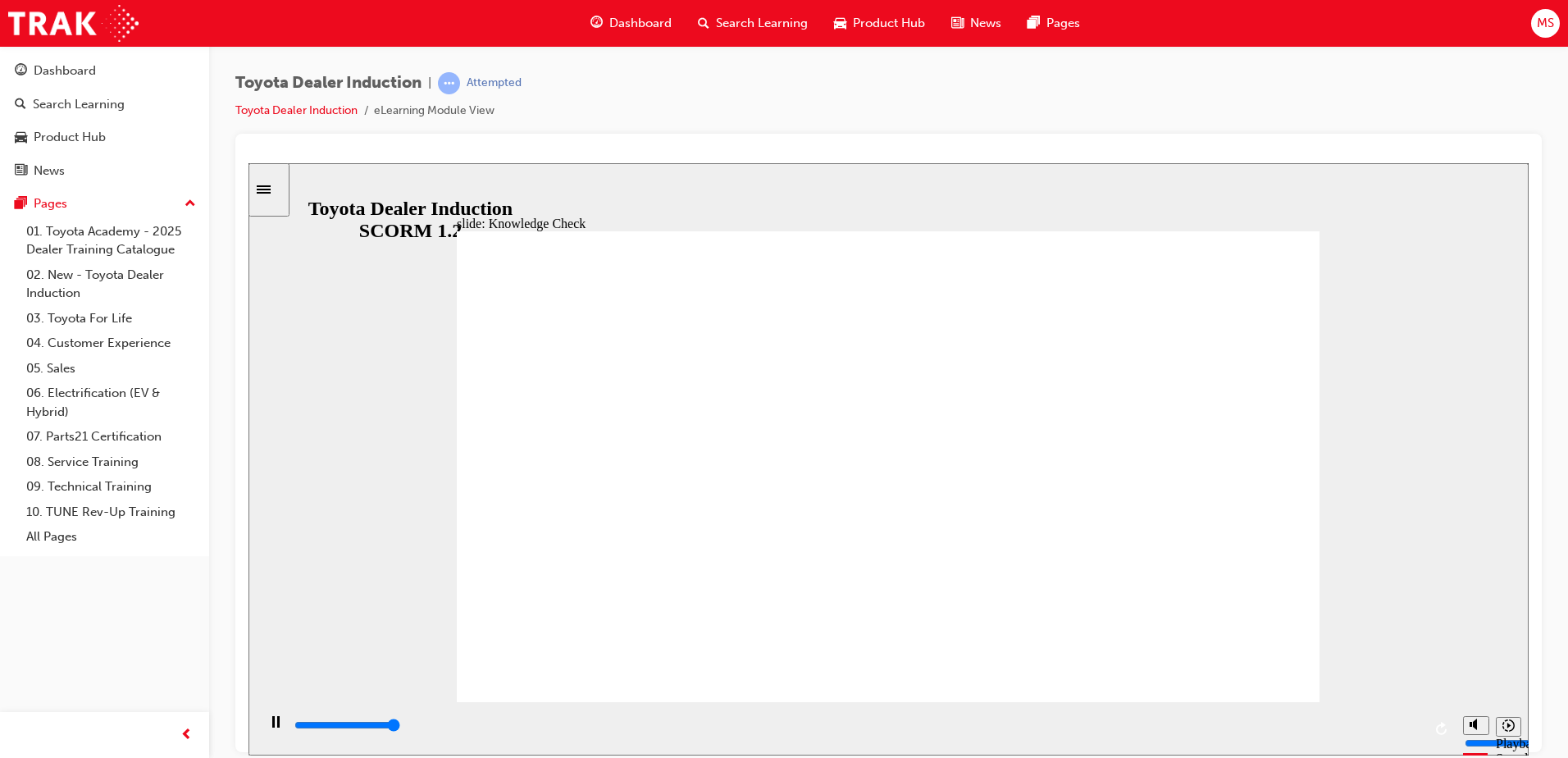
type input "5000"
radio input "false"
radio input "true"
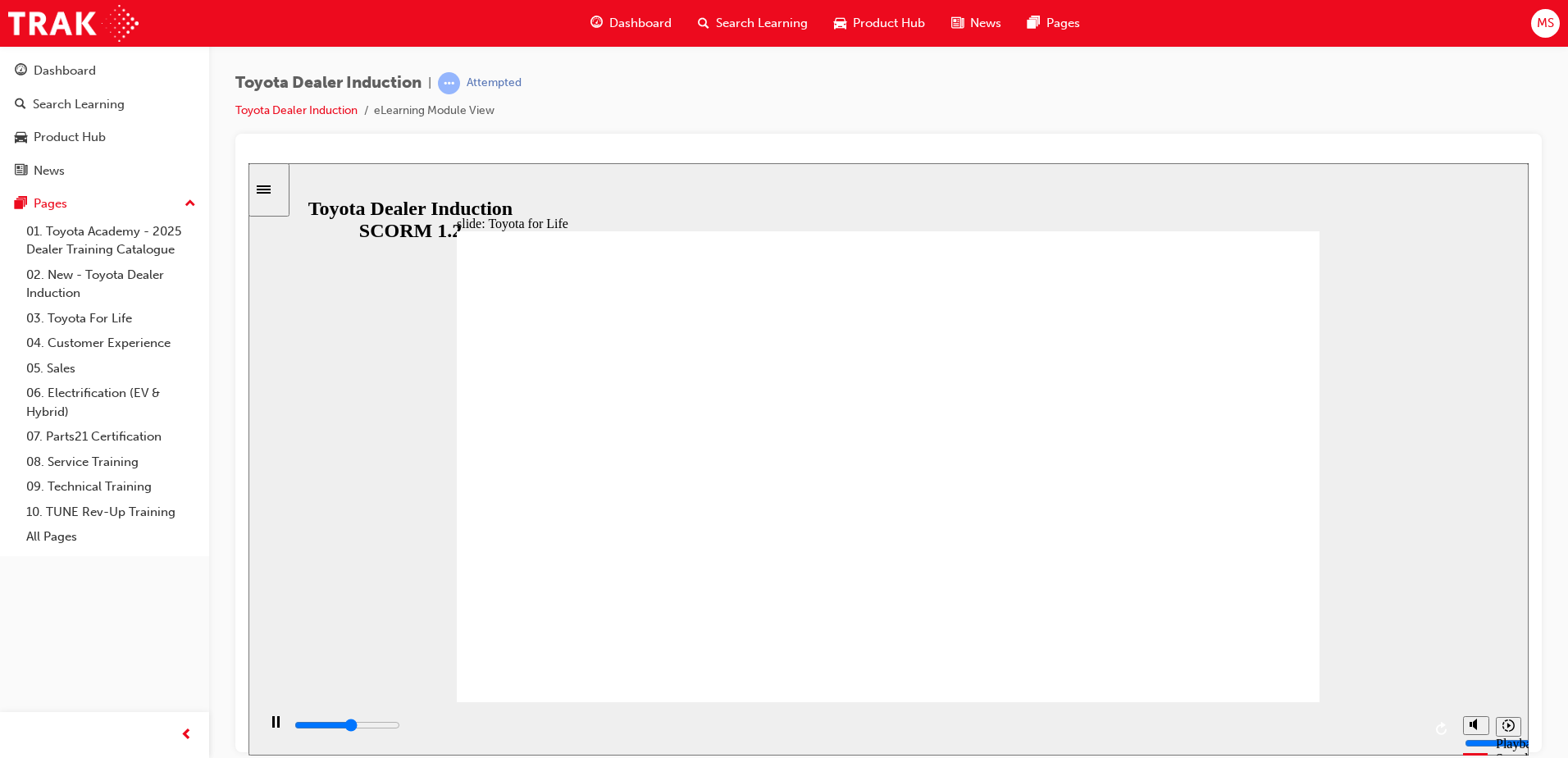
type input "2300"
radio input "true"
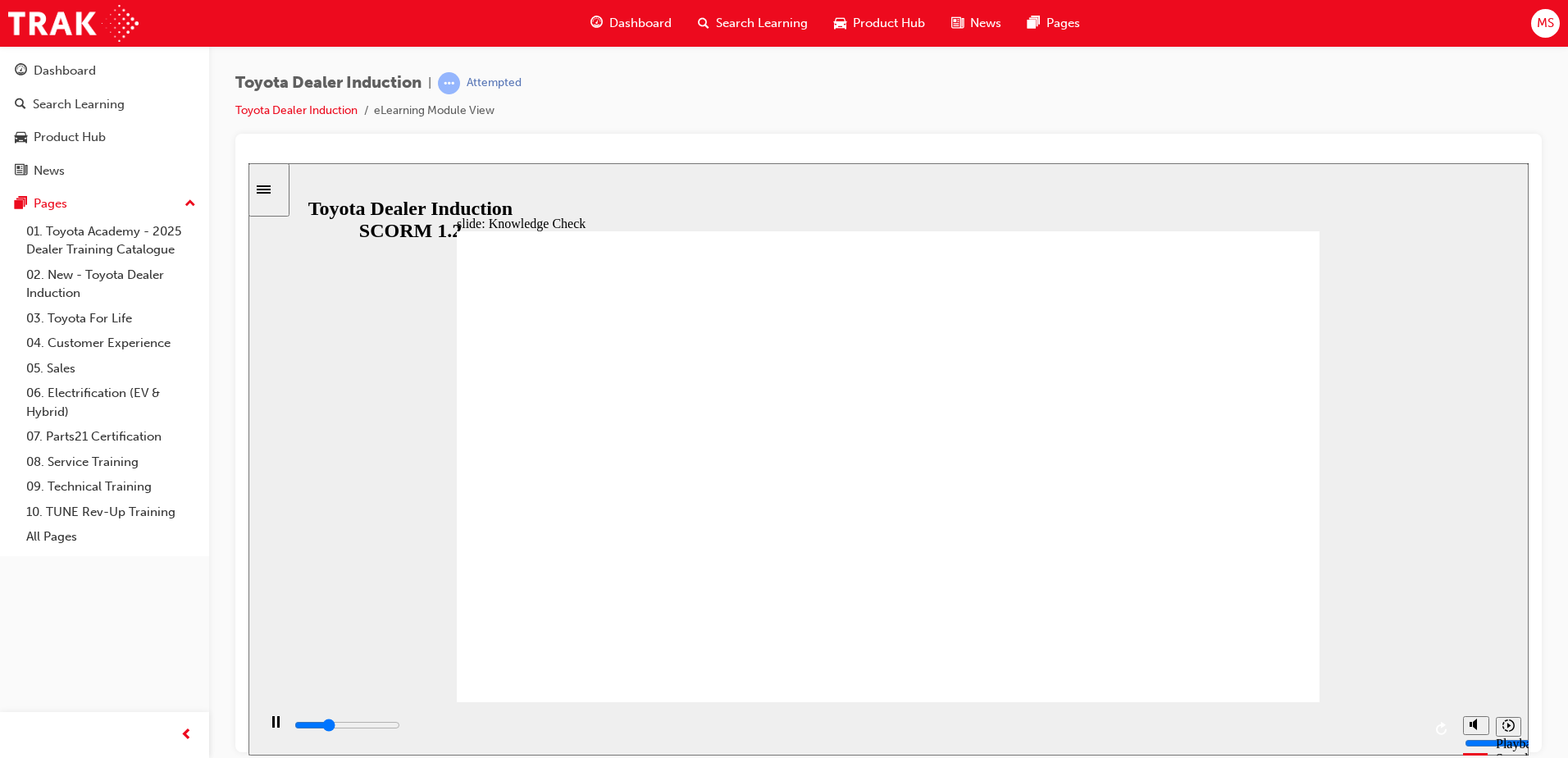
type input "1600"
radio input "true"
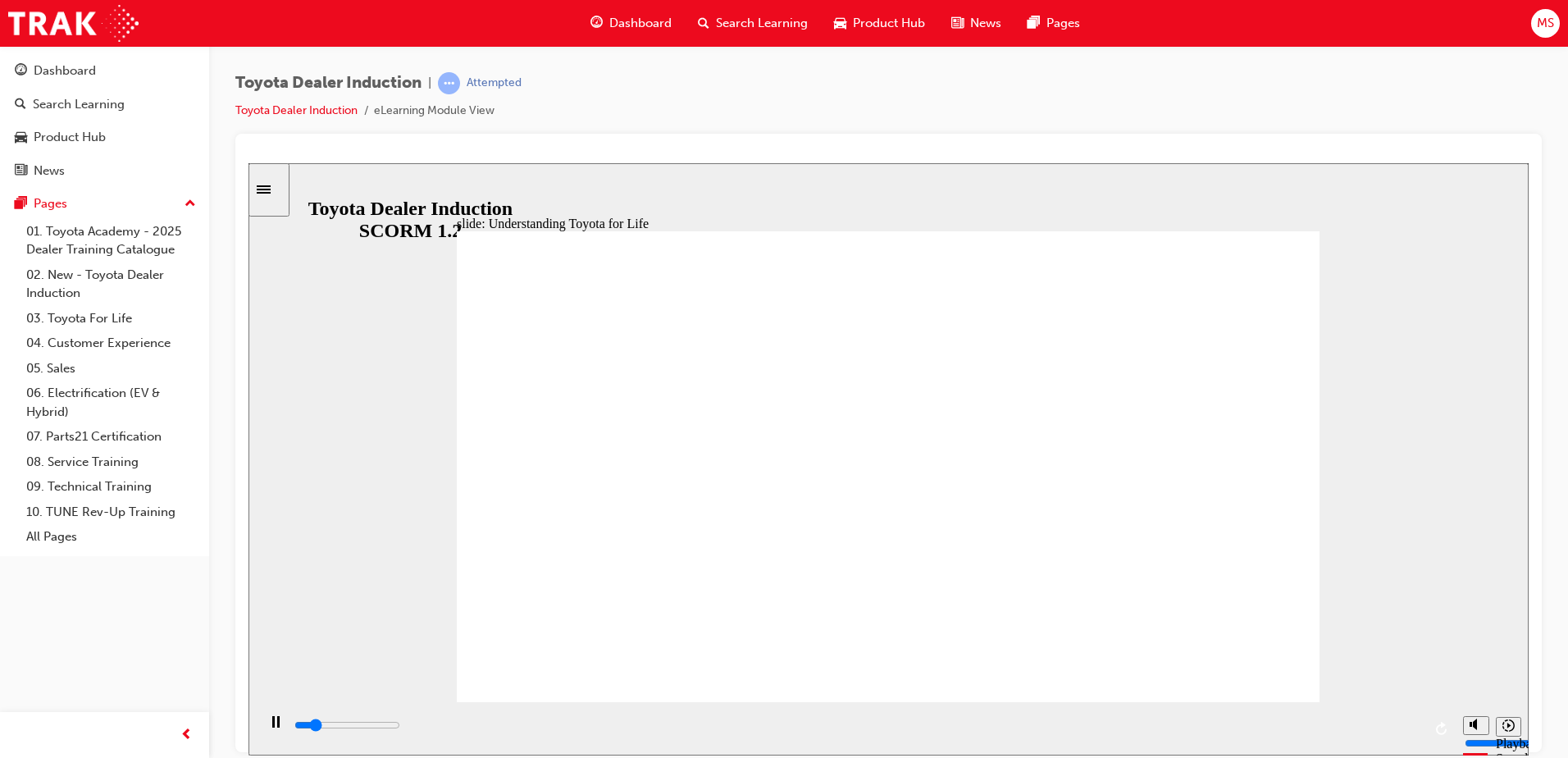
click at [1384, 724] on div "playback controls" at bounding box center [857, 725] width 1129 height 18
click at [1406, 724] on div "playback controls" at bounding box center [857, 725] width 1129 height 18
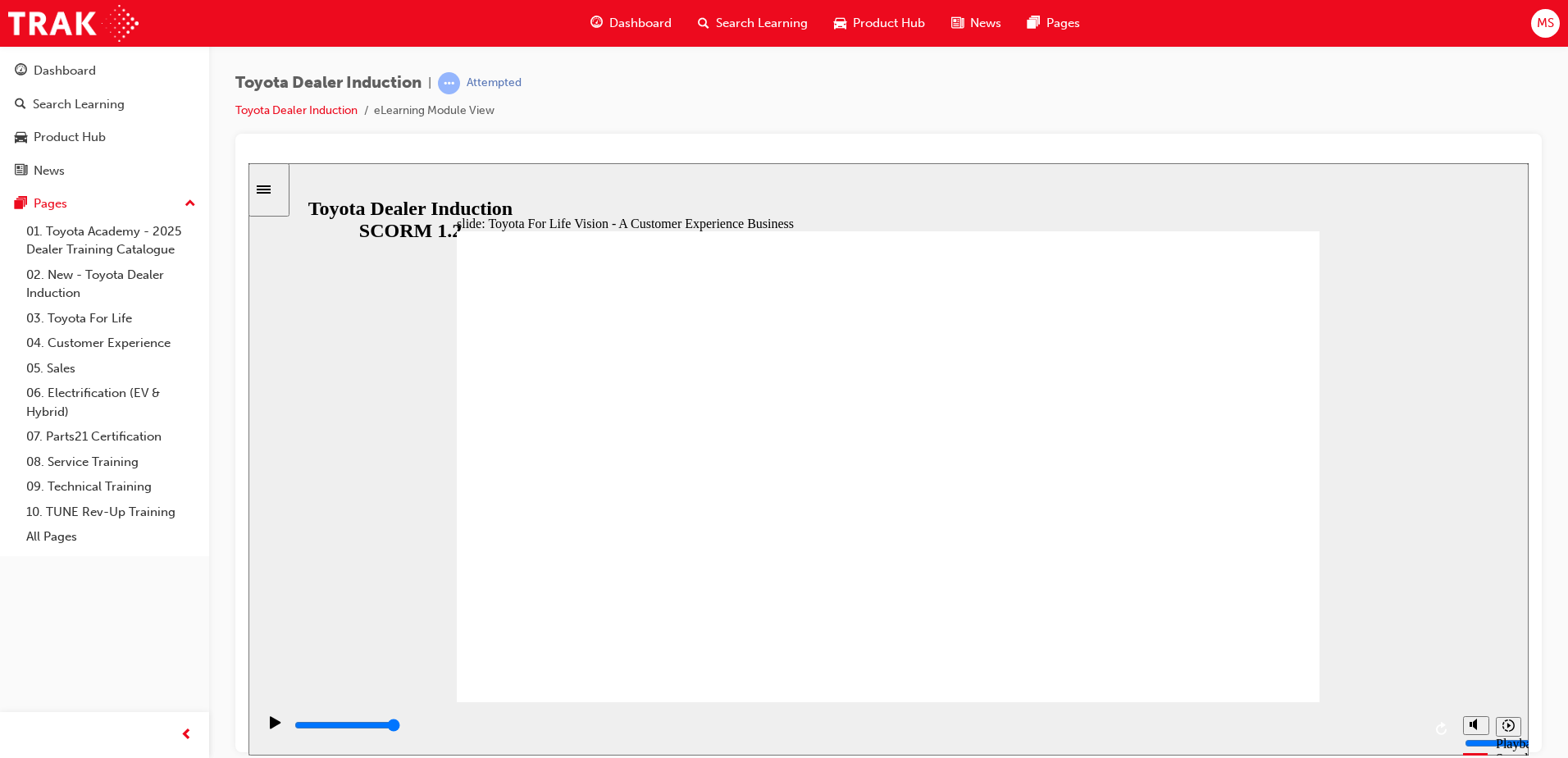
click at [400, 726] on input "slide progress" at bounding box center [348, 724] width 106 height 13
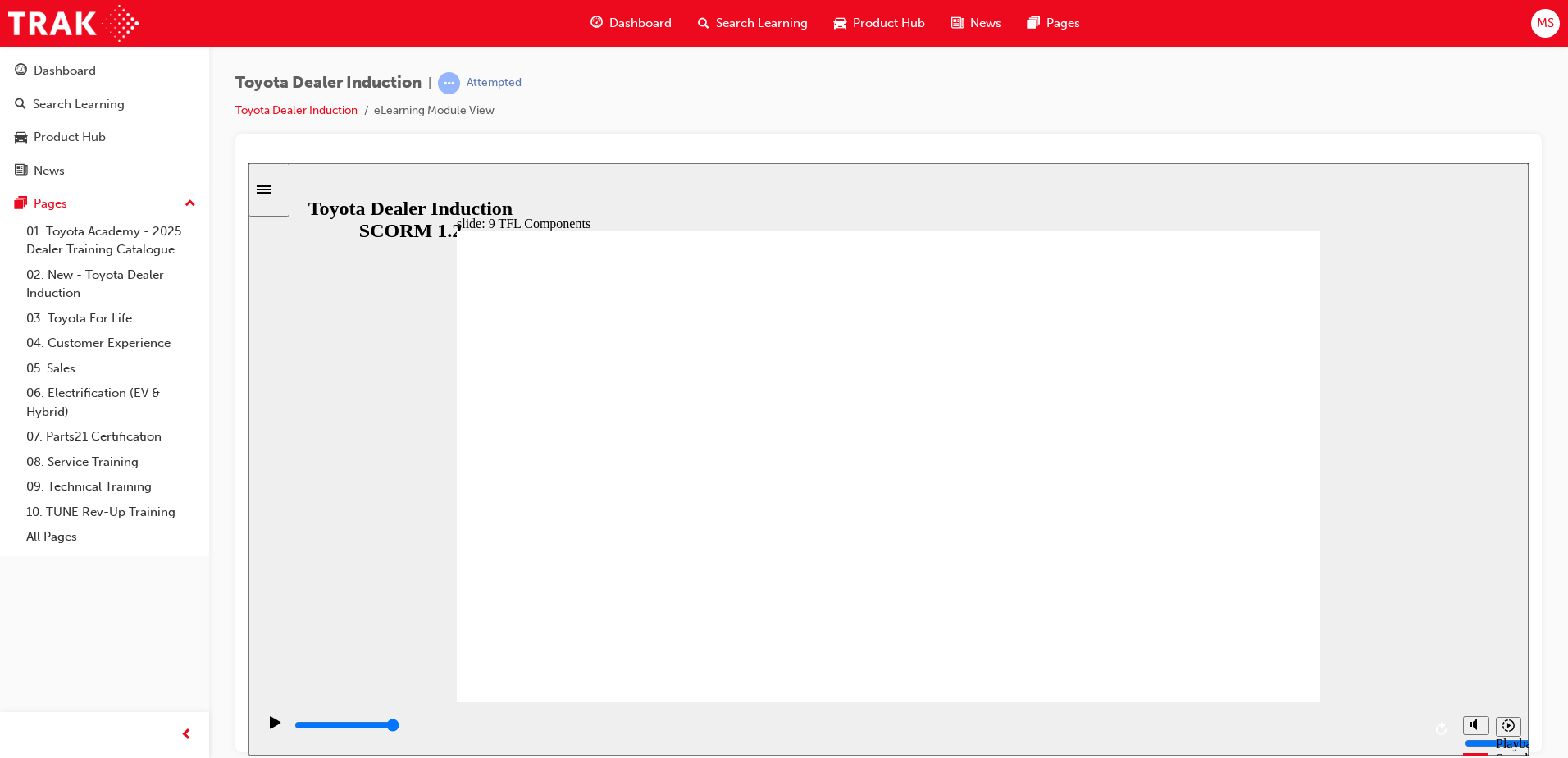
click at [400, 729] on input "slide progress" at bounding box center [348, 724] width 106 height 13
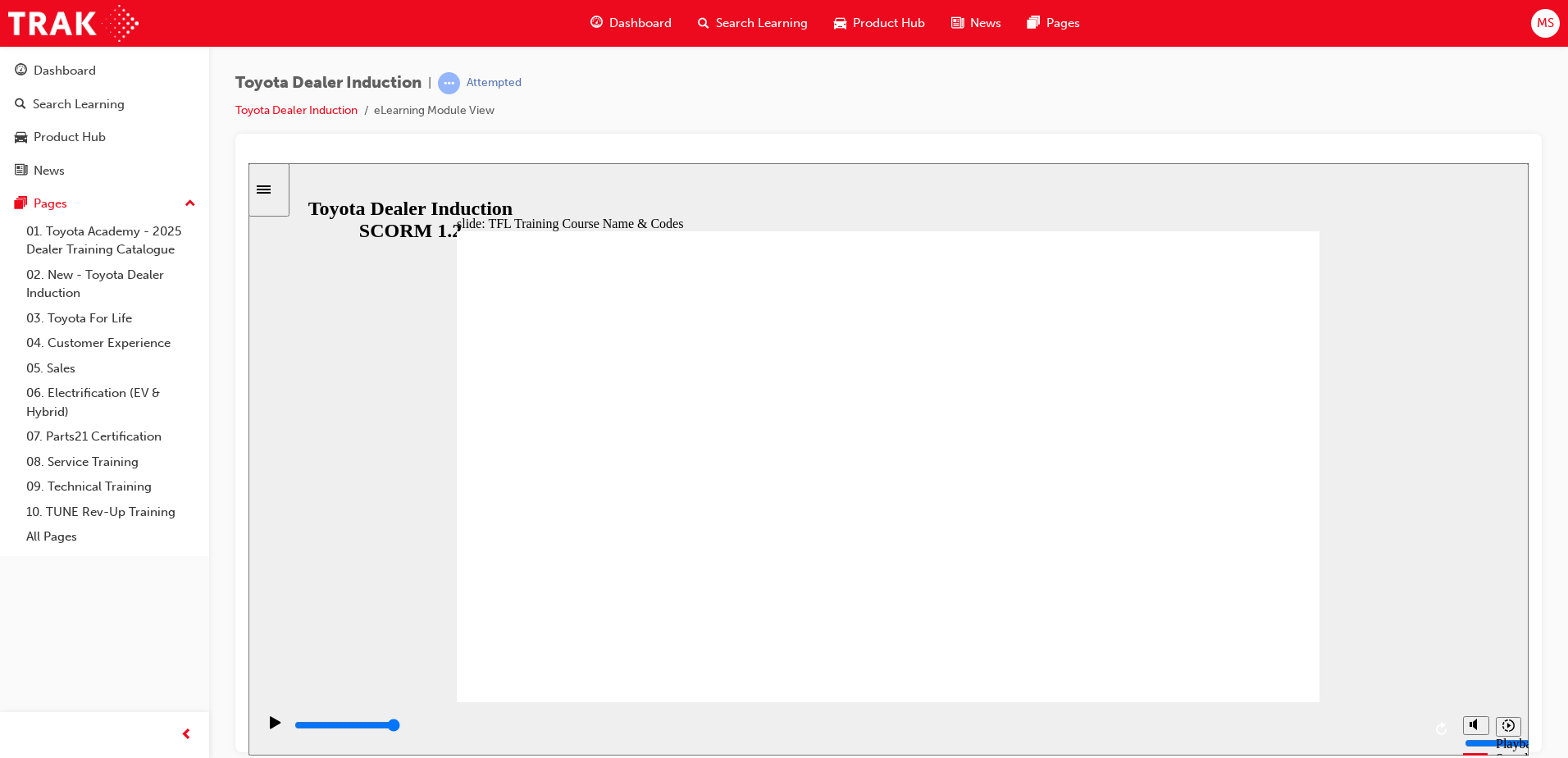
click at [400, 728] on input "slide progress" at bounding box center [348, 724] width 106 height 13
type input "10800"
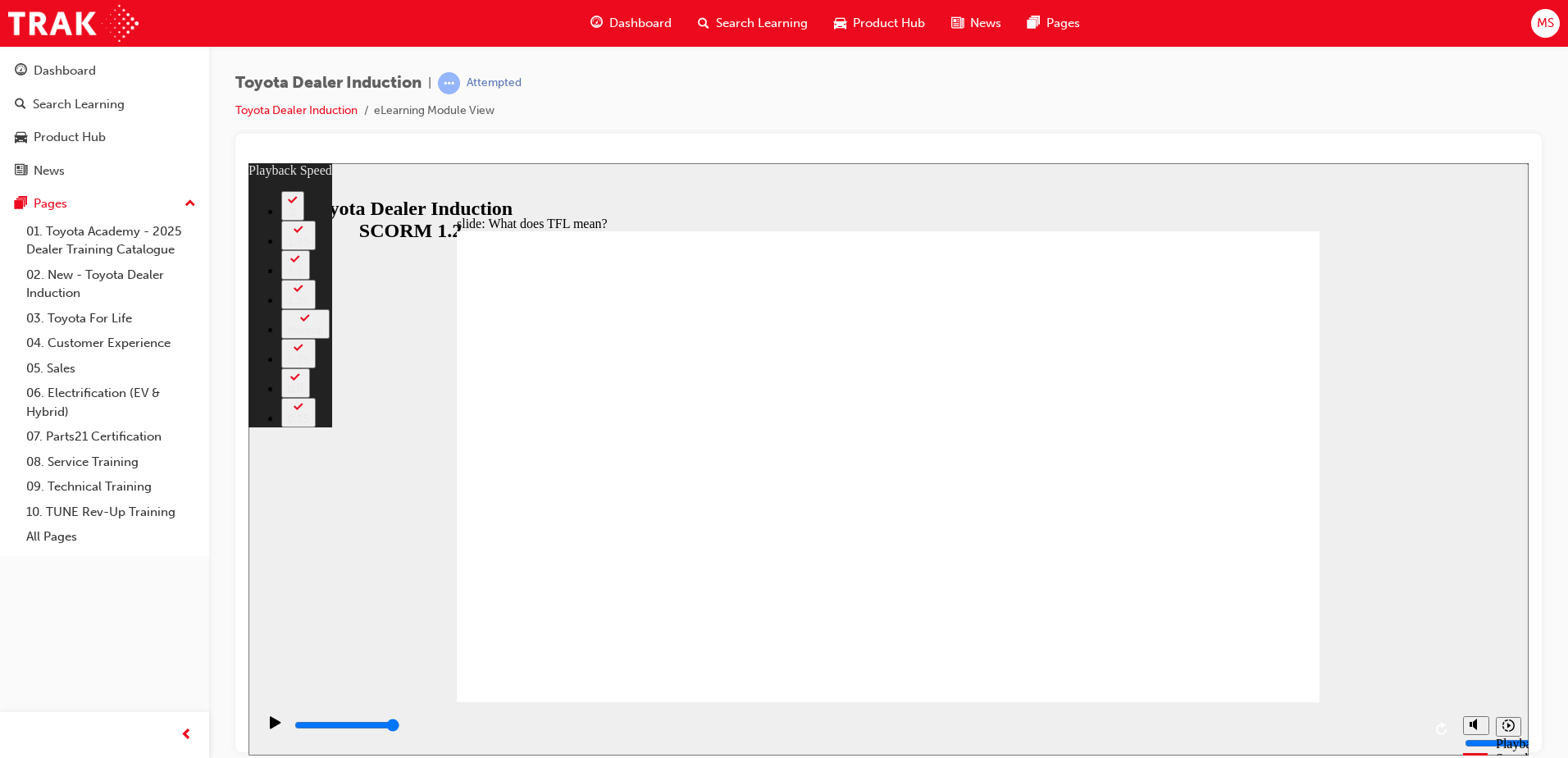
type input "139"
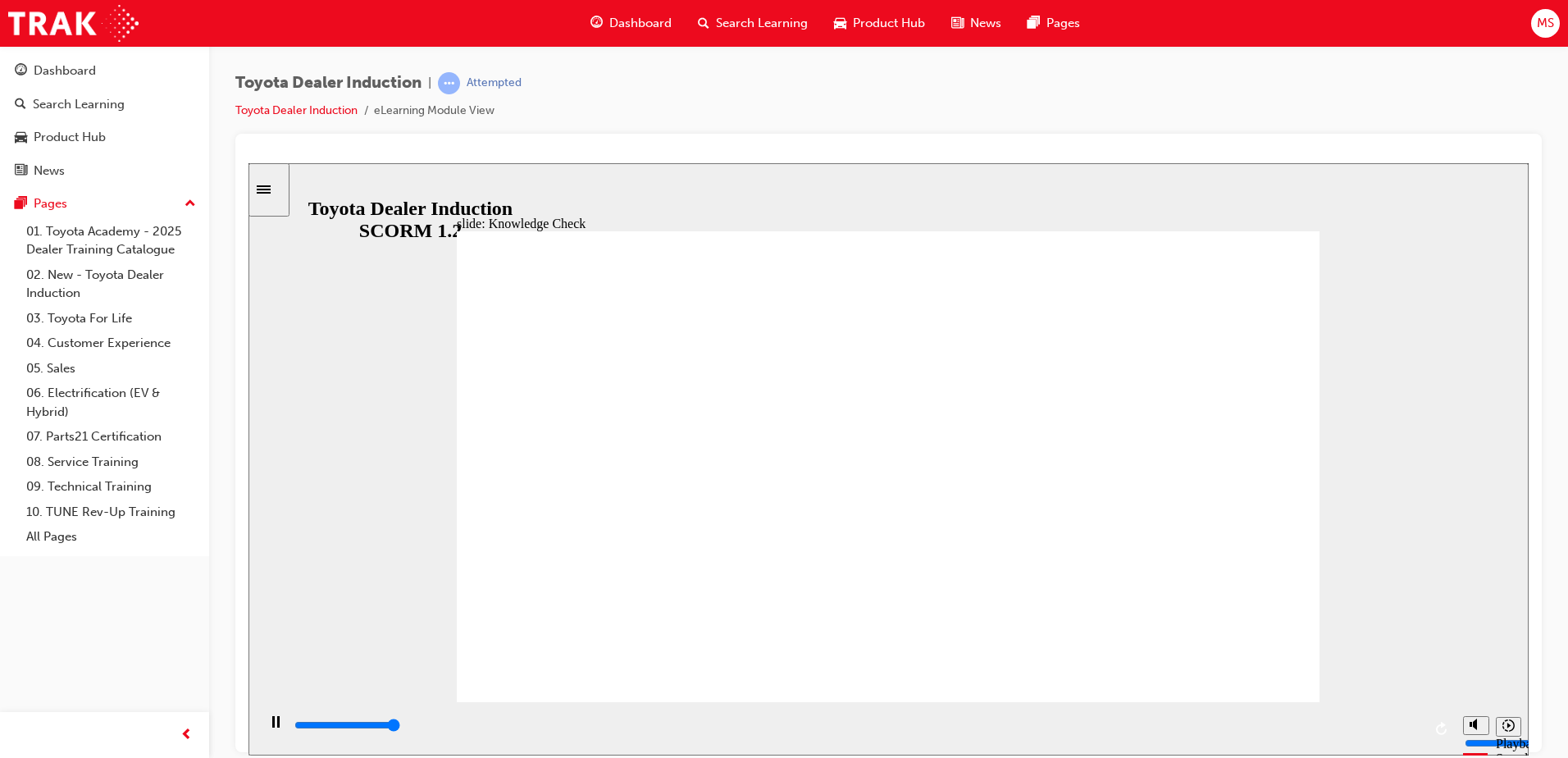
type input "5000"
radio input "true"
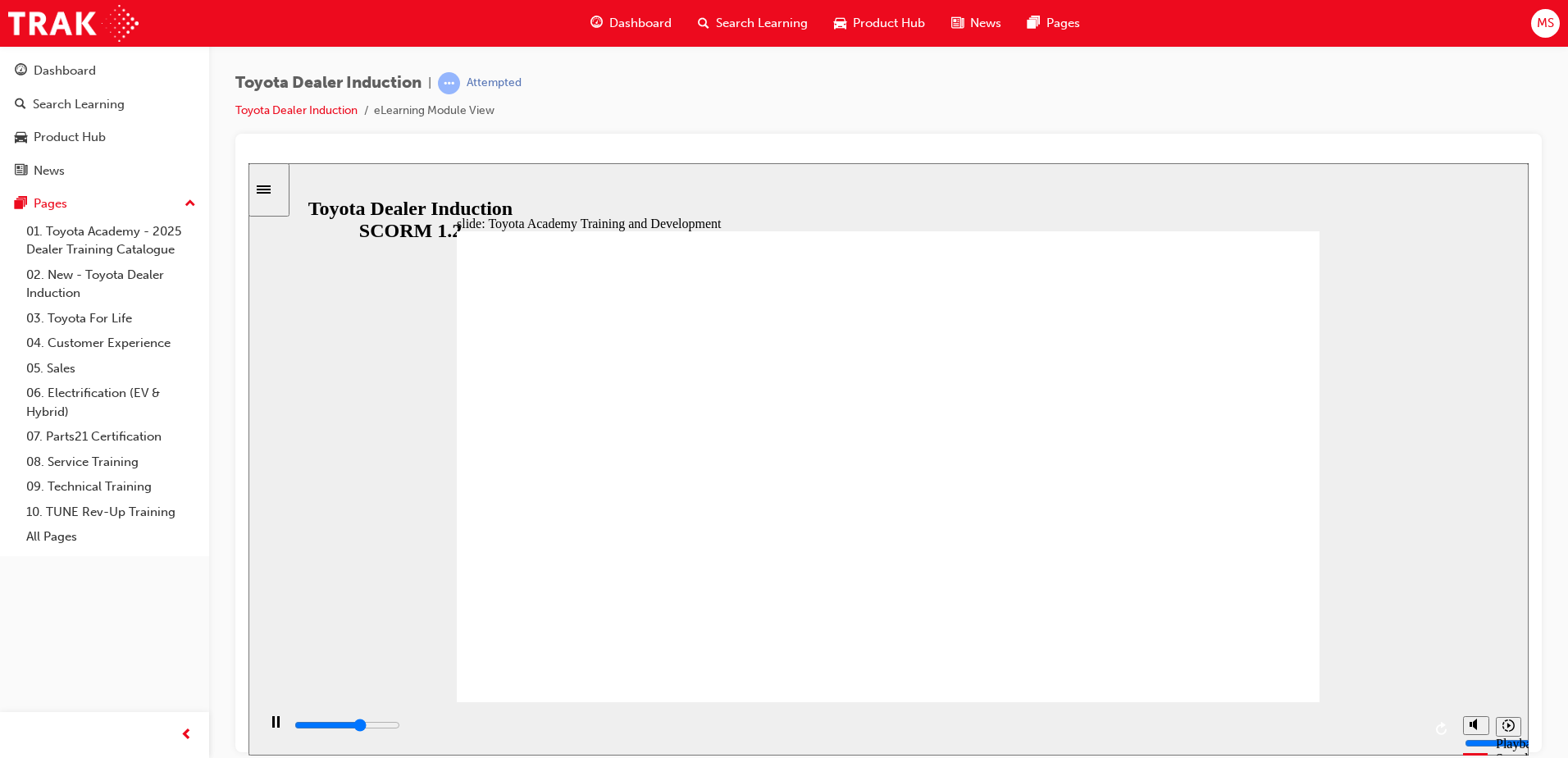
type input "5000"
radio input "true"
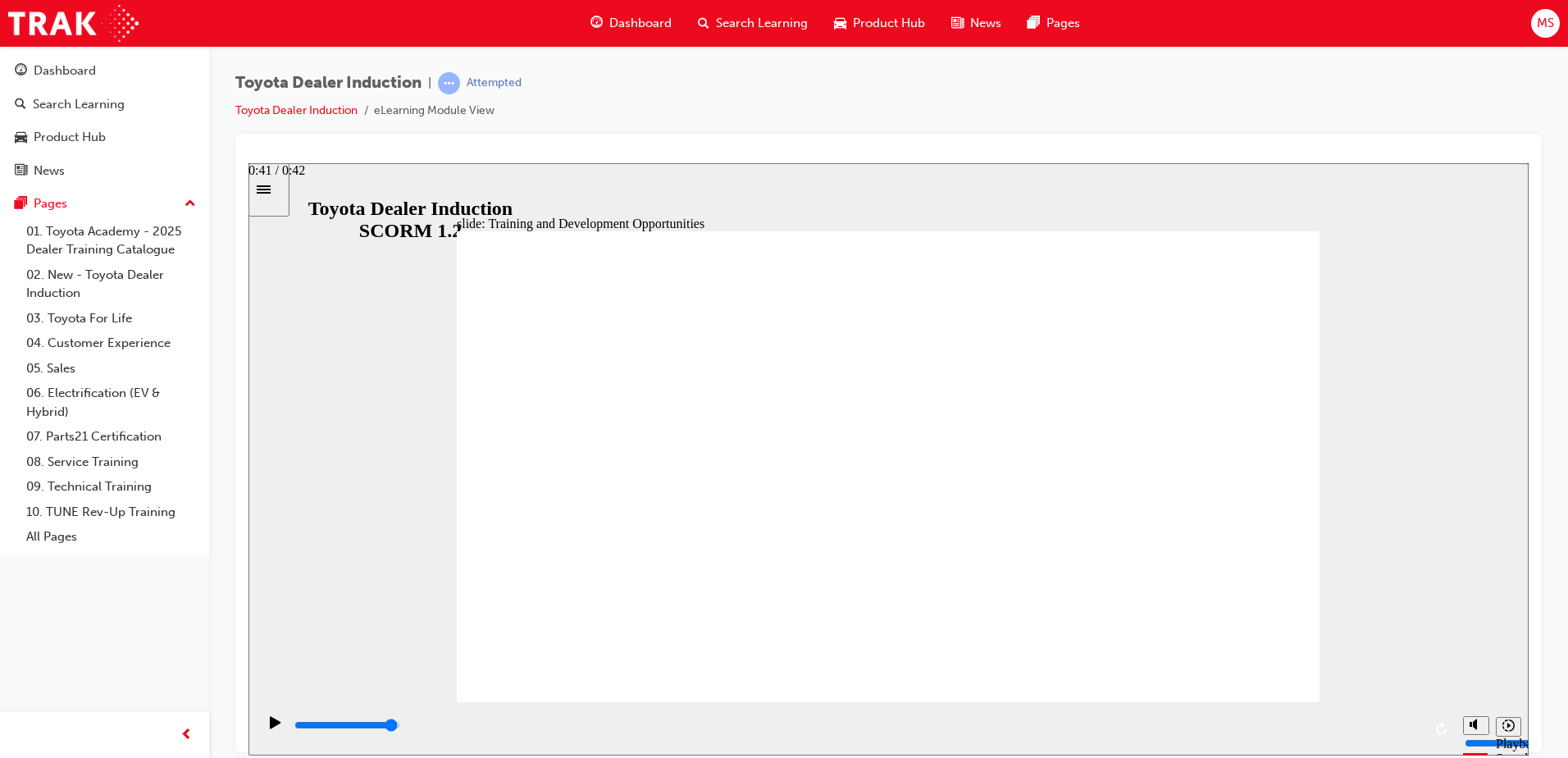
click at [1390, 720] on div "playback controls" at bounding box center [857, 729] width 1129 height 25
click at [433, 348] on div "slide: Training and Development Opportunities Group 1 Round Single Corner Recta…" at bounding box center [888, 459] width 1280 height 593
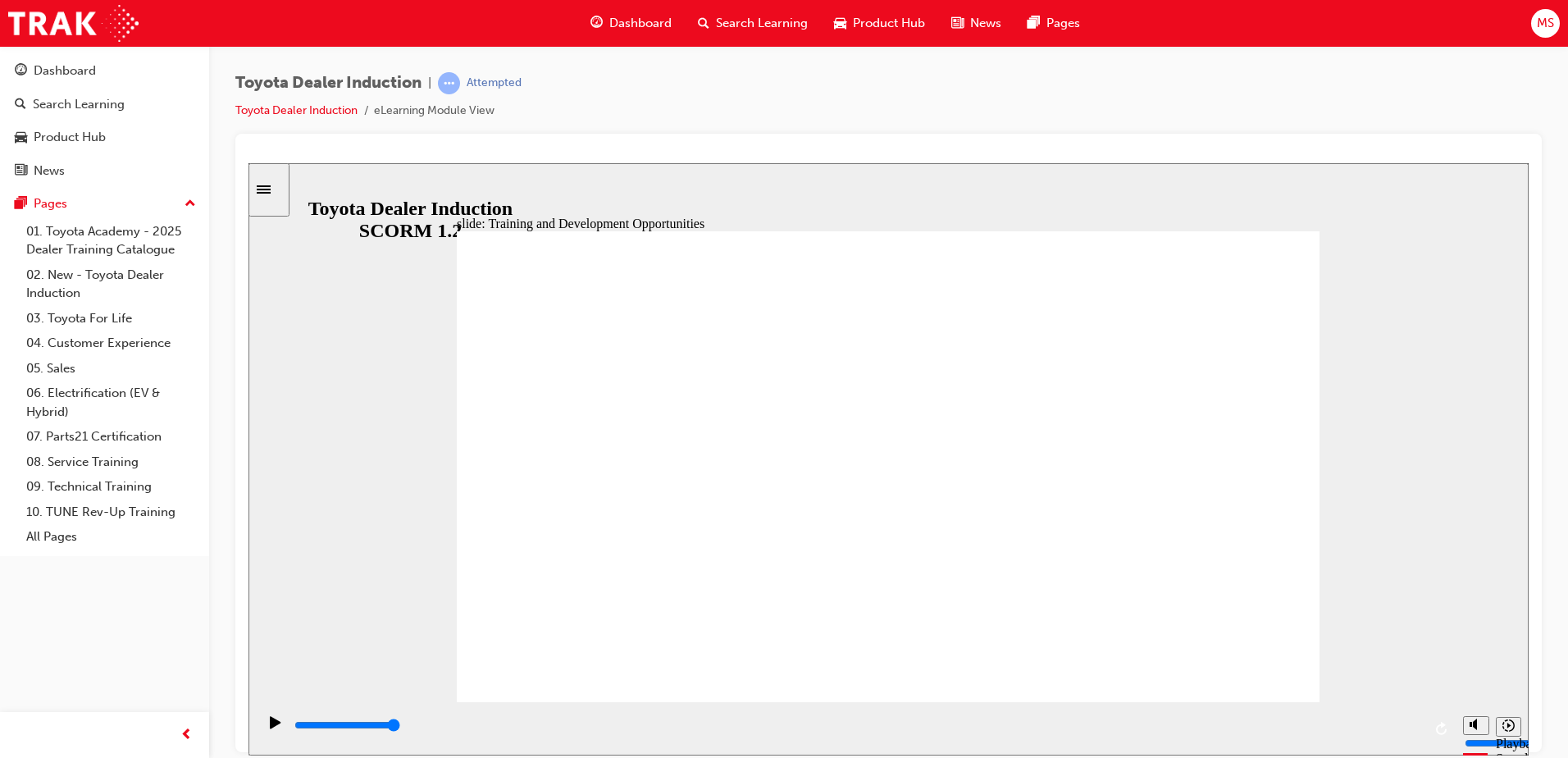
click at [400, 728] on input "slide progress" at bounding box center [348, 724] width 106 height 13
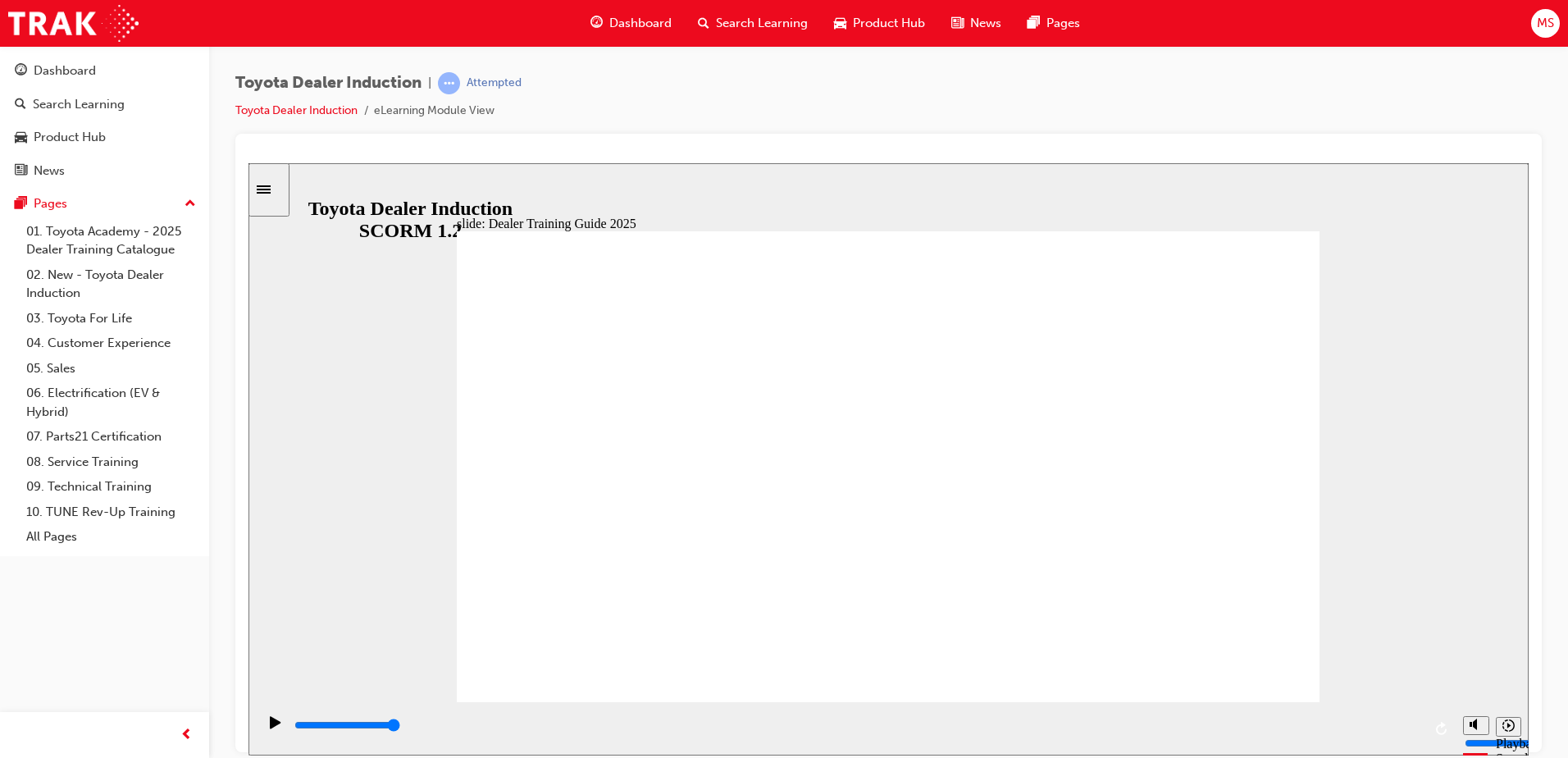
click at [450, 81] on span "learningRecordVerb_ATTEMPT-icon" at bounding box center [449, 83] width 22 height 22
click at [494, 87] on div "Attempted" at bounding box center [494, 83] width 55 height 16
click at [400, 726] on input "slide progress" at bounding box center [348, 724] width 106 height 13
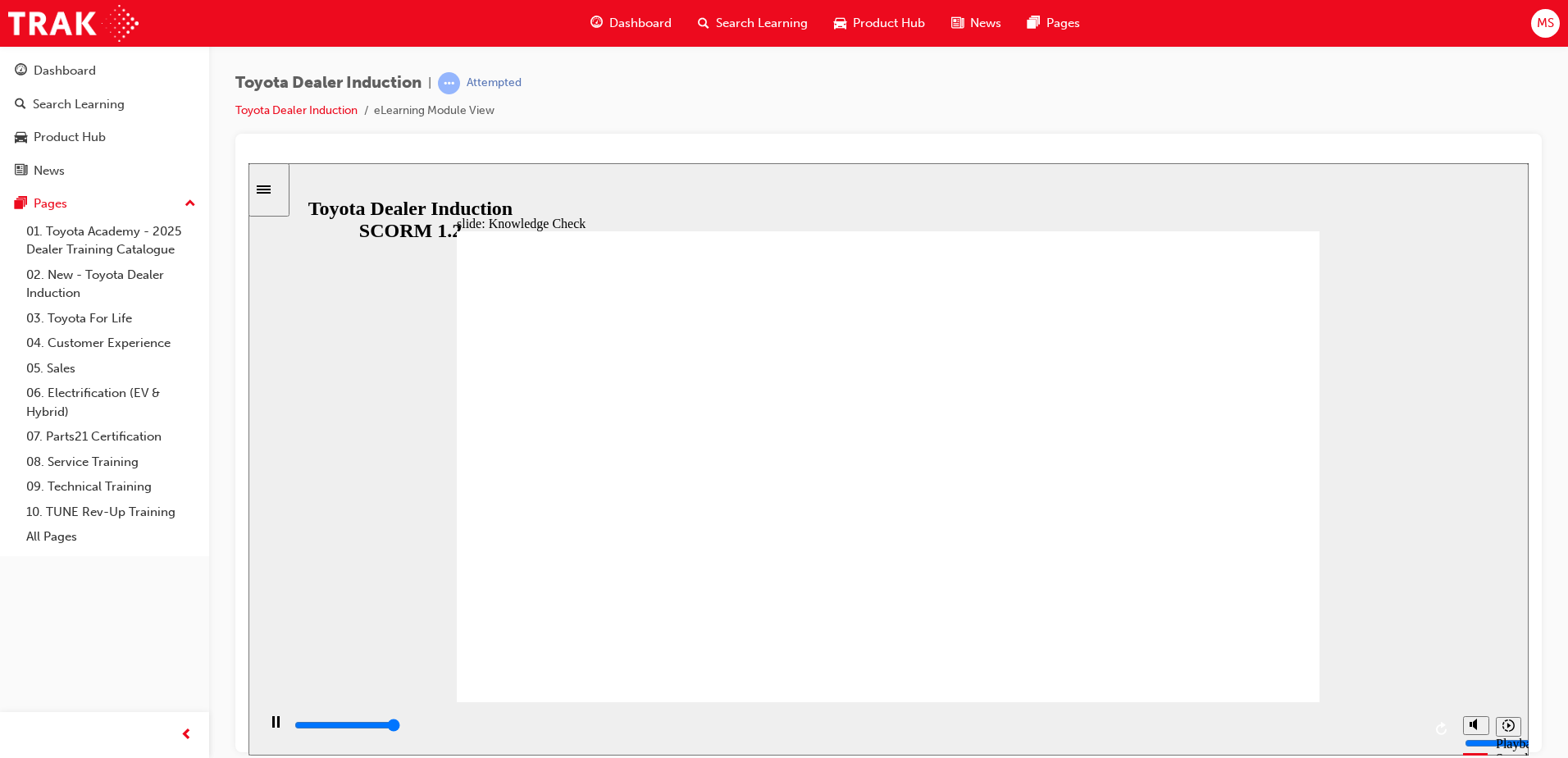
type input "5000"
radio input "true"
type input "1000"
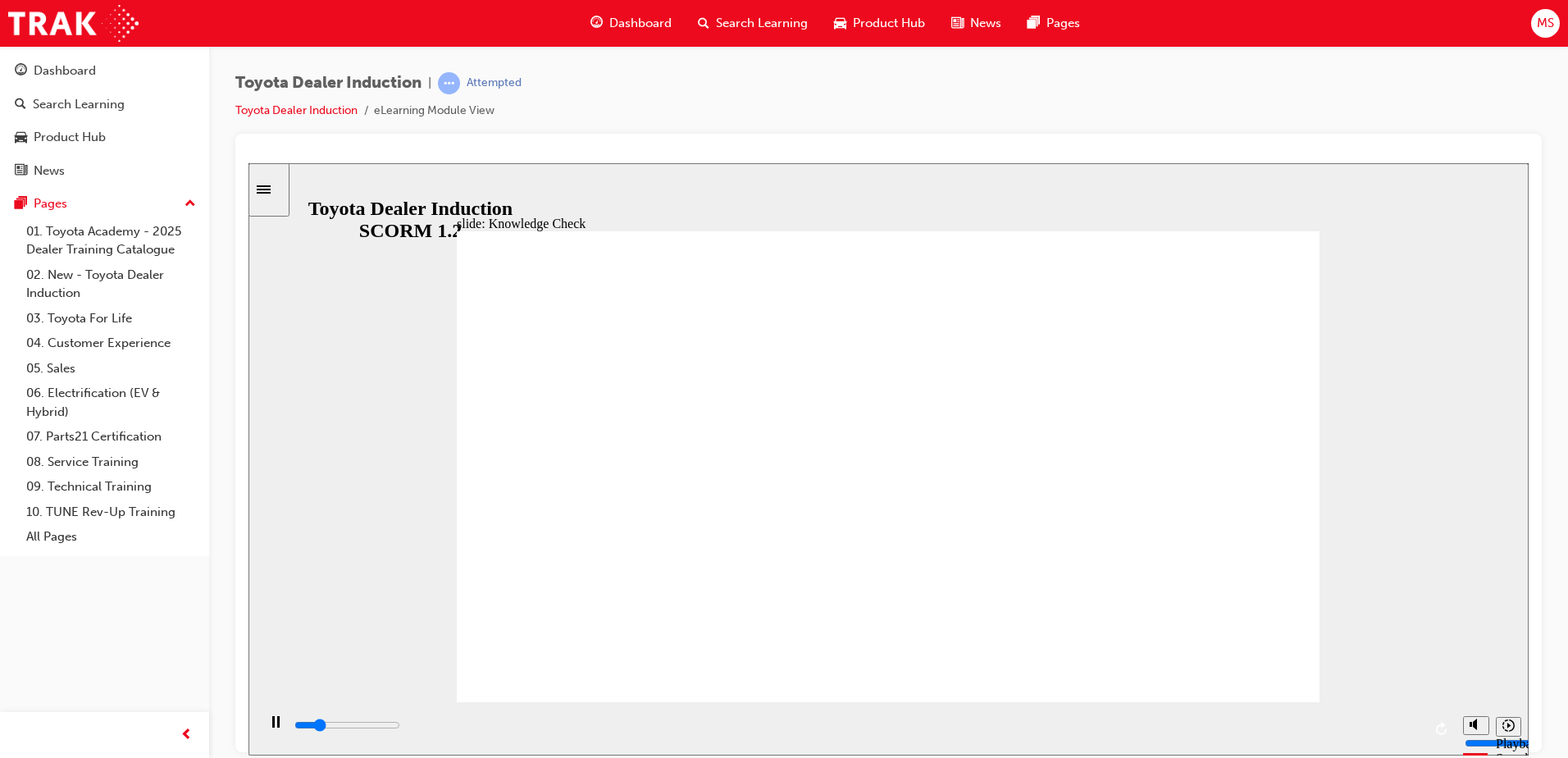
radio input "true"
type input "1700"
radio input "true"
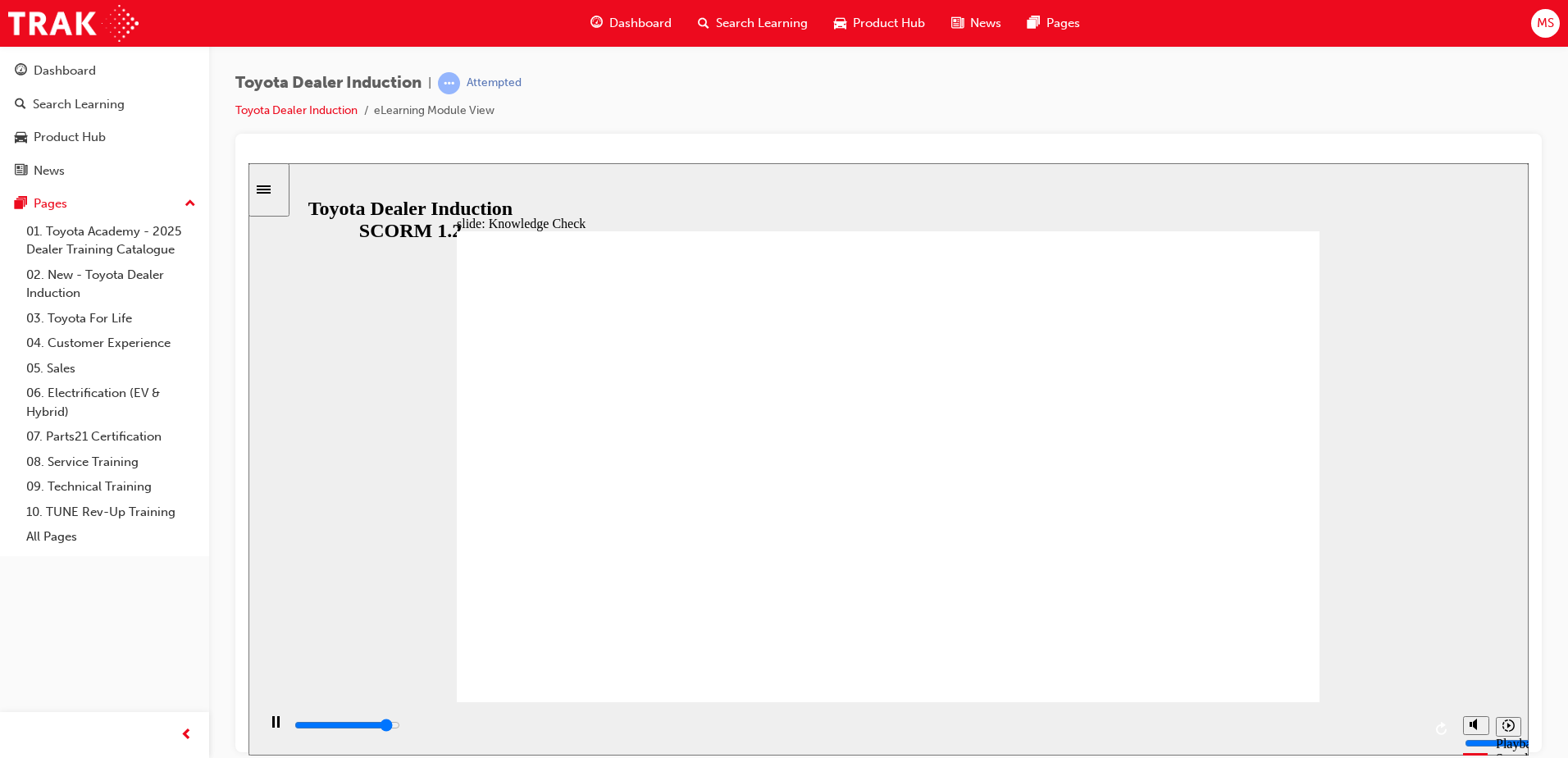
type input "2100"
radio input "true"
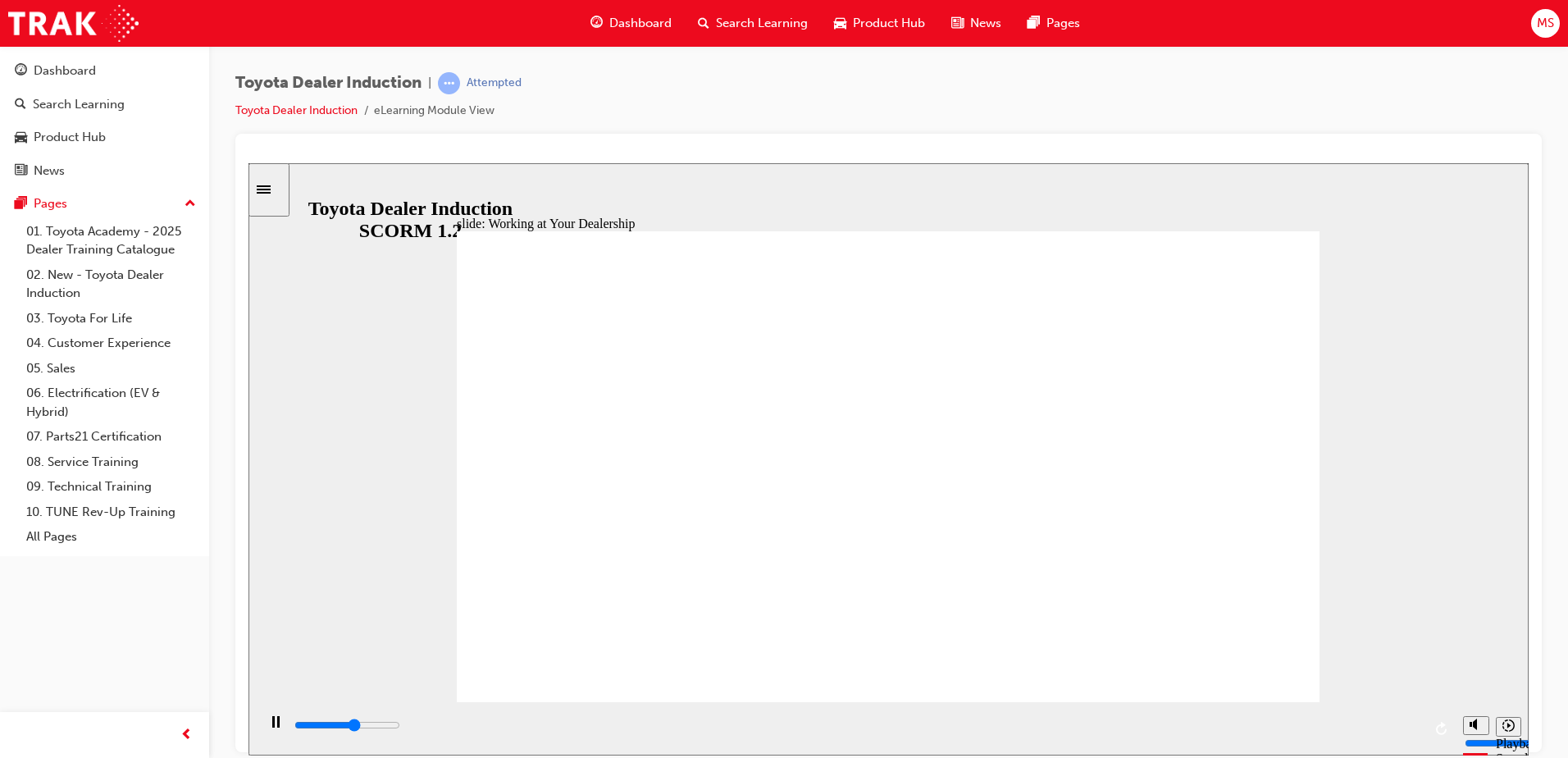
click at [264, 726] on div "Close navigation" at bounding box center [259, 736] width 90 height 28
click at [269, 726] on div "Close navigation" at bounding box center [259, 736] width 90 height 28
type input "18600"
click at [272, 727] on rect "Pause (Ctrl+Alt+P)" at bounding box center [273, 721] width 3 height 11
